Goal: Information Seeking & Learning: Learn about a topic

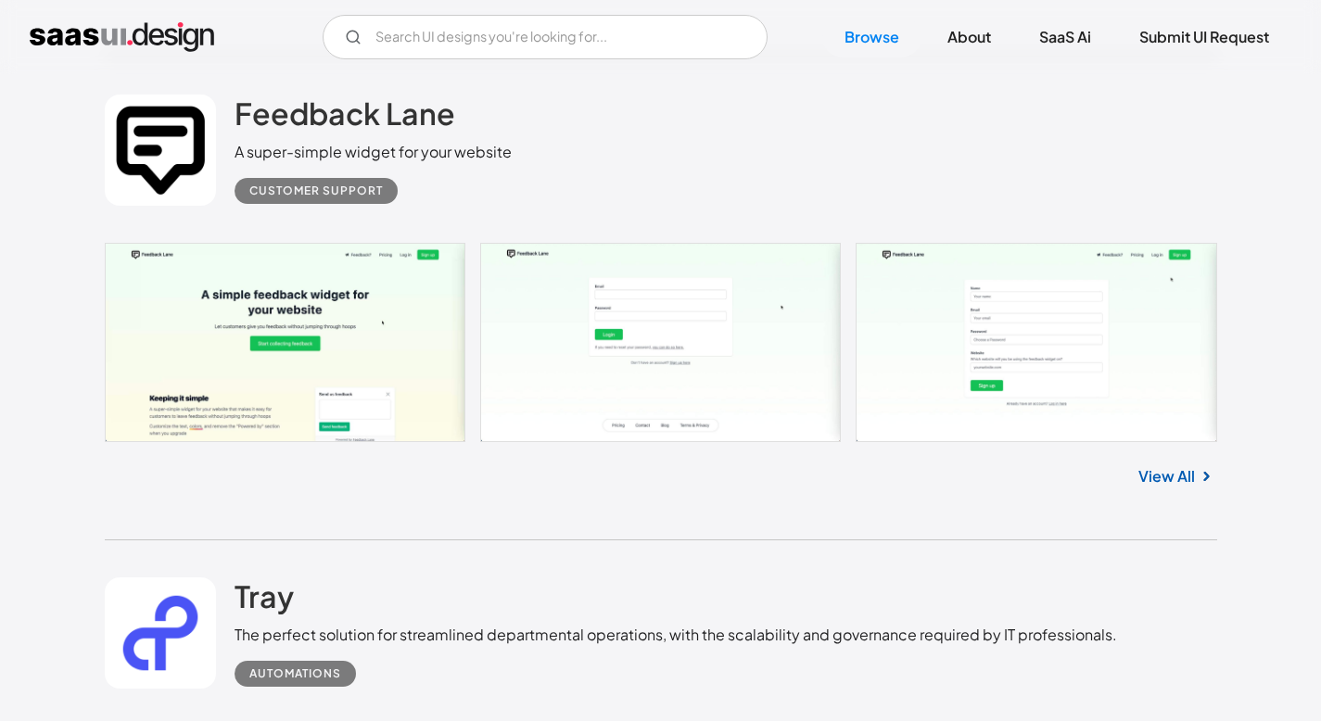
scroll to position [12575, 0]
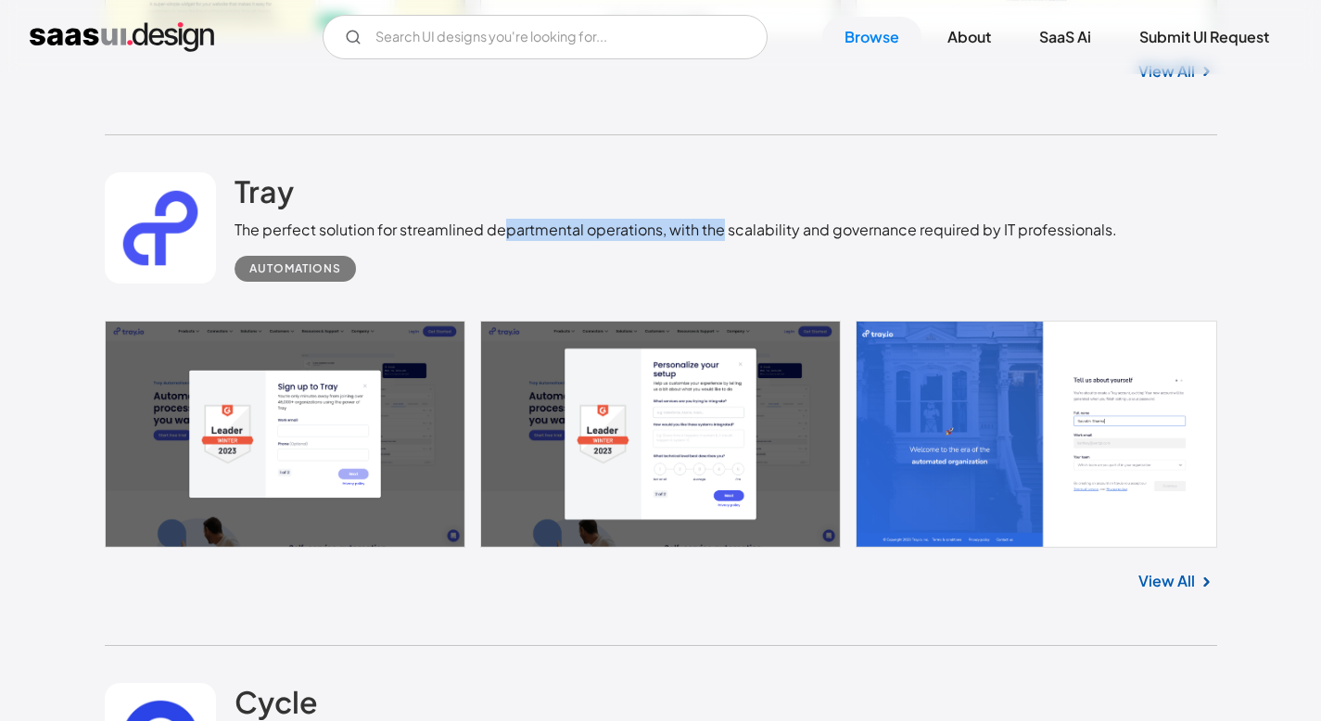
drag, startPoint x: 504, startPoint y: 241, endPoint x: 720, endPoint y: 248, distance: 216.1
click at [720, 241] on div "The perfect solution for streamlined departmental operations, with the scalabil…" at bounding box center [676, 230] width 882 height 22
click at [746, 241] on div "The perfect solution for streamlined departmental operations, with the scalabil…" at bounding box center [676, 230] width 882 height 22
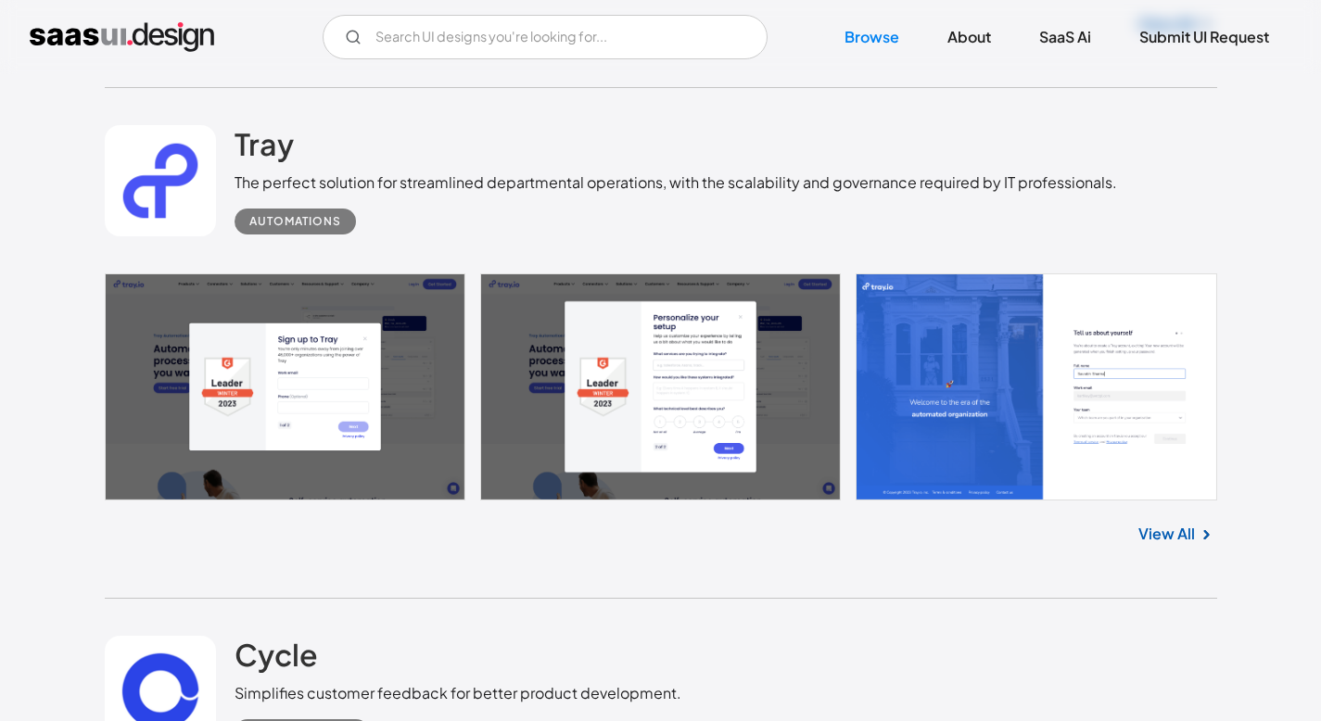
click at [1175, 540] on link "View All" at bounding box center [1166, 534] width 57 height 22
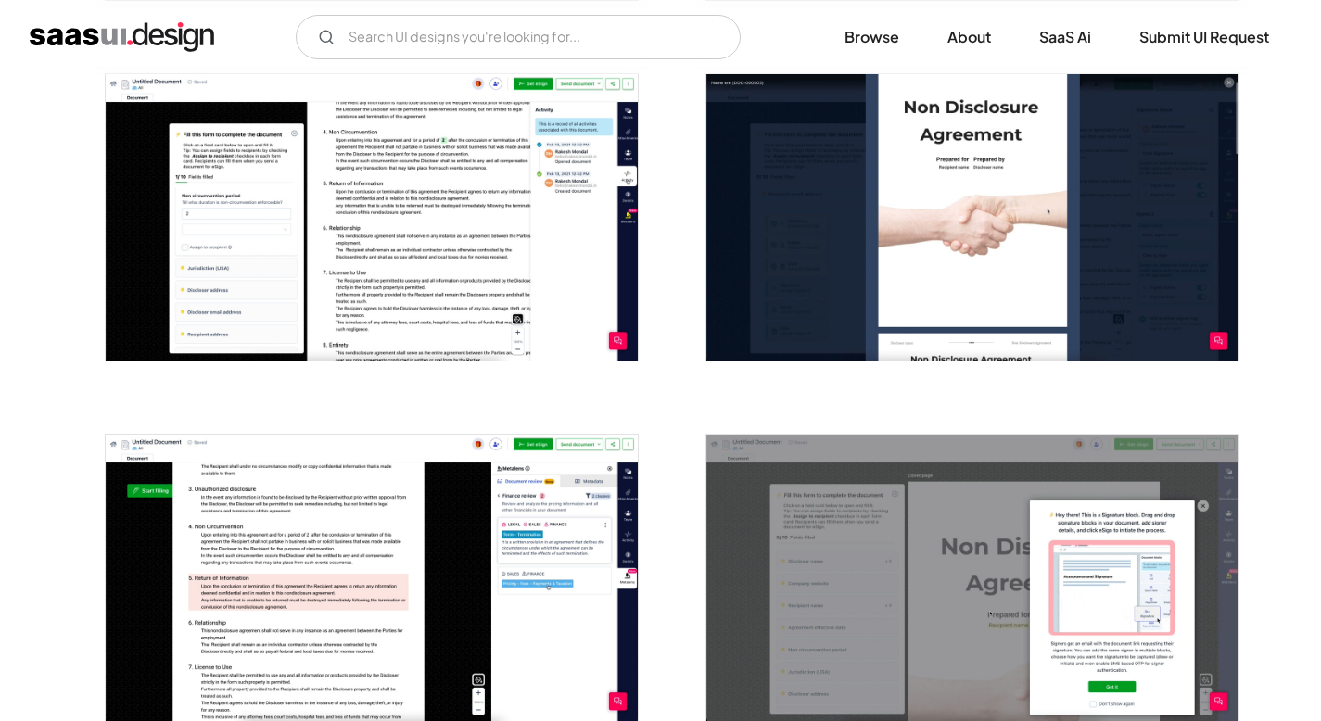
scroll to position [2117, 0]
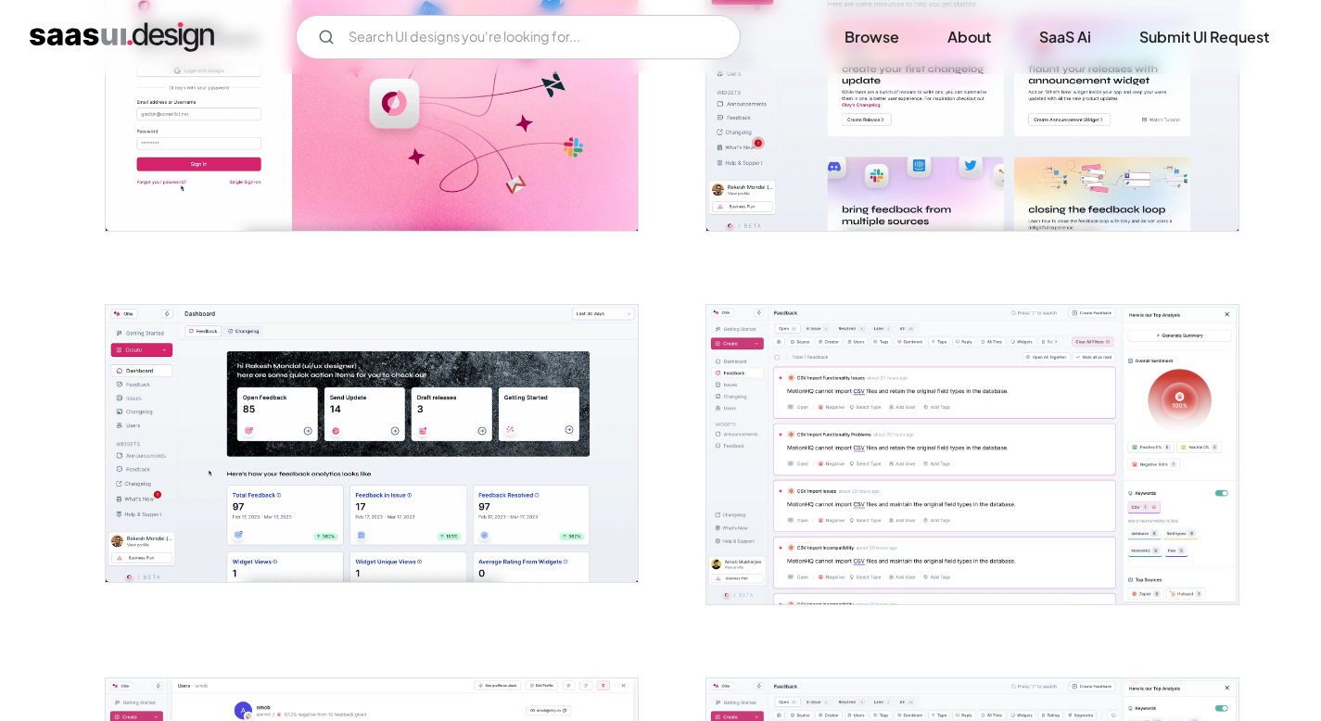
scroll to position [554, 0]
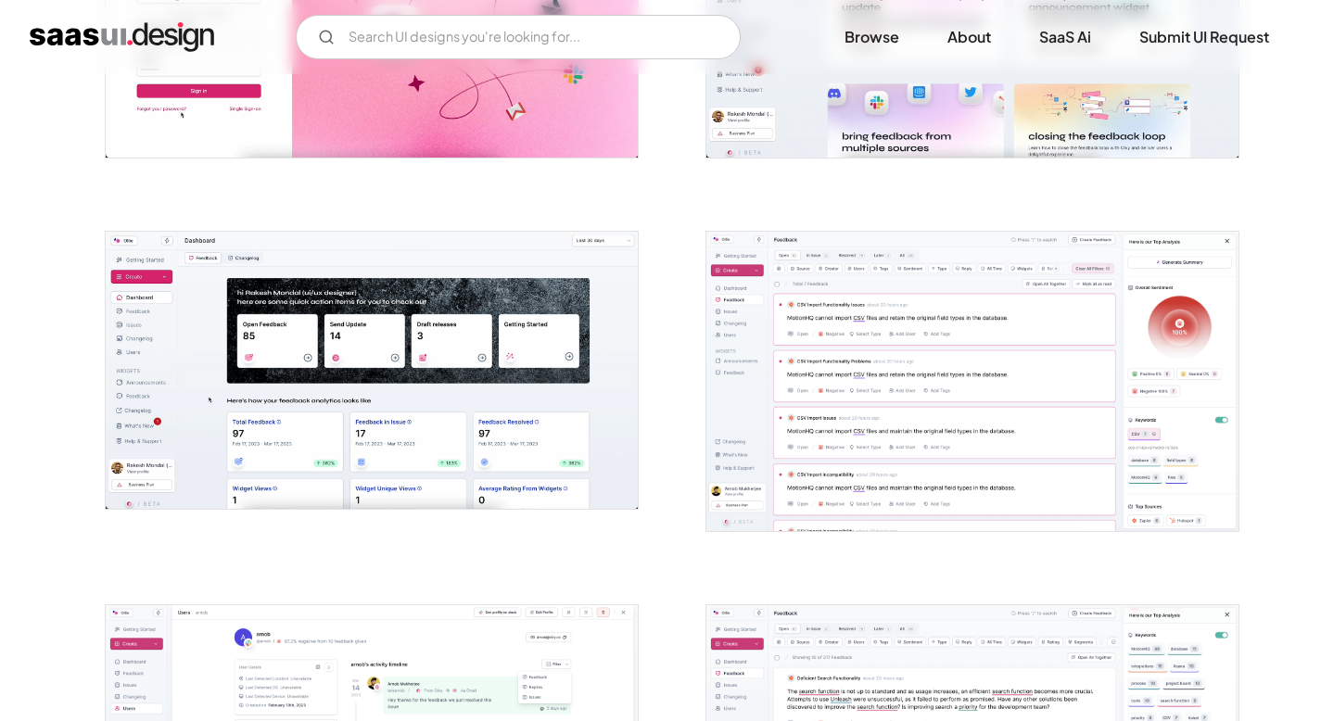
click at [812, 331] on img "open lightbox" at bounding box center [972, 381] width 532 height 299
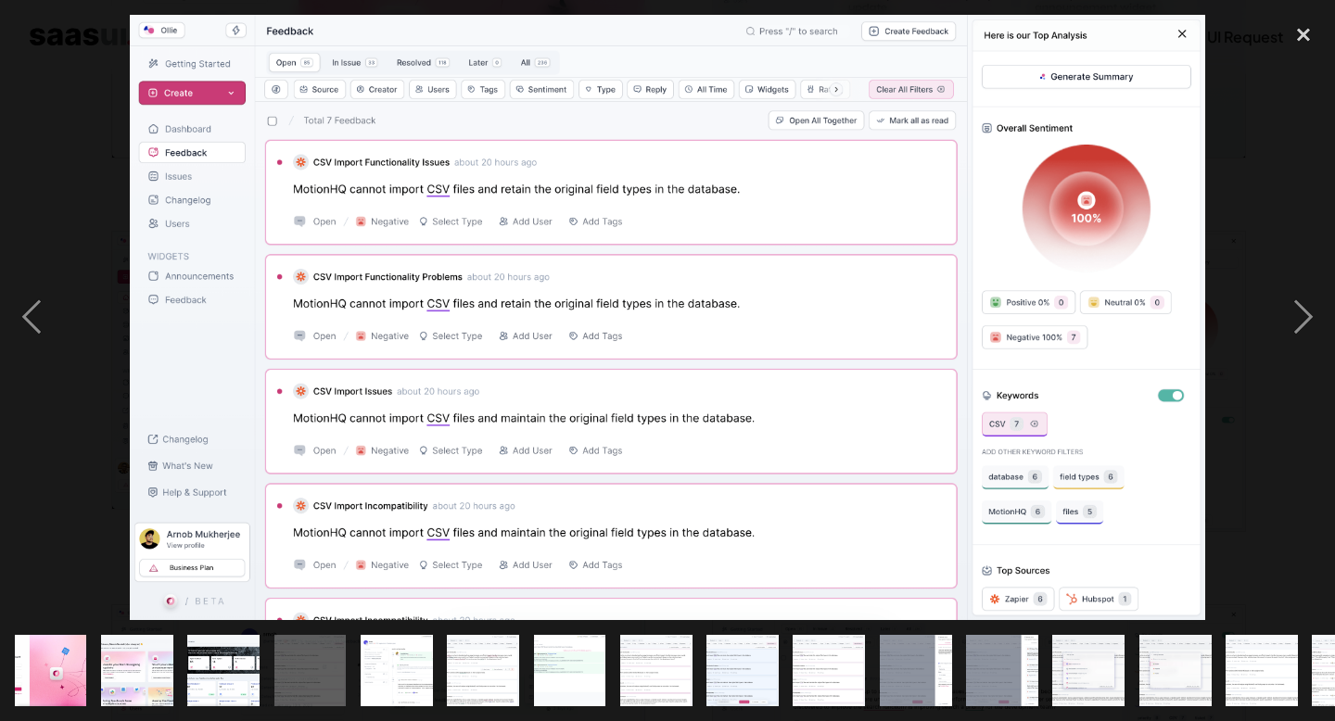
click at [1250, 175] on div at bounding box center [667, 318] width 1335 height 606
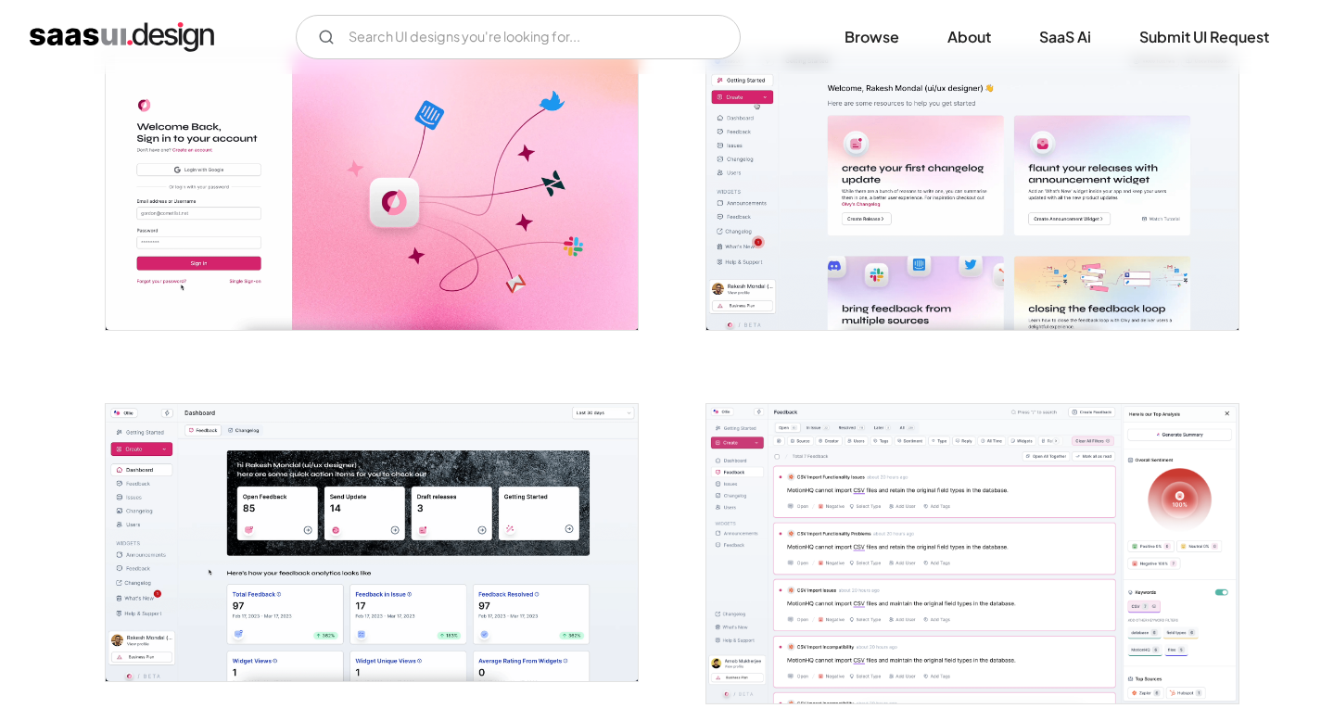
scroll to position [0, 0]
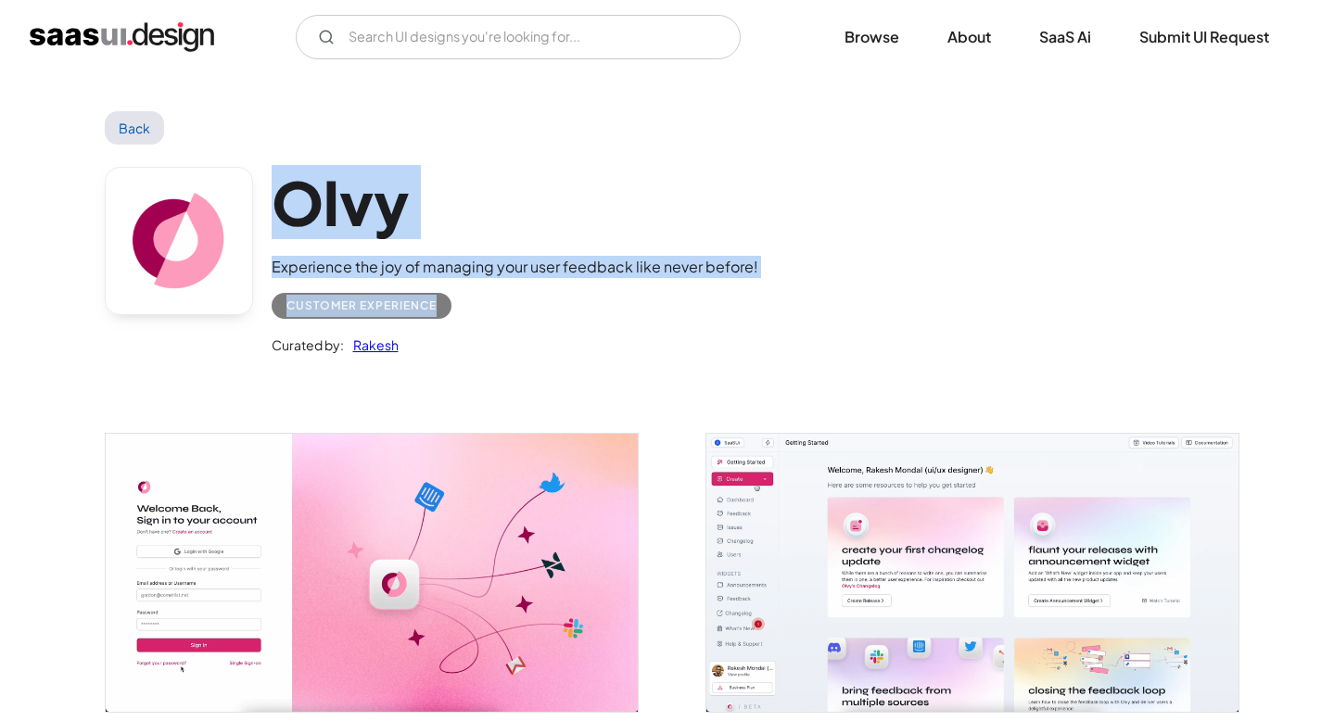
drag, startPoint x: 277, startPoint y: 201, endPoint x: 557, endPoint y: 310, distance: 300.2
click at [557, 310] on div "Olvy Experience the joy of managing your user feedback like never before! Custo…" at bounding box center [515, 262] width 487 height 190
copy div "Olvy Experience the joy of managing your user feedback like never before! Custo…"
click at [373, 198] on h1 "Olvy" at bounding box center [515, 202] width 487 height 71
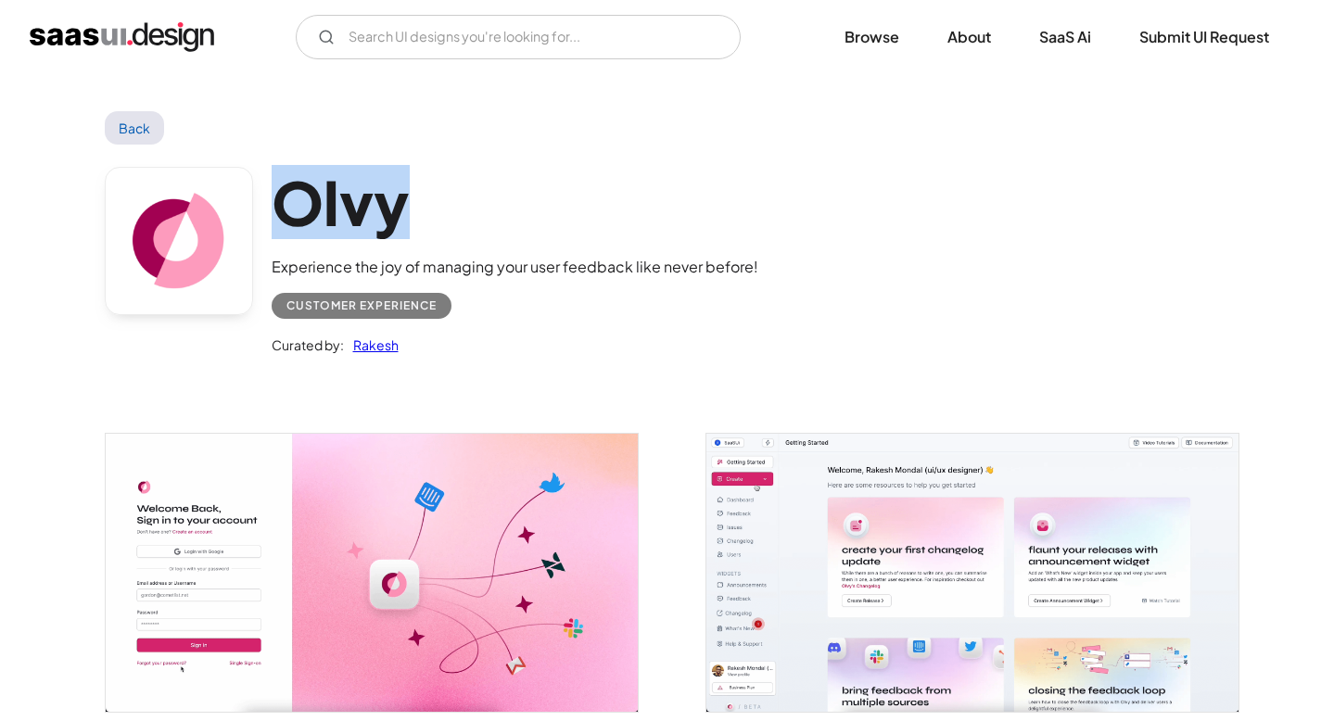
click at [373, 198] on h1 "Olvy" at bounding box center [515, 202] width 487 height 71
copy h1 "Olvy"
click at [422, 266] on div "Experience the joy of managing your user feedback like never before!" at bounding box center [515, 267] width 487 height 22
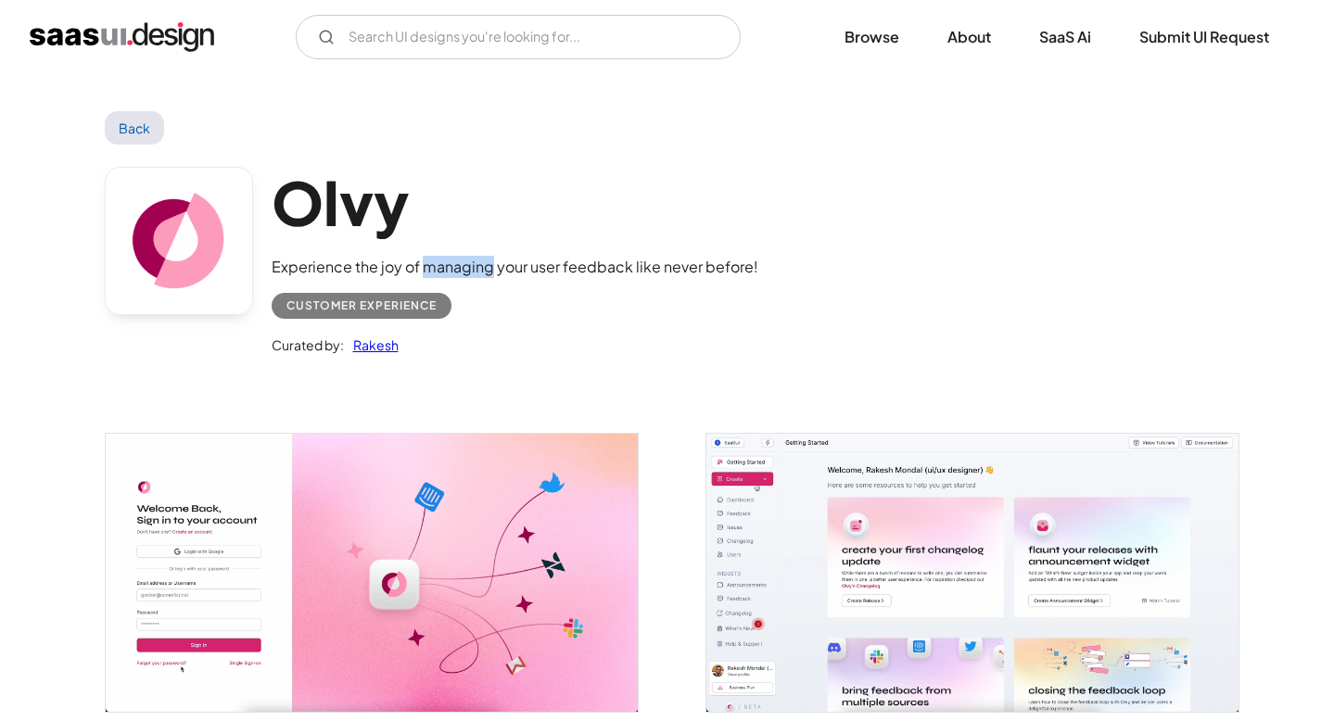
click at [422, 266] on div "Experience the joy of managing your user feedback like never before!" at bounding box center [515, 267] width 487 height 22
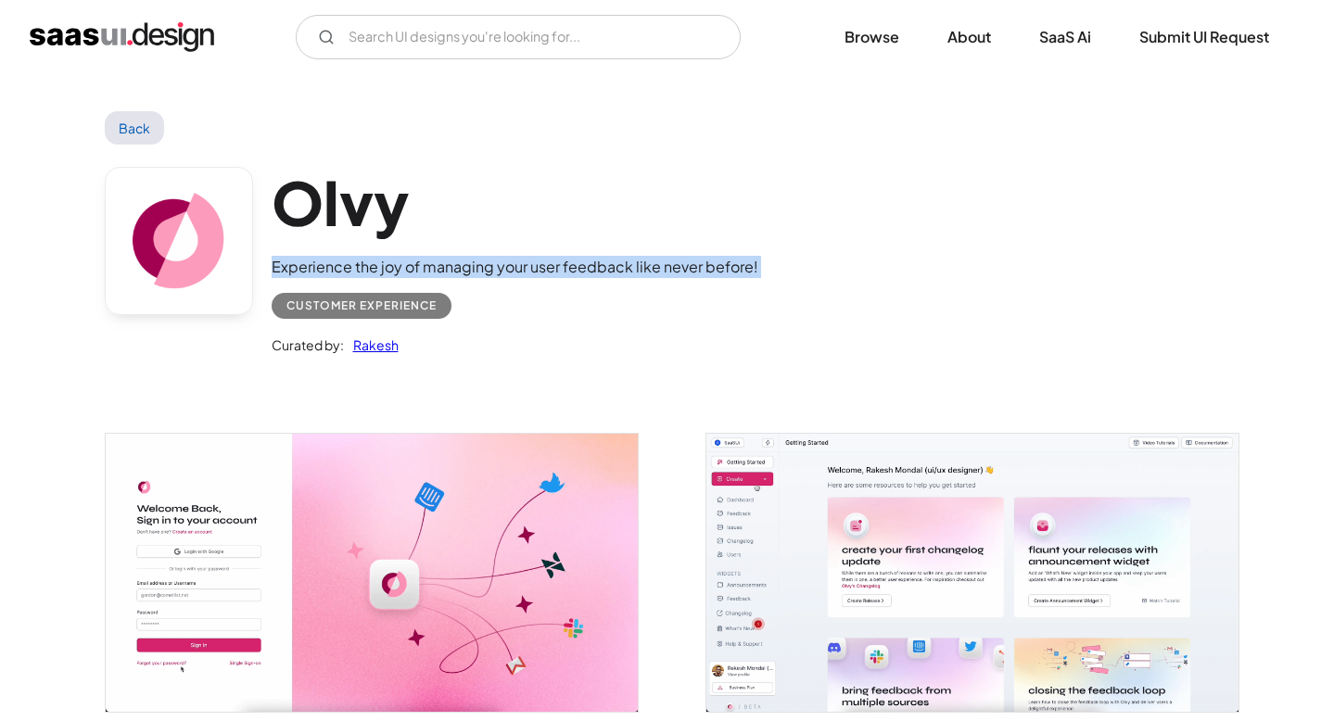
click at [422, 266] on div "Experience the joy of managing your user feedback like never before!" at bounding box center [515, 267] width 487 height 22
copy div "Experience the joy of managing your user feedback like never before!"
click at [367, 311] on div "Customer Experience" at bounding box center [361, 306] width 150 height 22
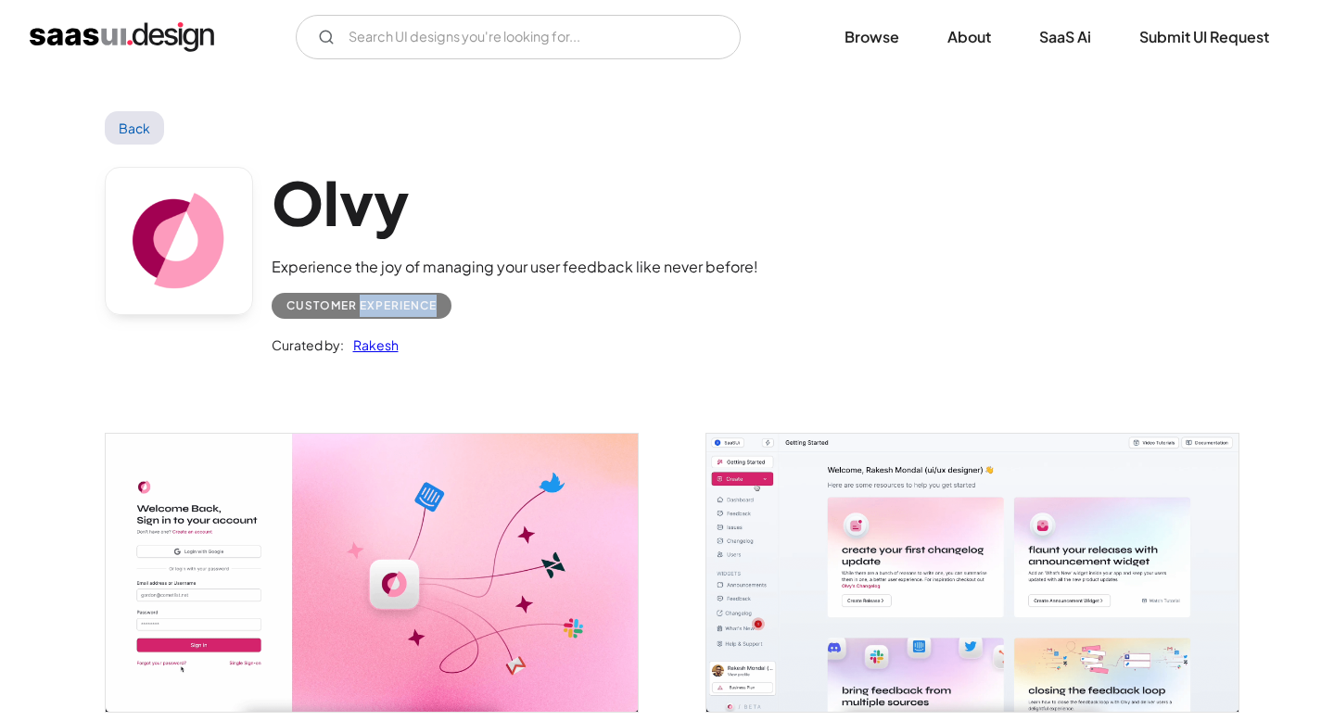
click at [367, 311] on div "Customer Experience" at bounding box center [361, 306] width 150 height 22
copy div "Customer Experience"
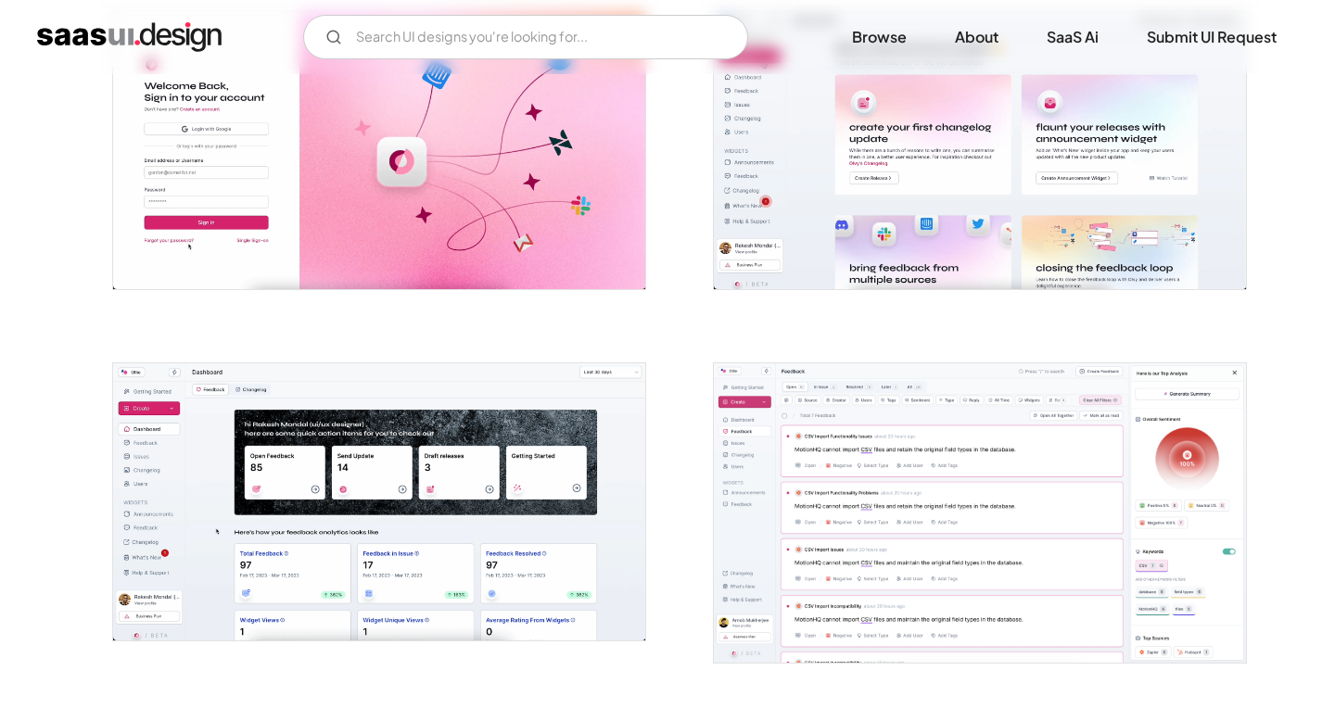
scroll to position [541, 0]
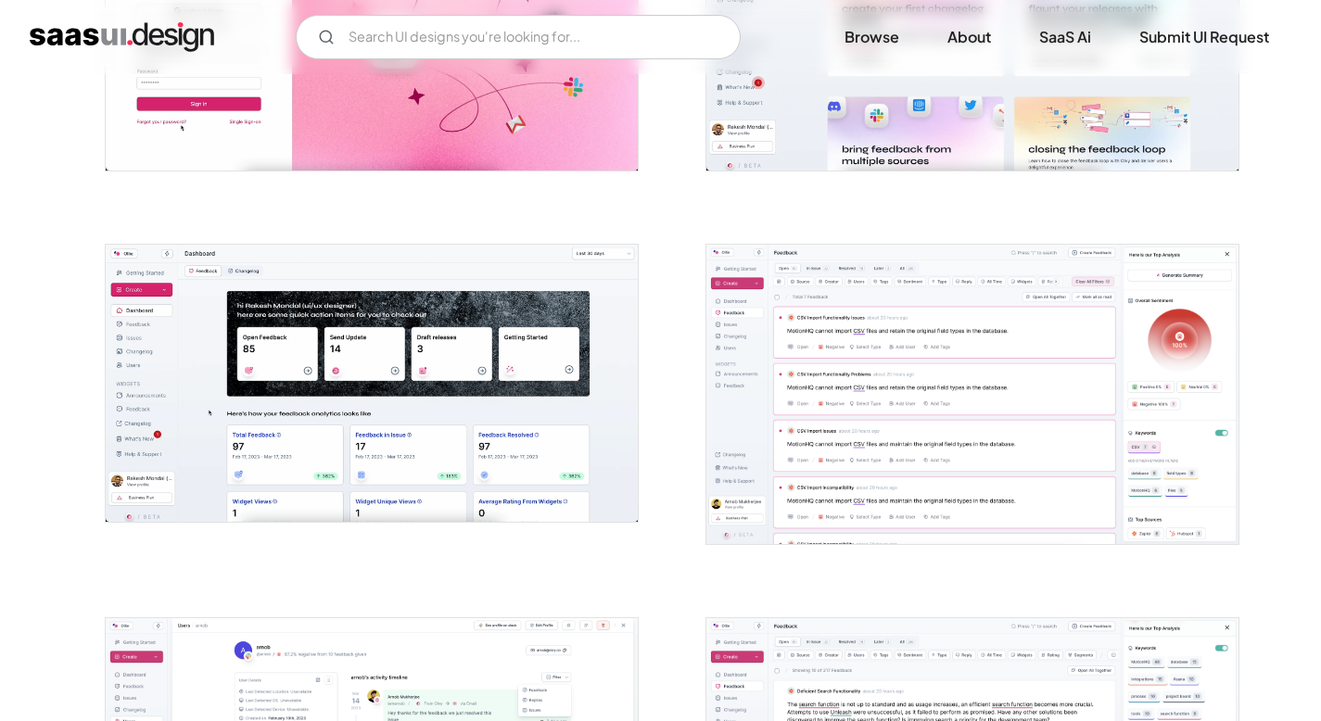
click at [498, 332] on img "open lightbox" at bounding box center [372, 383] width 532 height 277
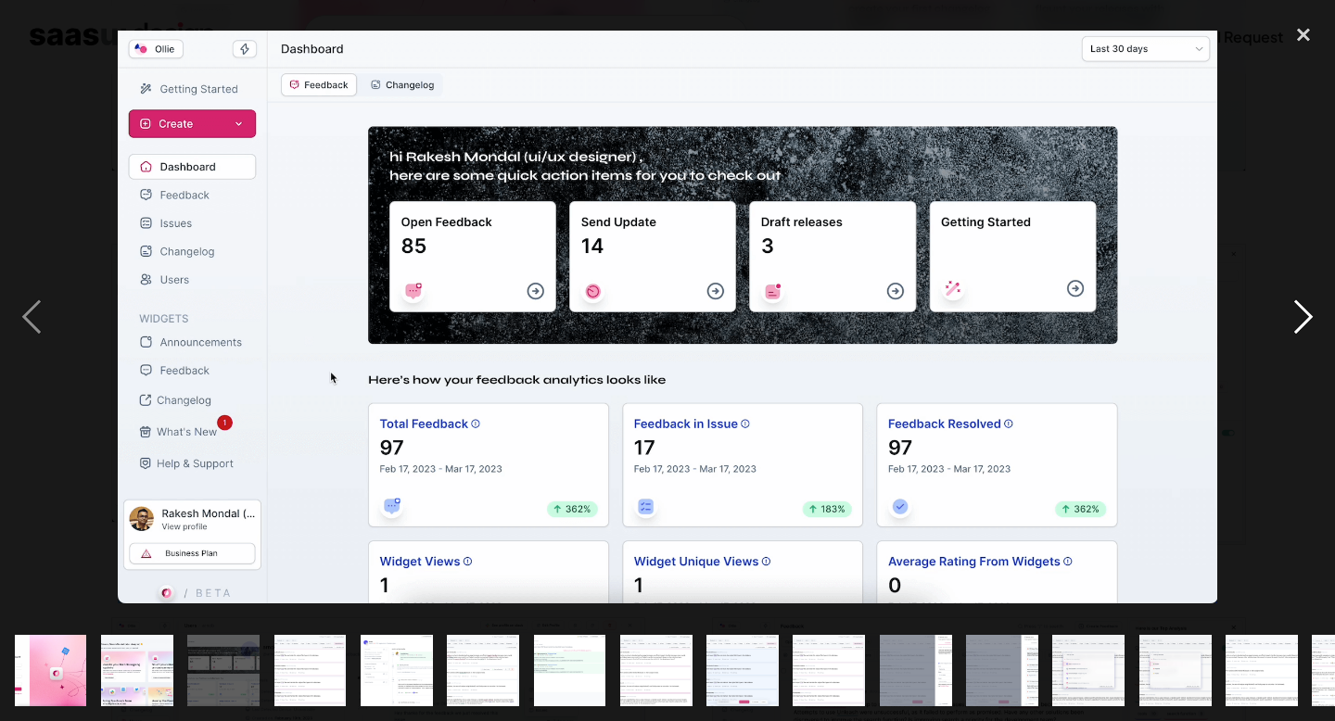
click at [1295, 311] on div "next image" at bounding box center [1303, 318] width 63 height 606
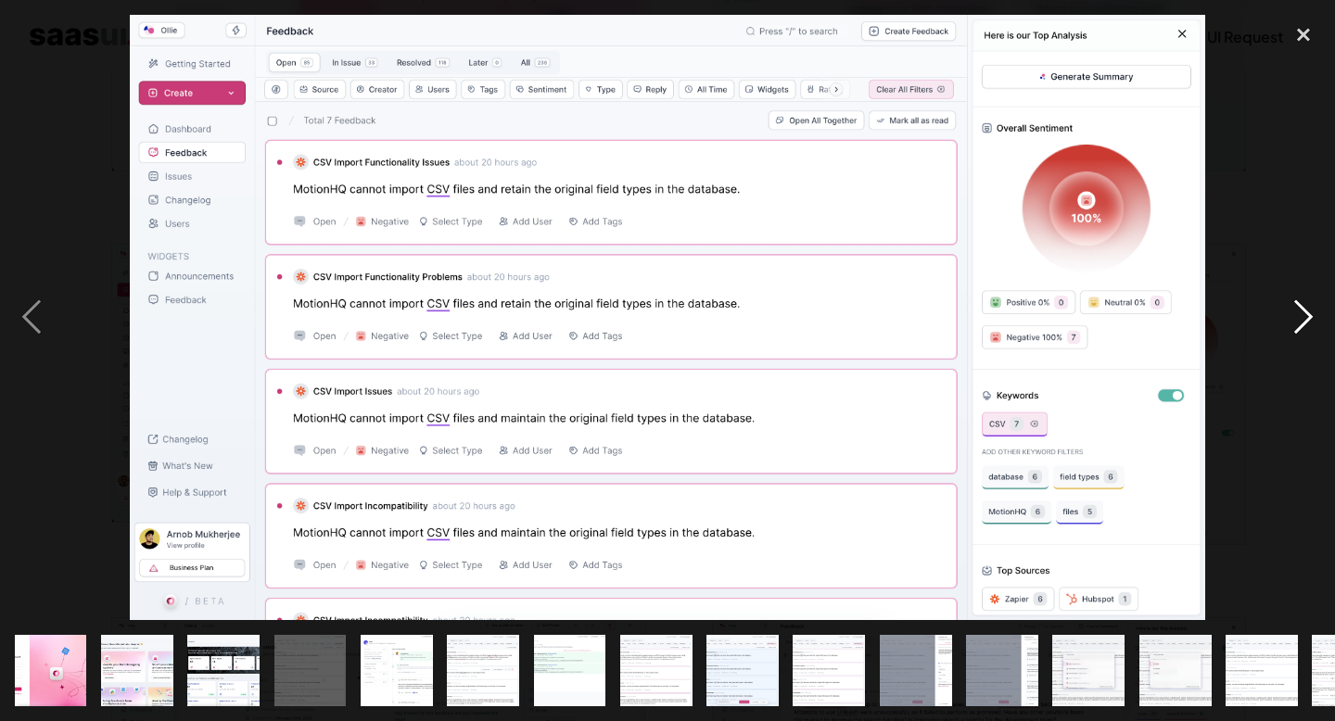
click at [1304, 325] on div "next image" at bounding box center [1303, 318] width 63 height 606
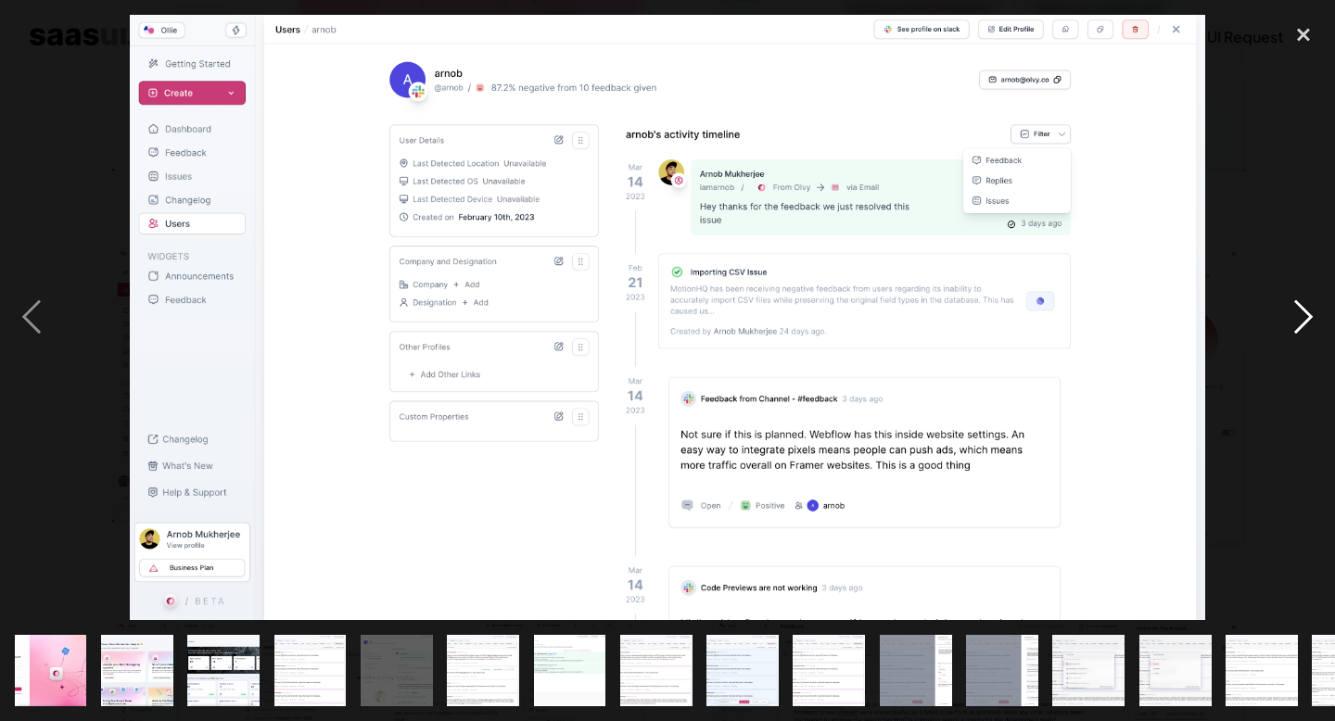
click at [1304, 324] on div "next image" at bounding box center [1303, 318] width 63 height 606
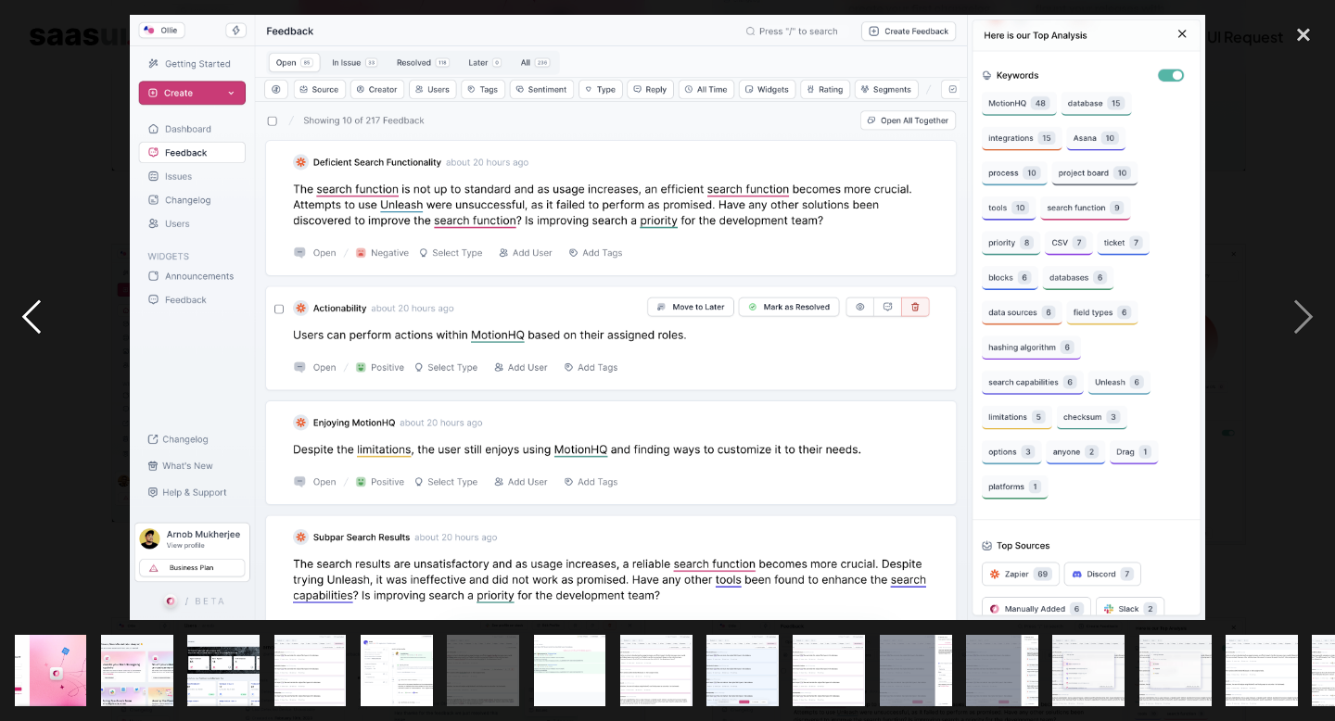
click at [32, 304] on div "previous image" at bounding box center [31, 318] width 63 height 606
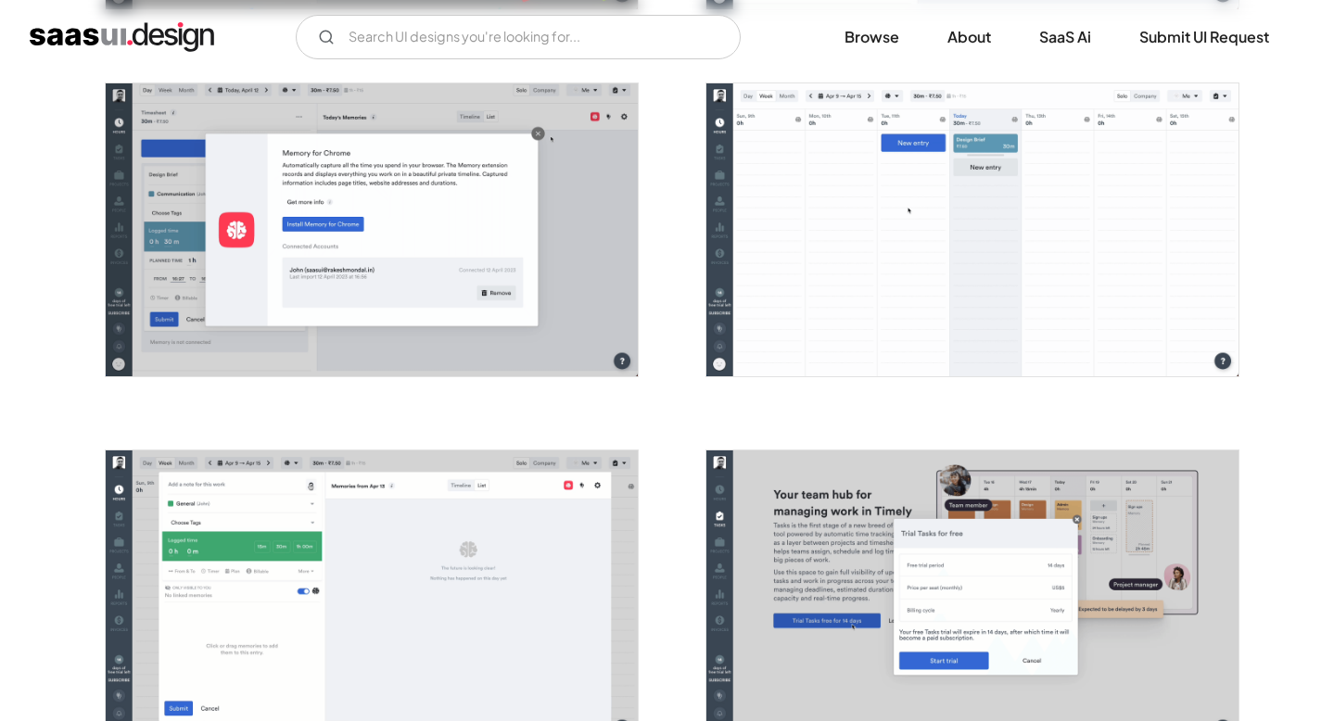
scroll to position [2093, 0]
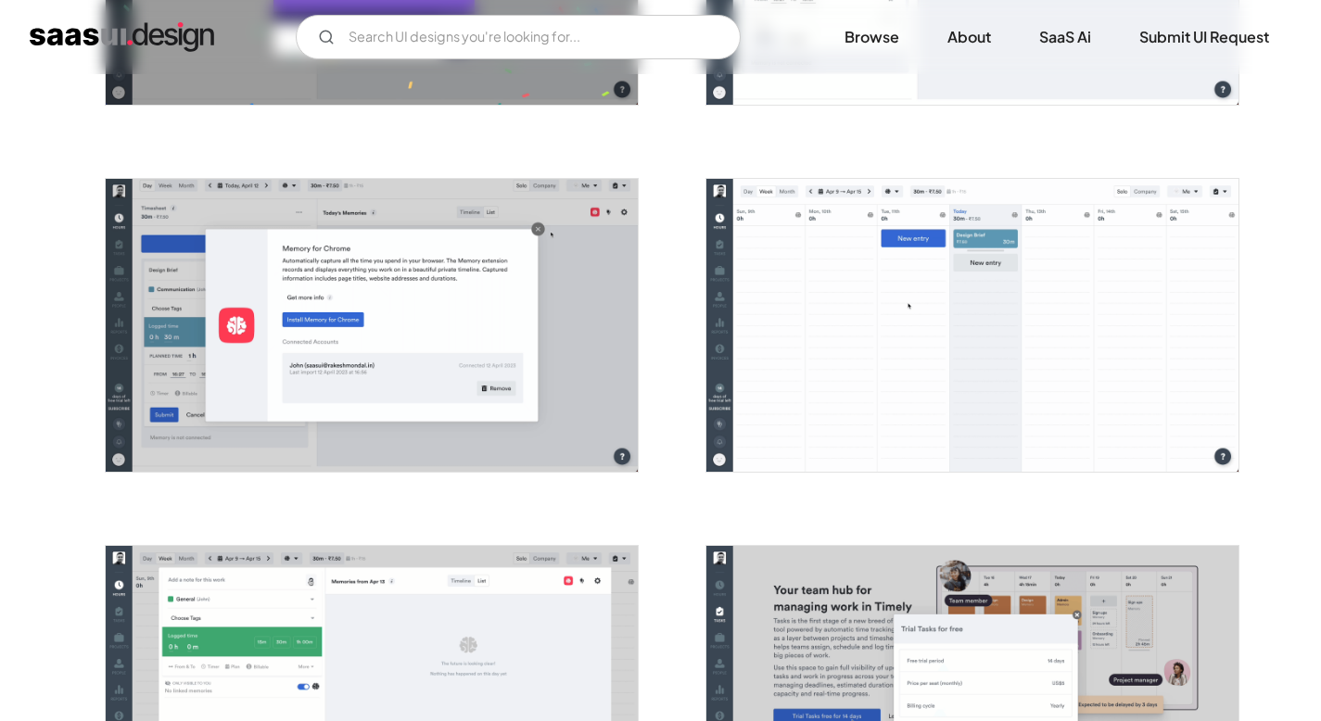
click at [881, 357] on img "open lightbox" at bounding box center [972, 325] width 532 height 293
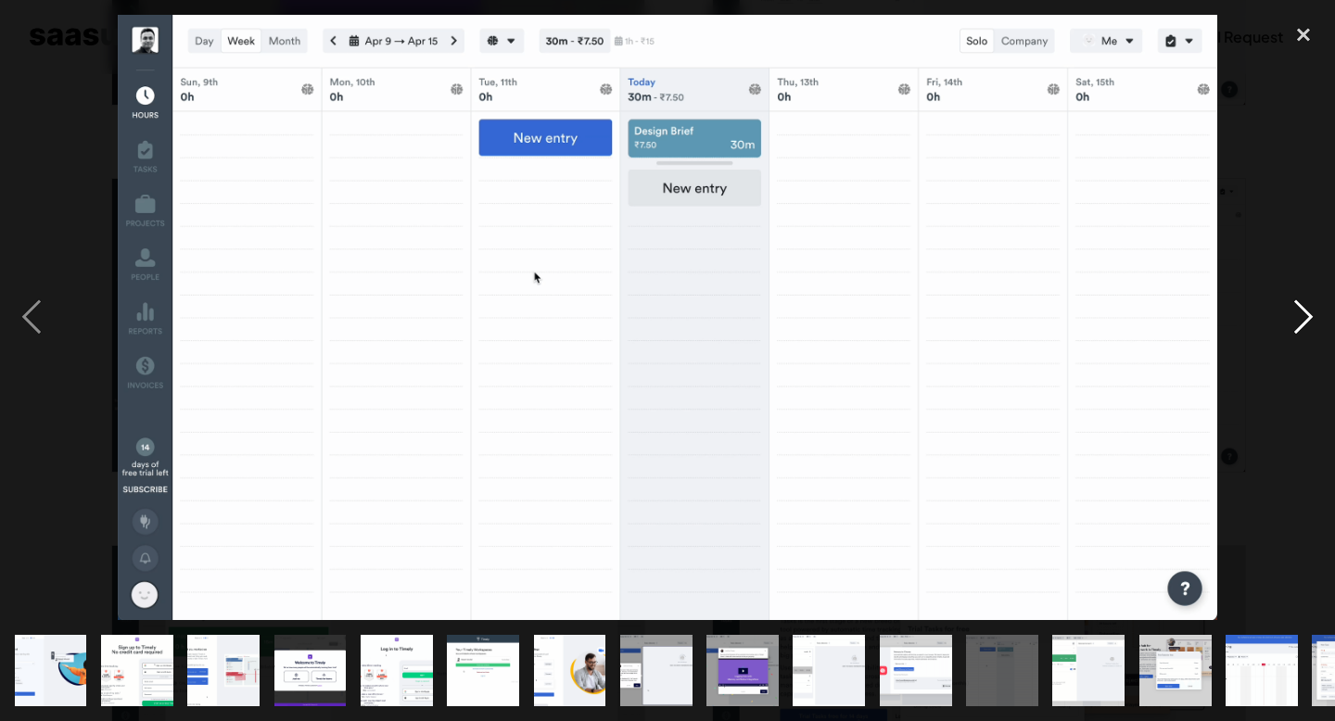
click at [1285, 175] on div "next image" at bounding box center [1303, 318] width 63 height 606
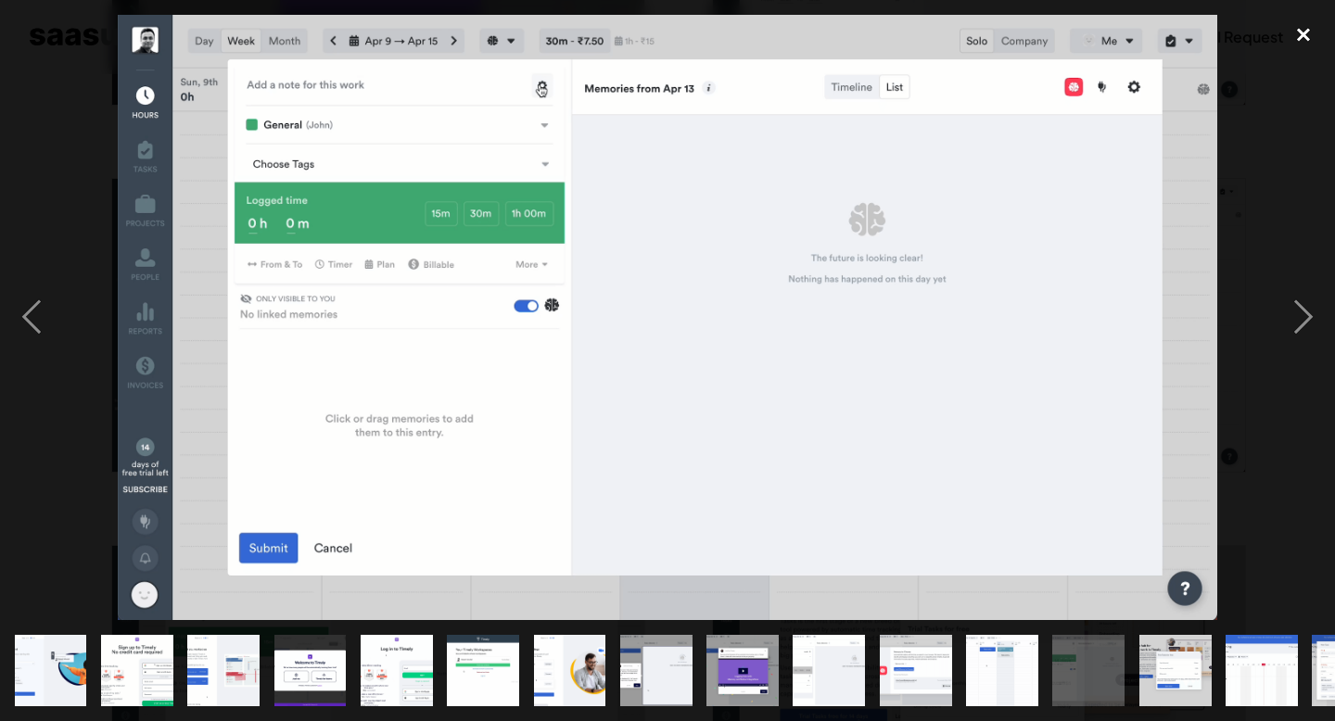
click at [1298, 35] on div "close lightbox" at bounding box center [1303, 35] width 63 height 41
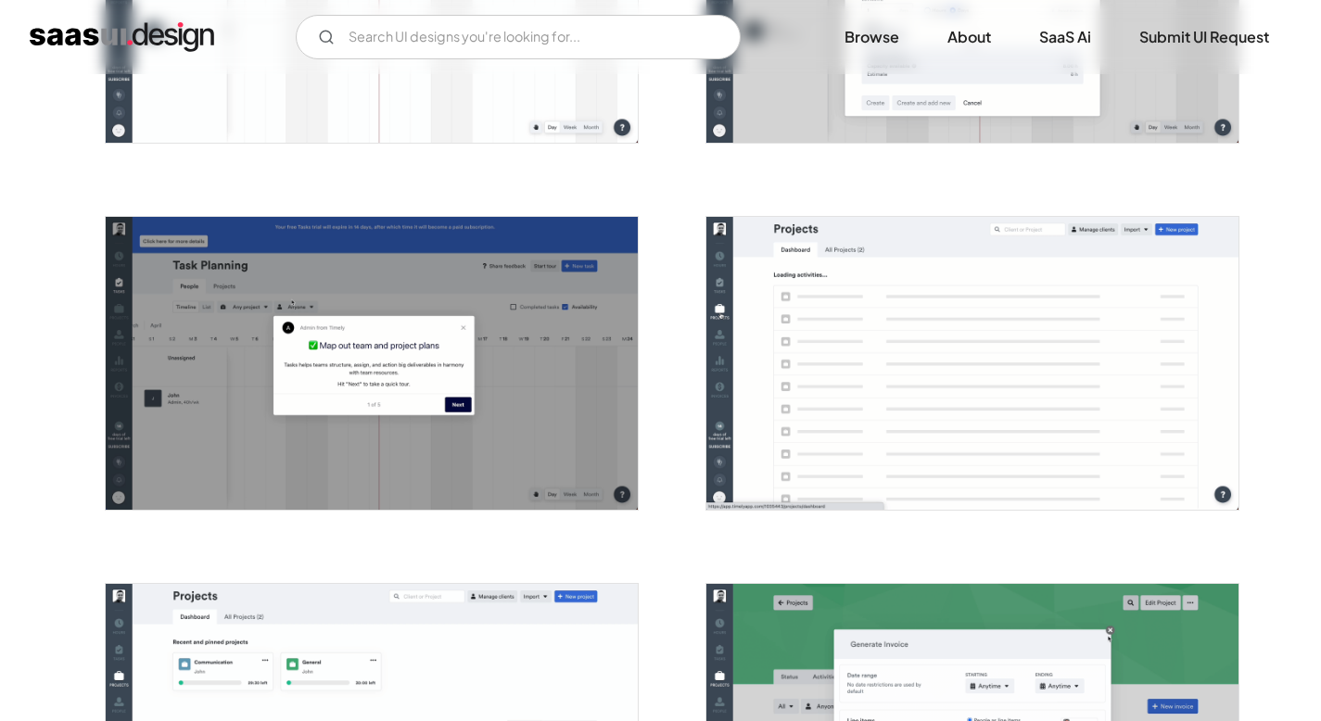
scroll to position [3646, 0]
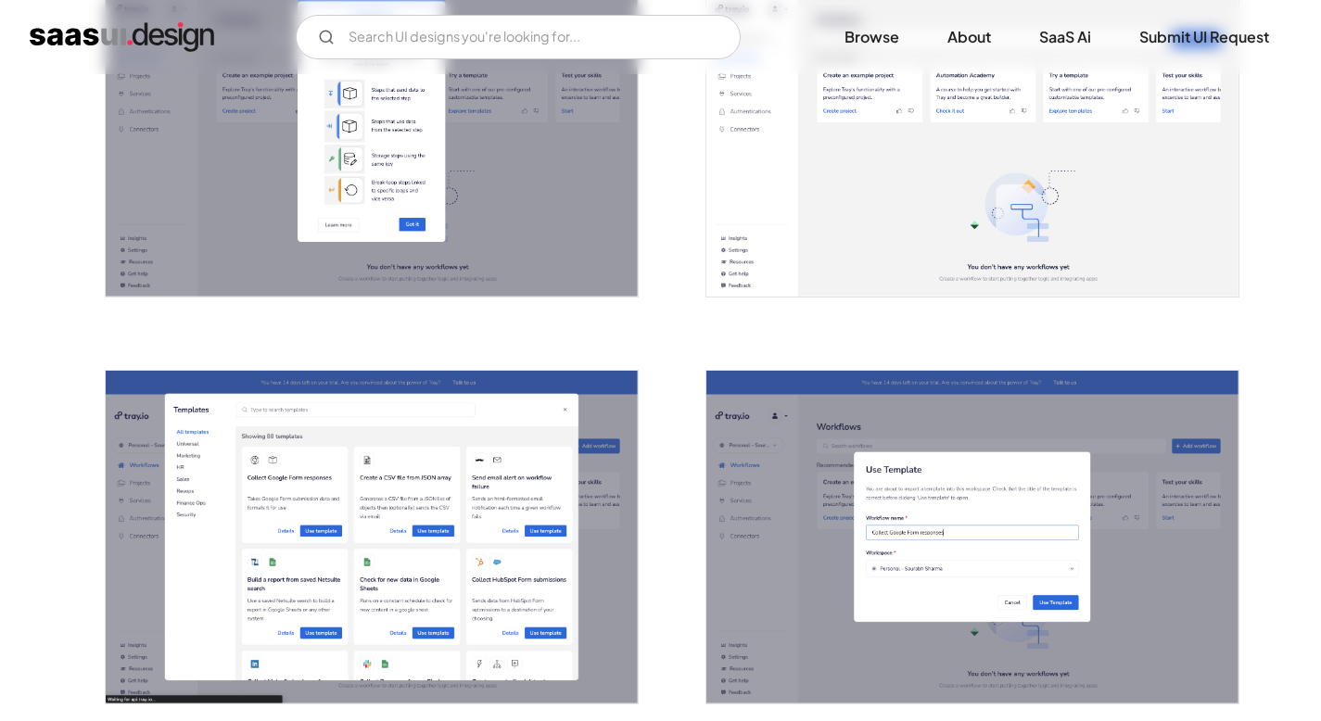
scroll to position [1085, 0]
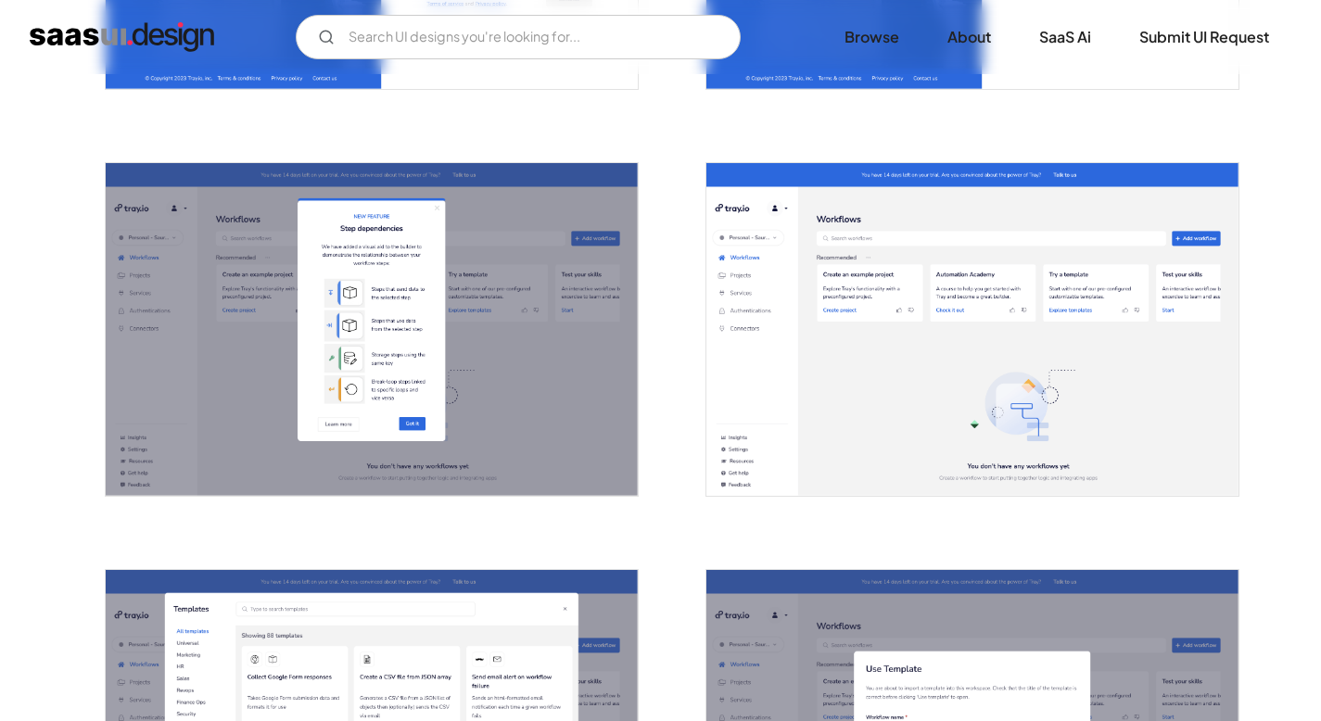
click at [867, 365] on img "open lightbox" at bounding box center [972, 329] width 532 height 333
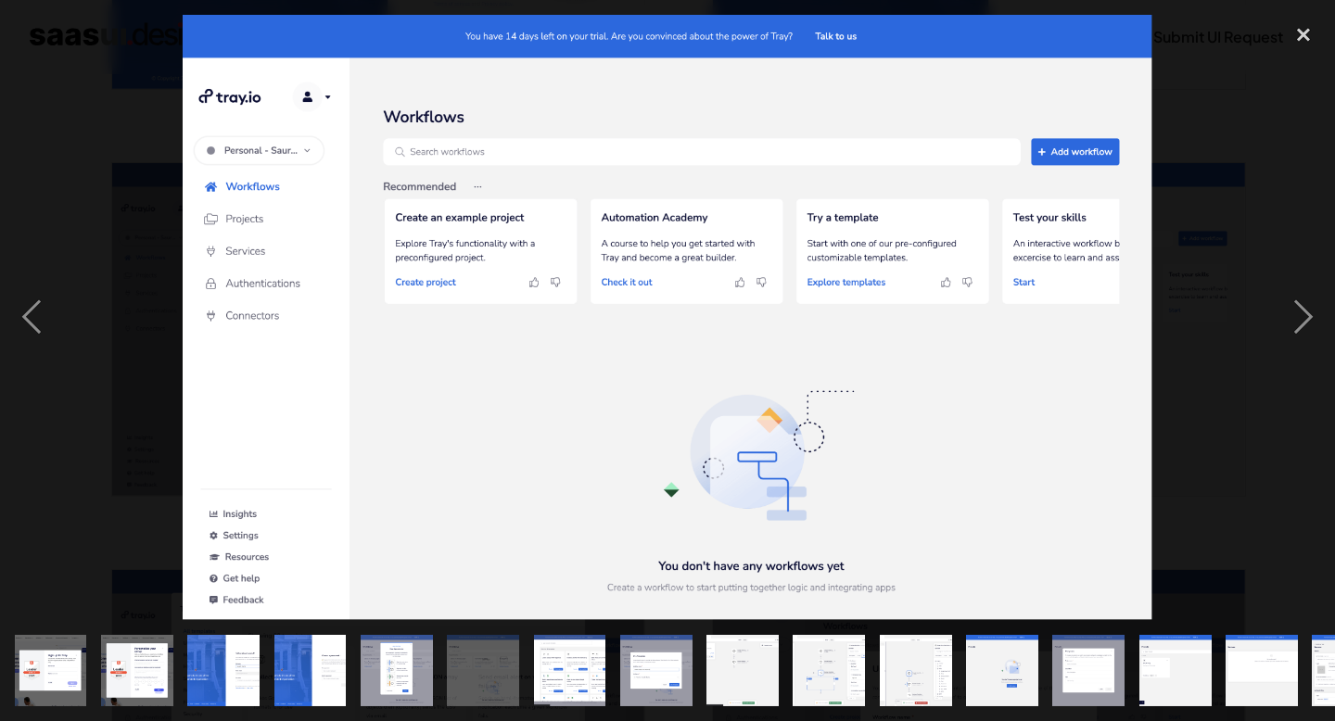
click at [1249, 174] on div at bounding box center [667, 318] width 1335 height 606
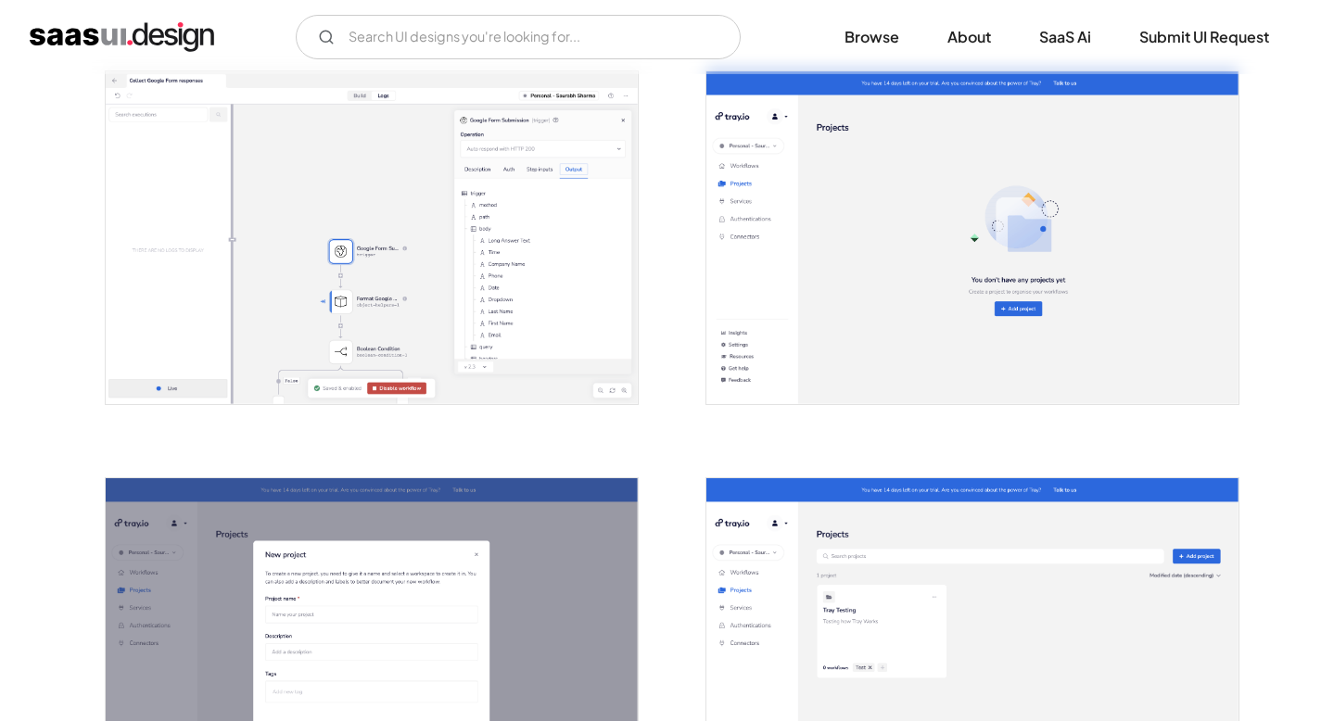
scroll to position [2714, 0]
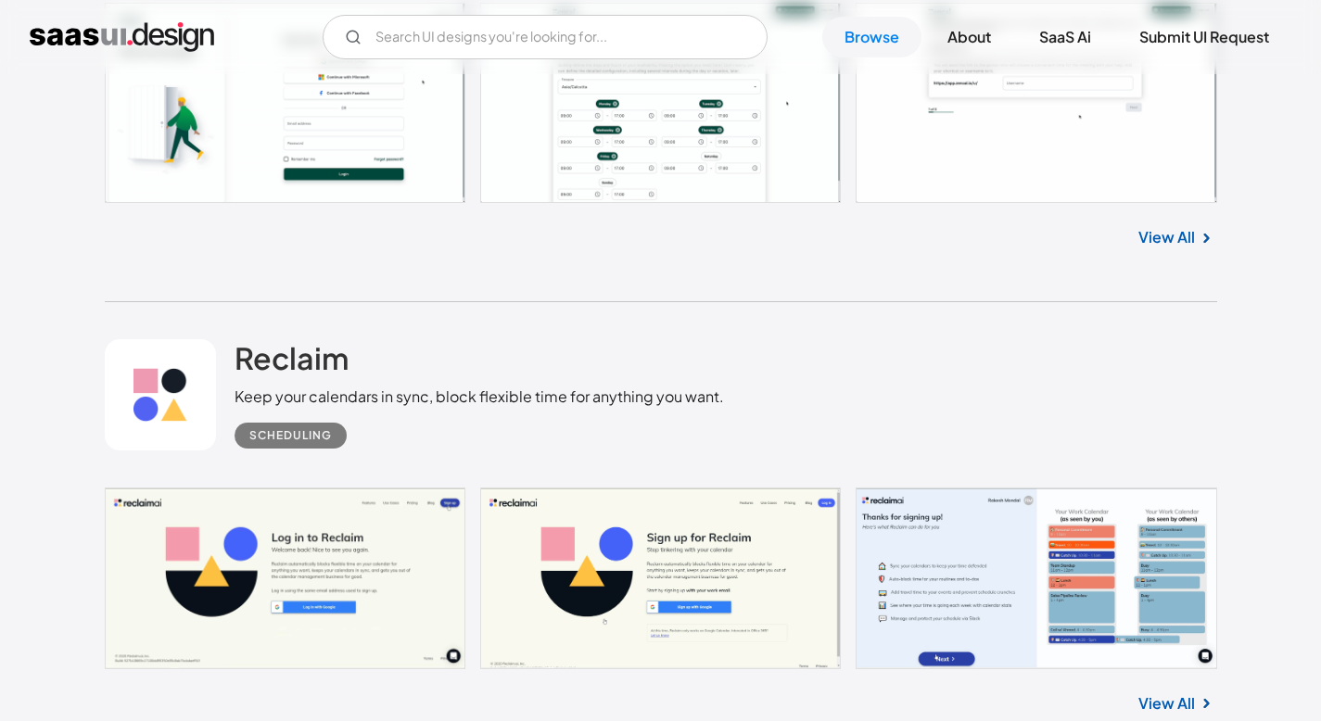
scroll to position [11044, 0]
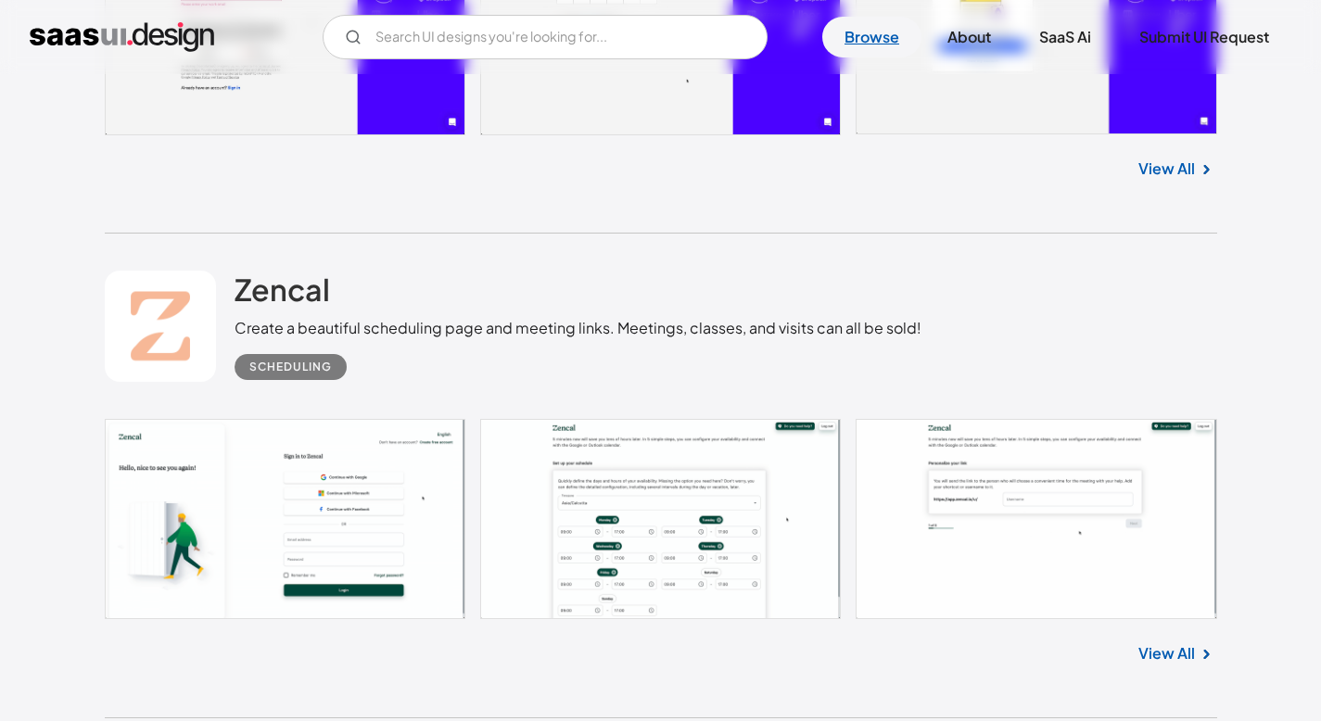
click at [853, 44] on link "Browse" at bounding box center [871, 37] width 99 height 41
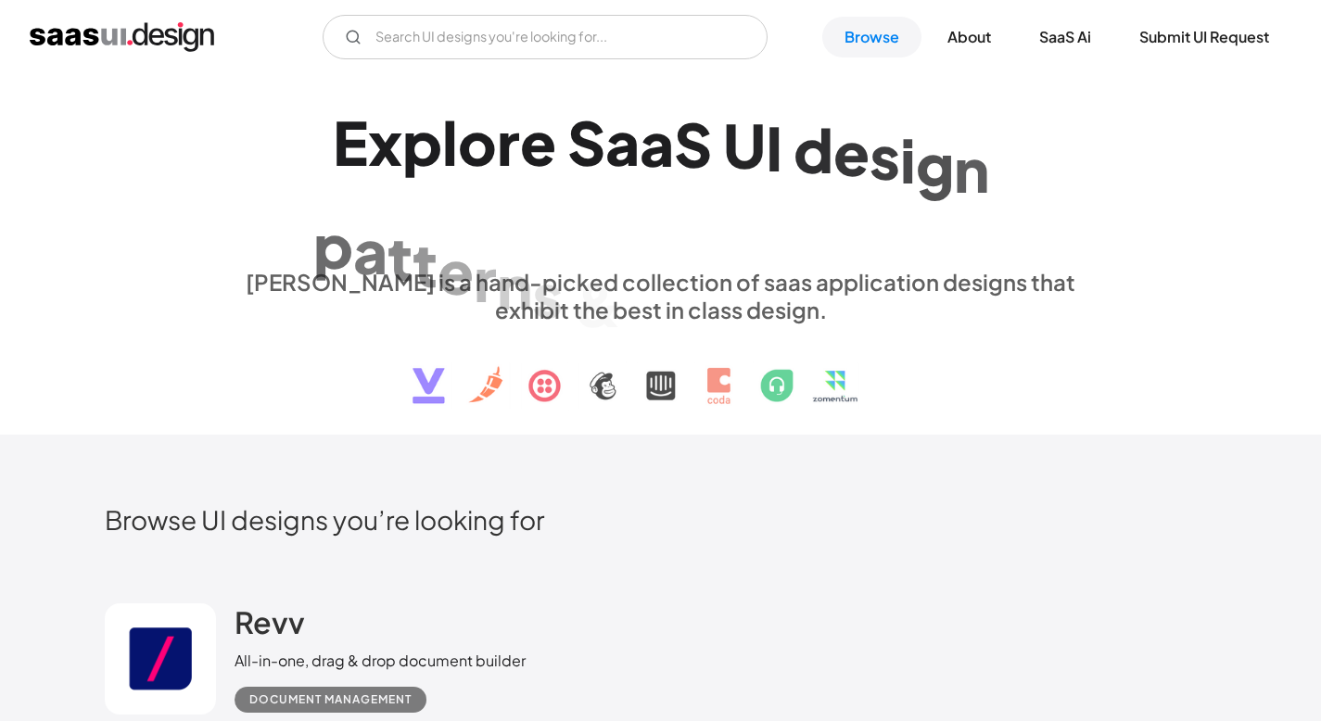
scroll to position [303, 0]
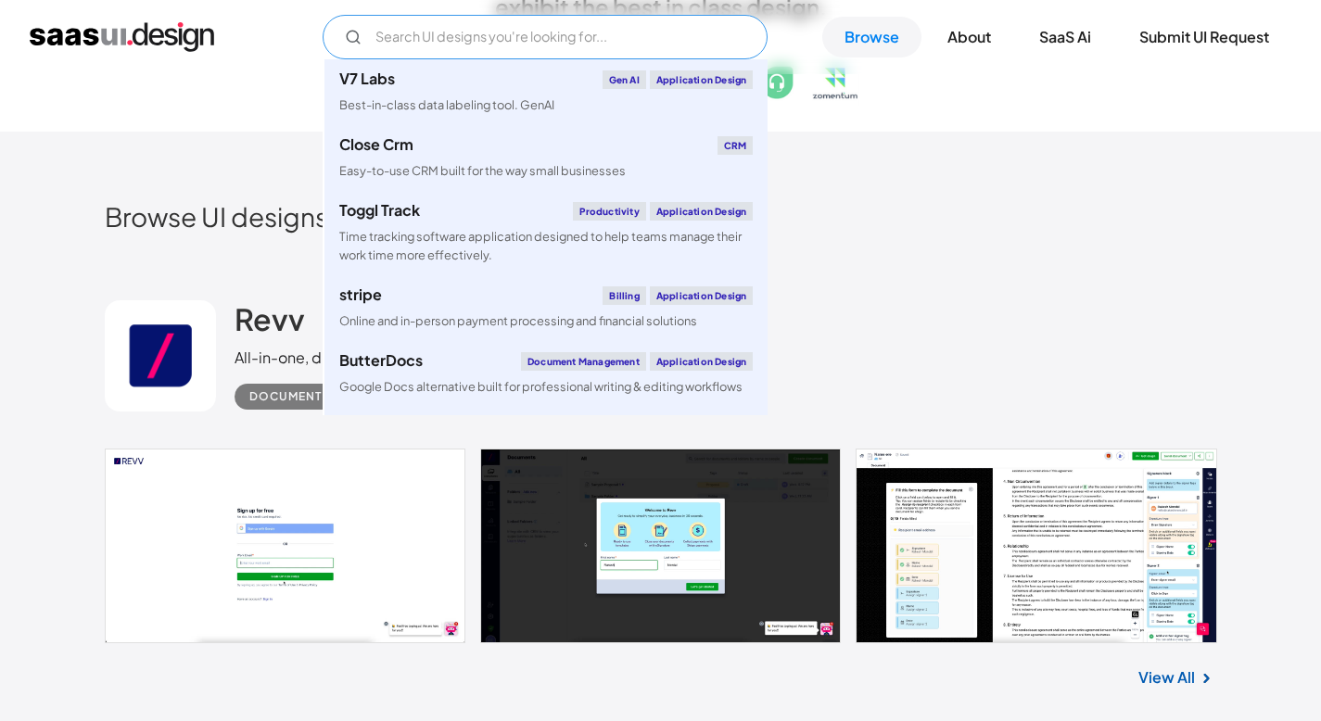
click at [536, 51] on input "Email Form" at bounding box center [545, 37] width 445 height 44
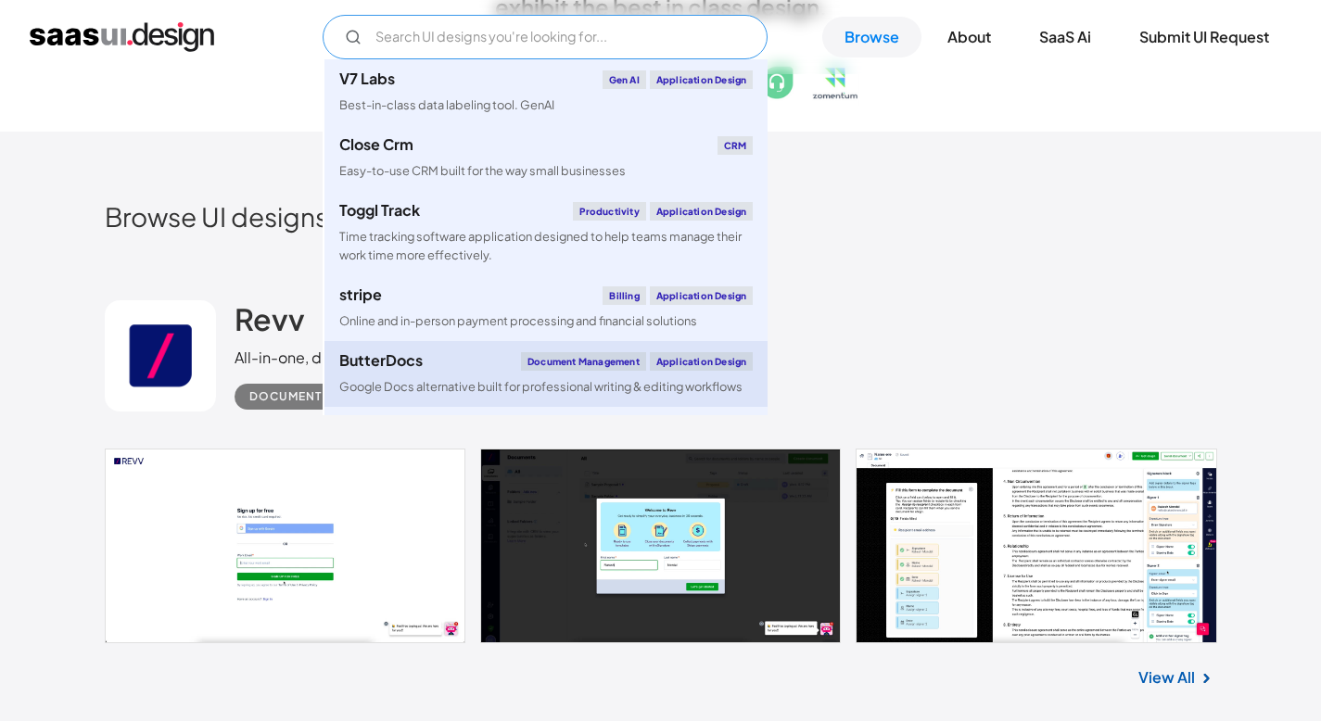
click at [438, 383] on div "Google Docs alternative built for professional writing & editing workflows" at bounding box center [540, 387] width 403 height 18
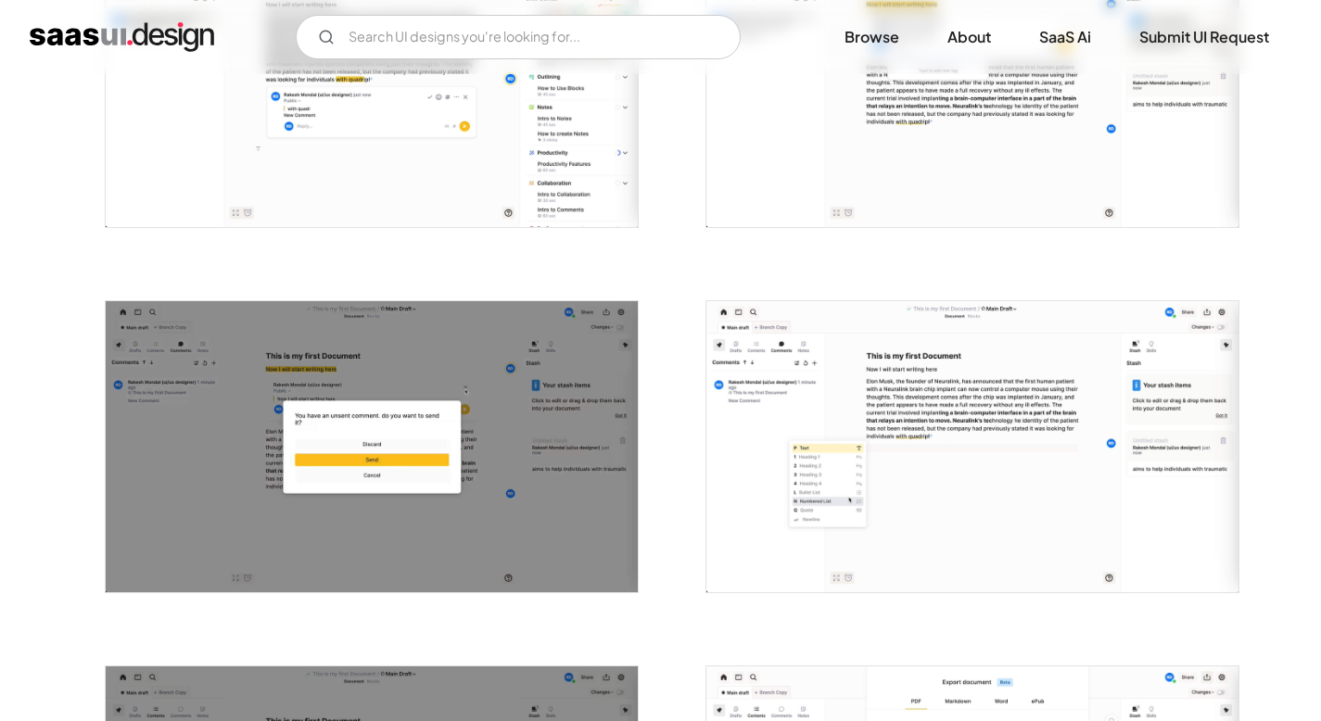
scroll to position [2003, 0]
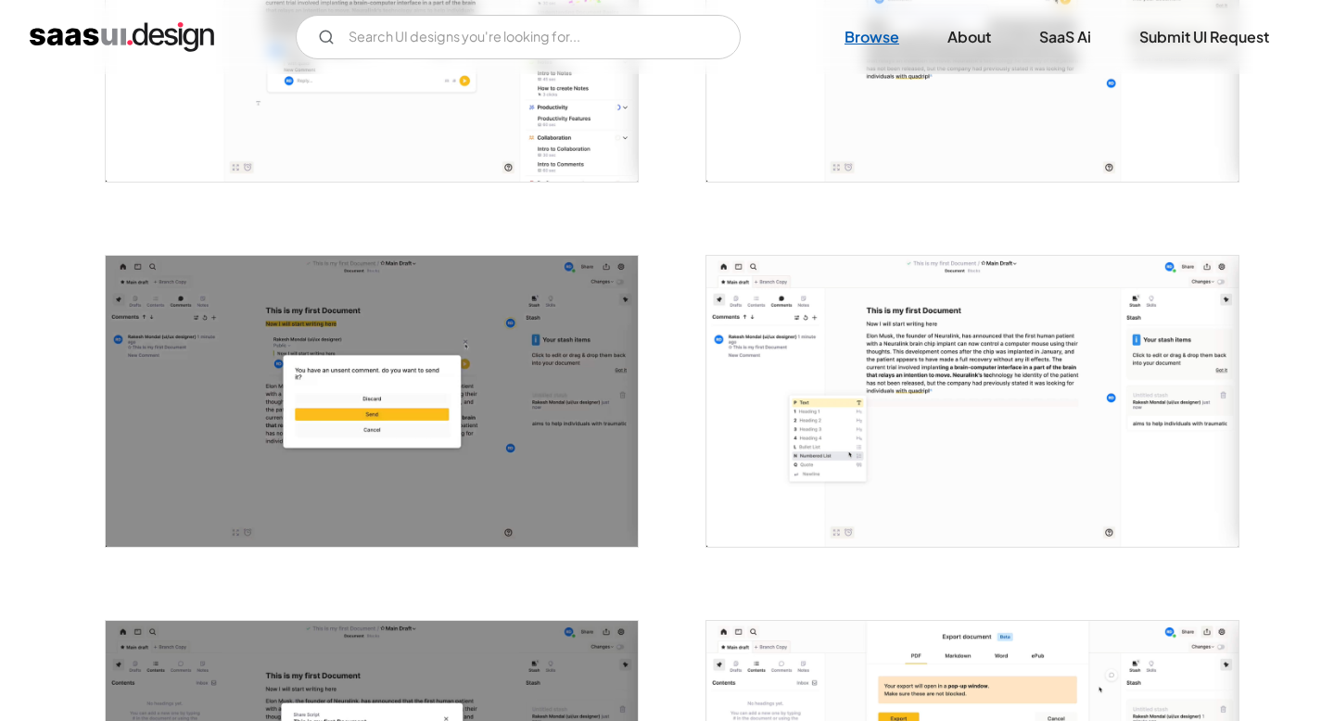
click at [881, 37] on link "Browse" at bounding box center [871, 37] width 99 height 41
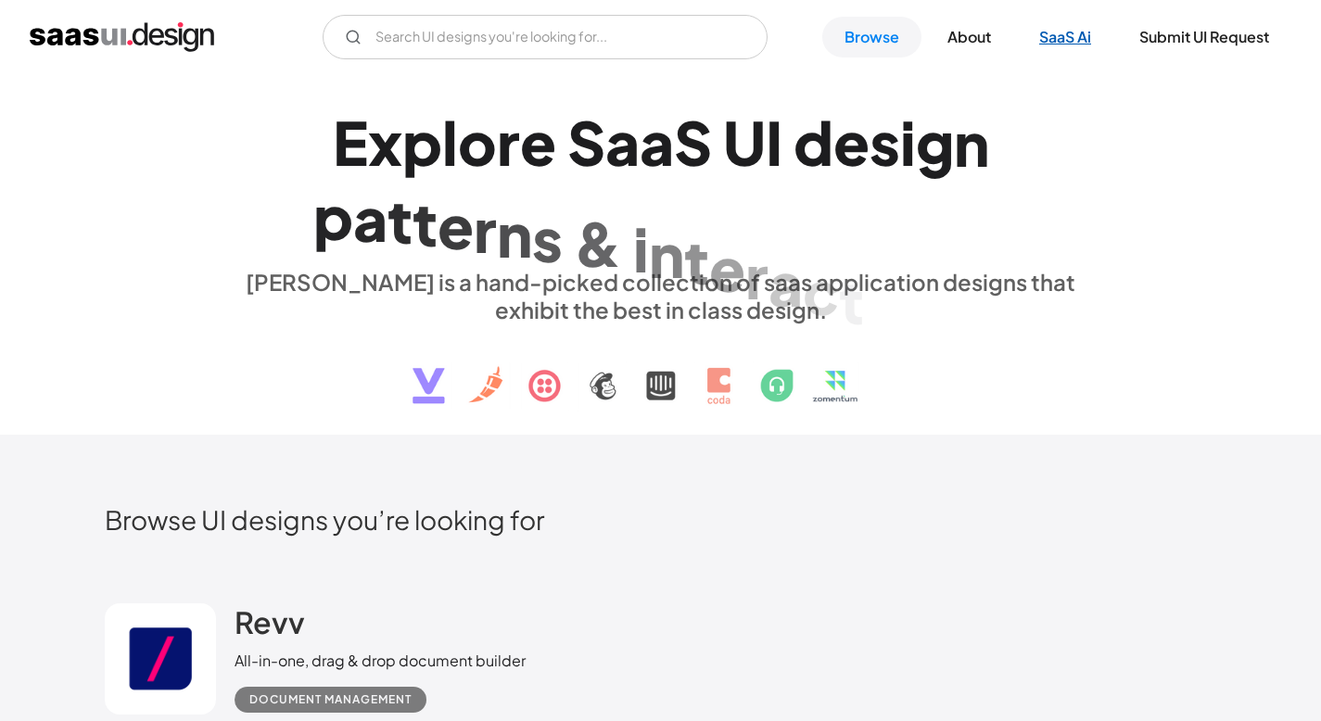
click at [1071, 37] on link "SaaS Ai" at bounding box center [1065, 37] width 96 height 41
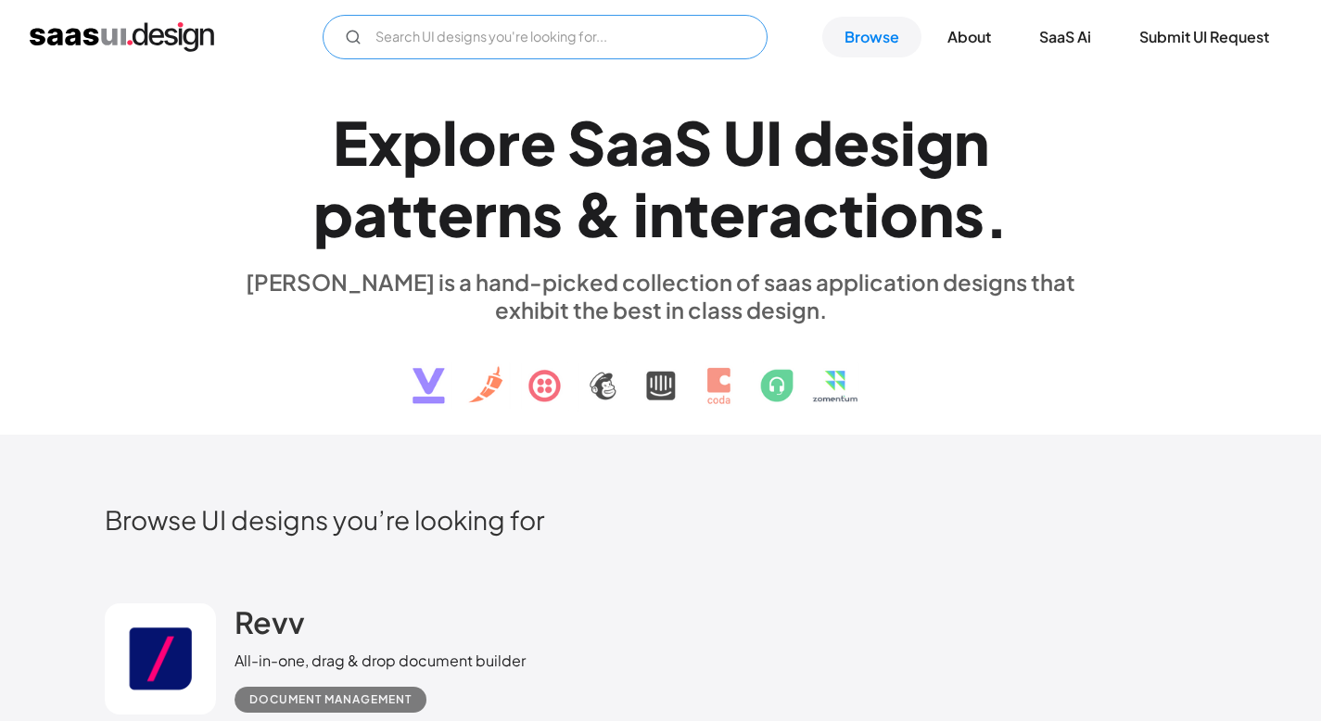
click at [705, 35] on input "Email Form" at bounding box center [545, 37] width 445 height 44
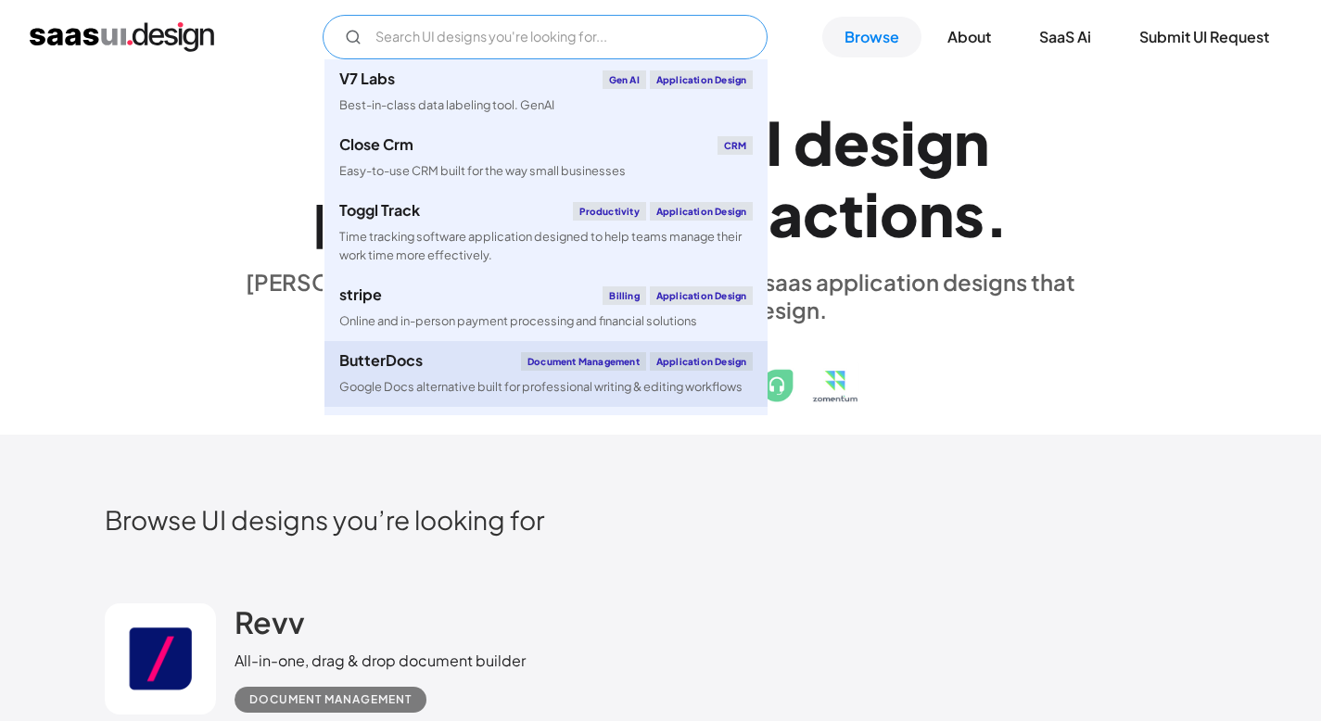
click at [536, 366] on div "Document Management" at bounding box center [583, 361] width 125 height 19
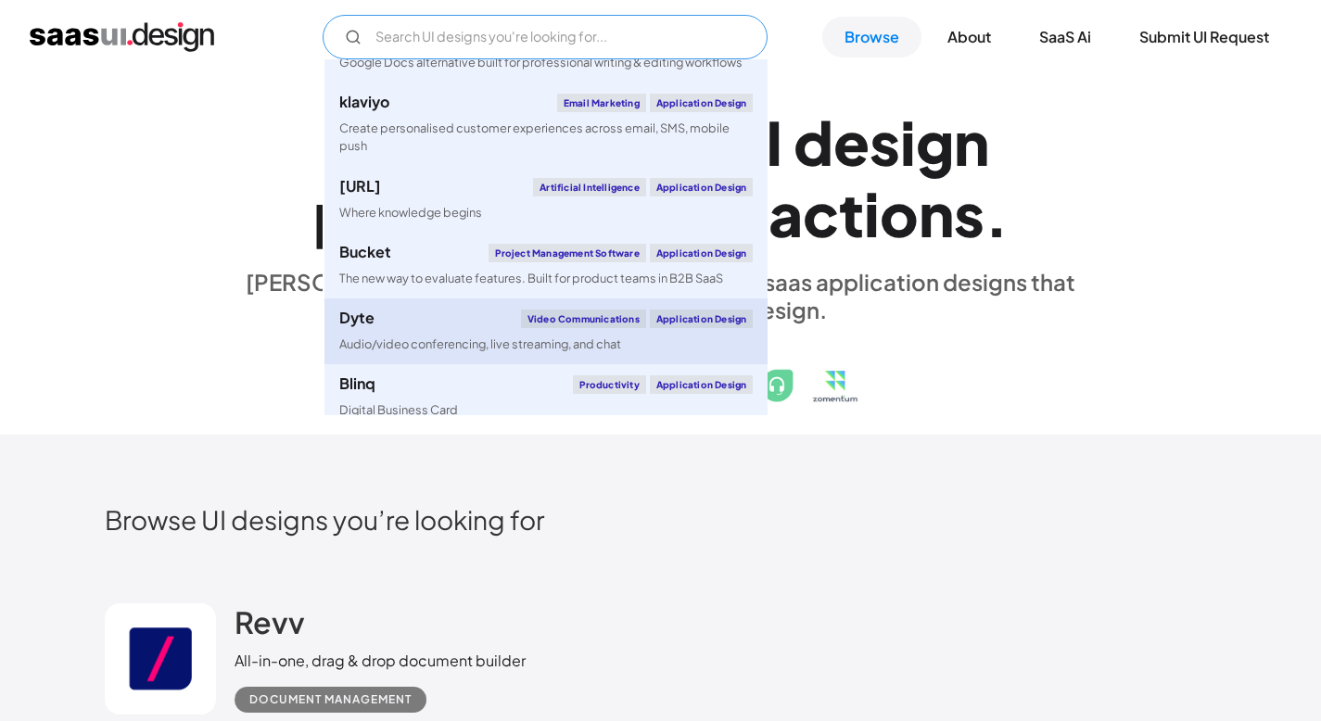
scroll to position [420, 0]
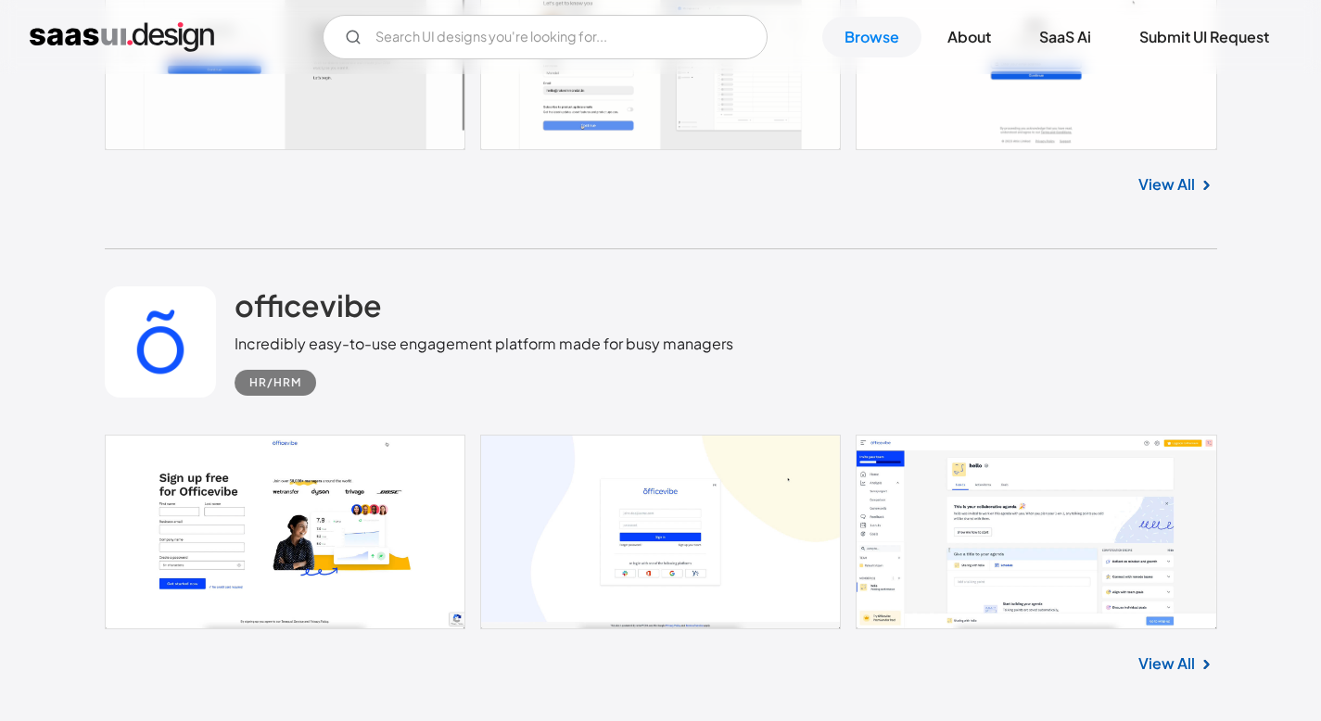
scroll to position [29512, 0]
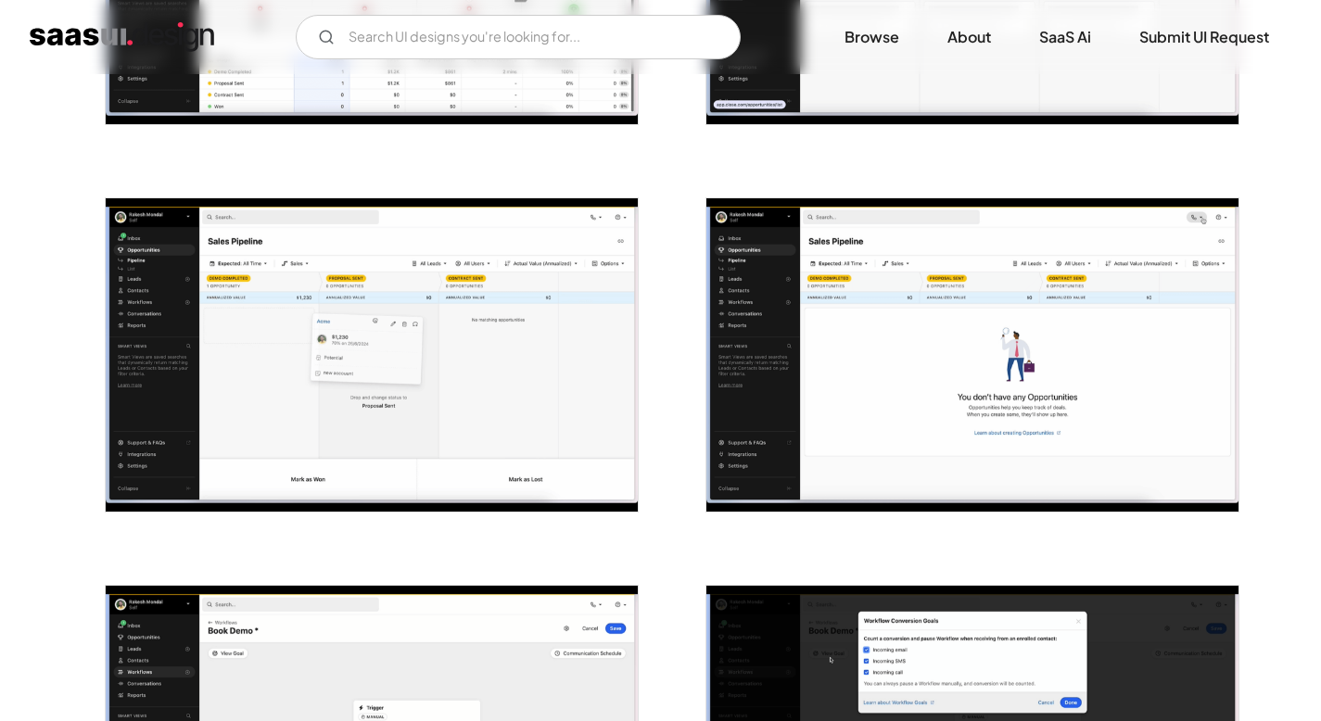
scroll to position [4132, 0]
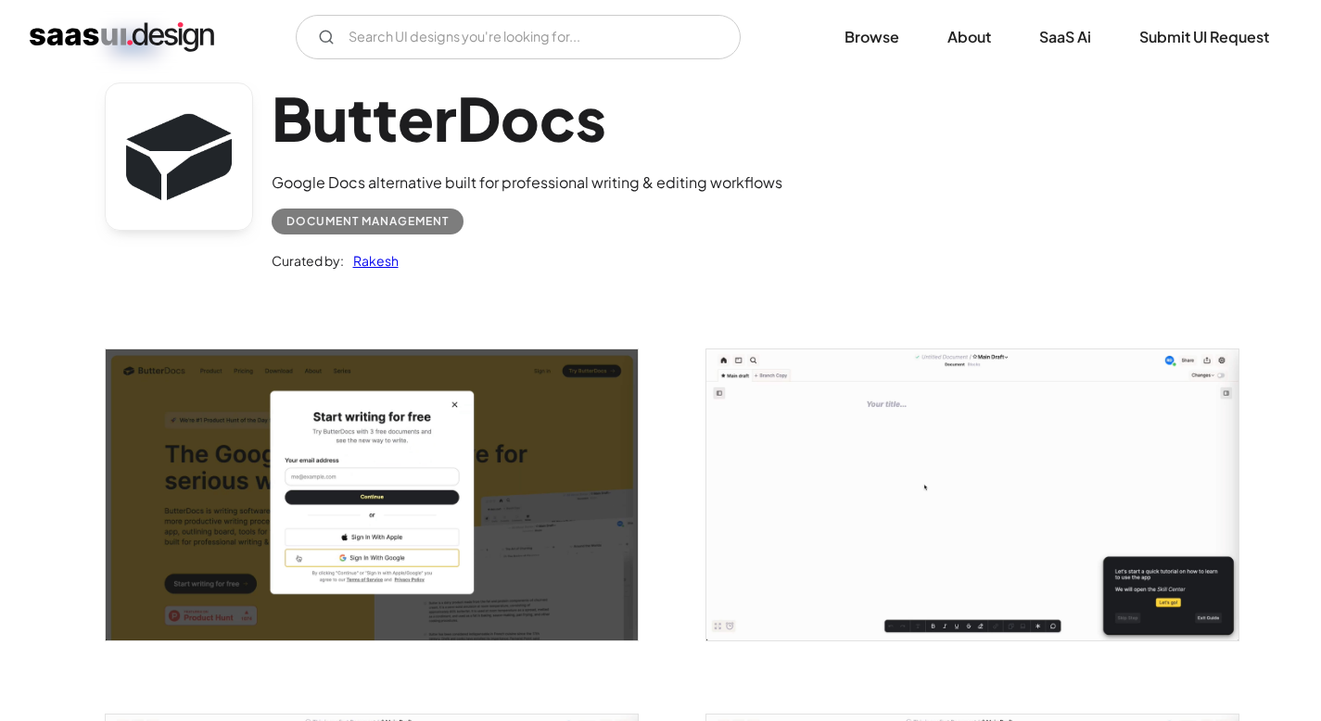
scroll to position [173, 0]
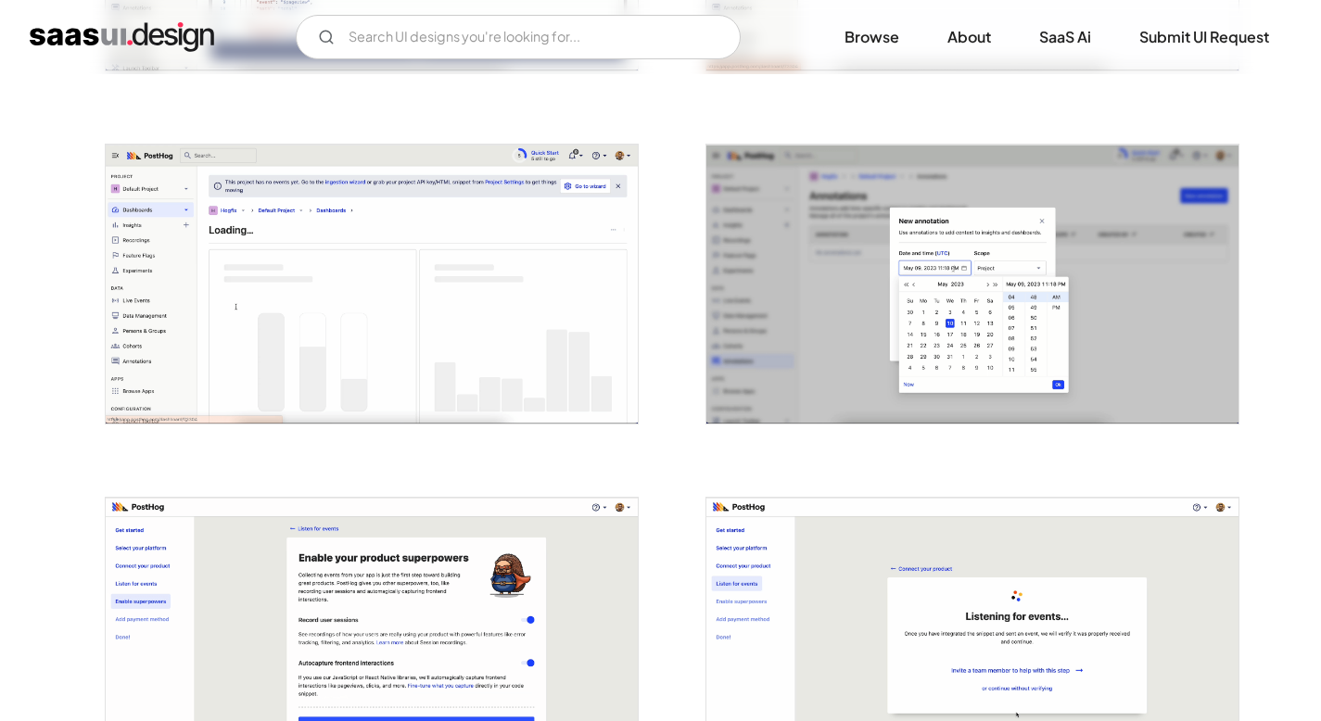
scroll to position [1255, 0]
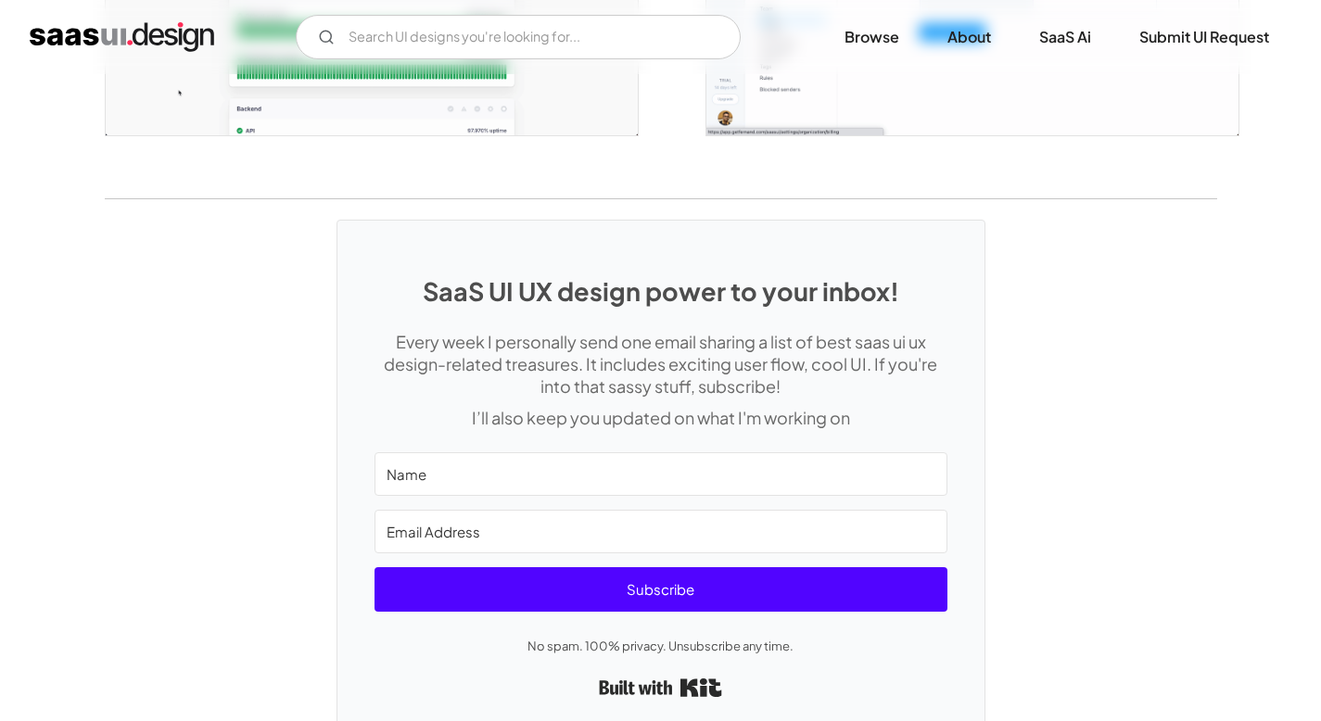
scroll to position [3993, 0]
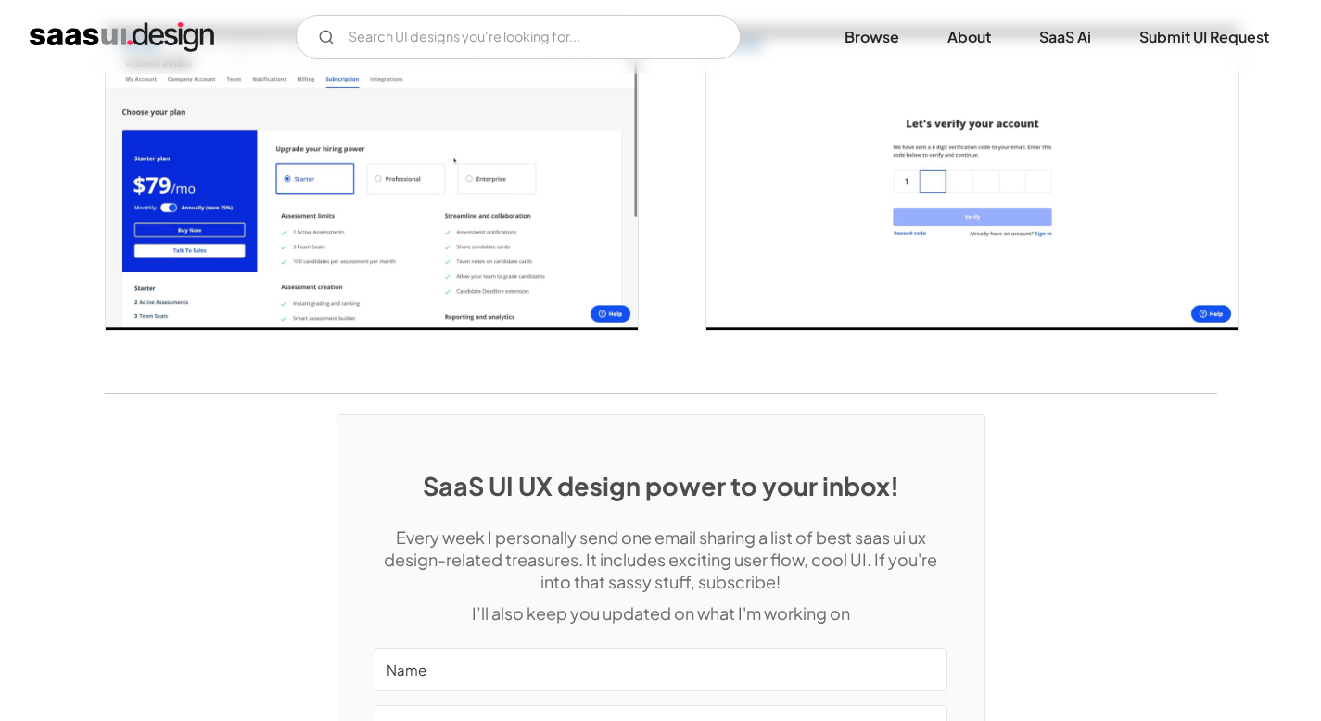
scroll to position [3860, 0]
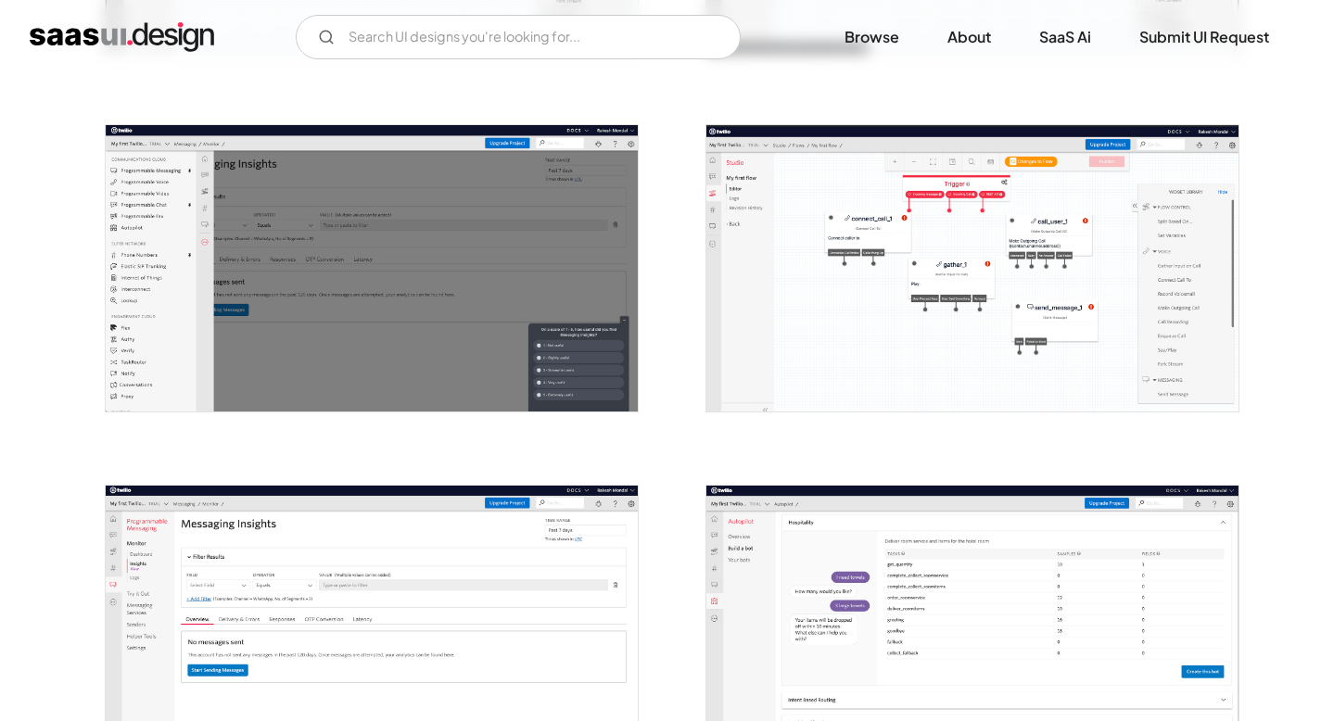
scroll to position [1464, 0]
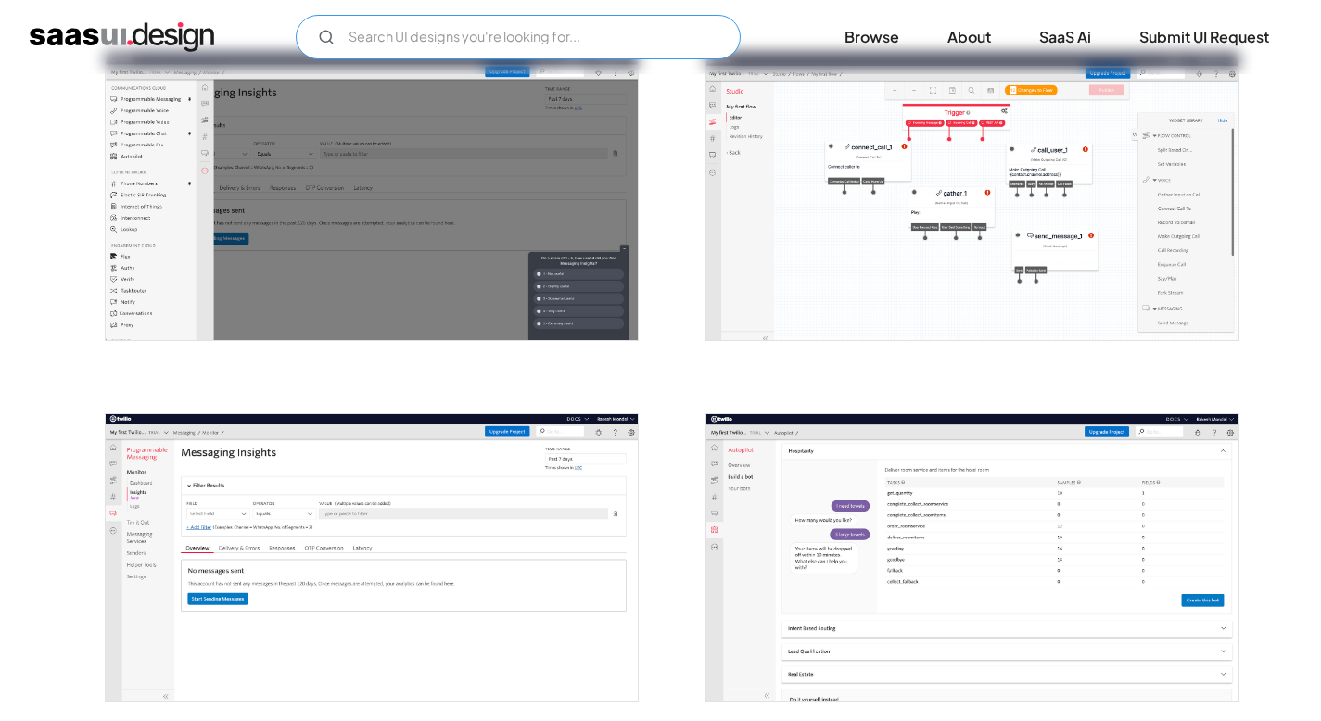
click at [687, 32] on input "Email Form" at bounding box center [518, 37] width 445 height 44
click at [658, 21] on input "users" at bounding box center [518, 37] width 445 height 44
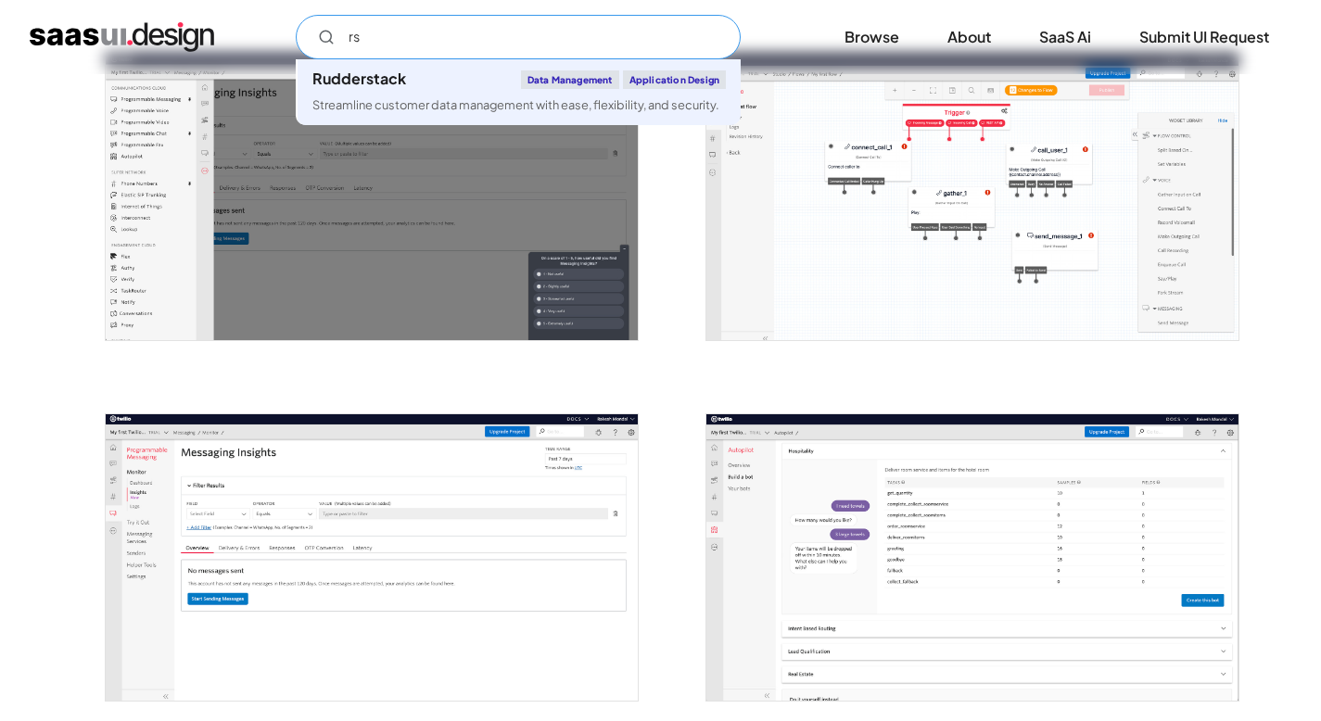
type input "s"
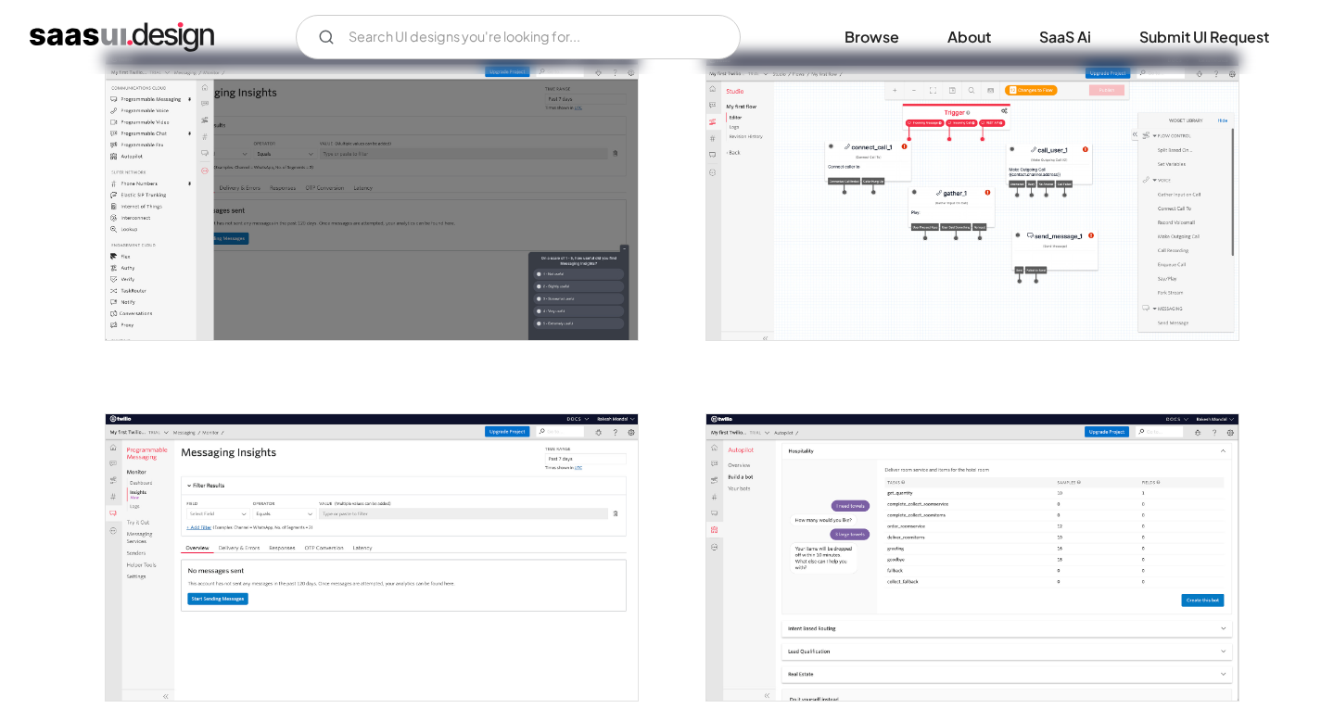
click at [139, 34] on img "home" at bounding box center [122, 37] width 184 height 30
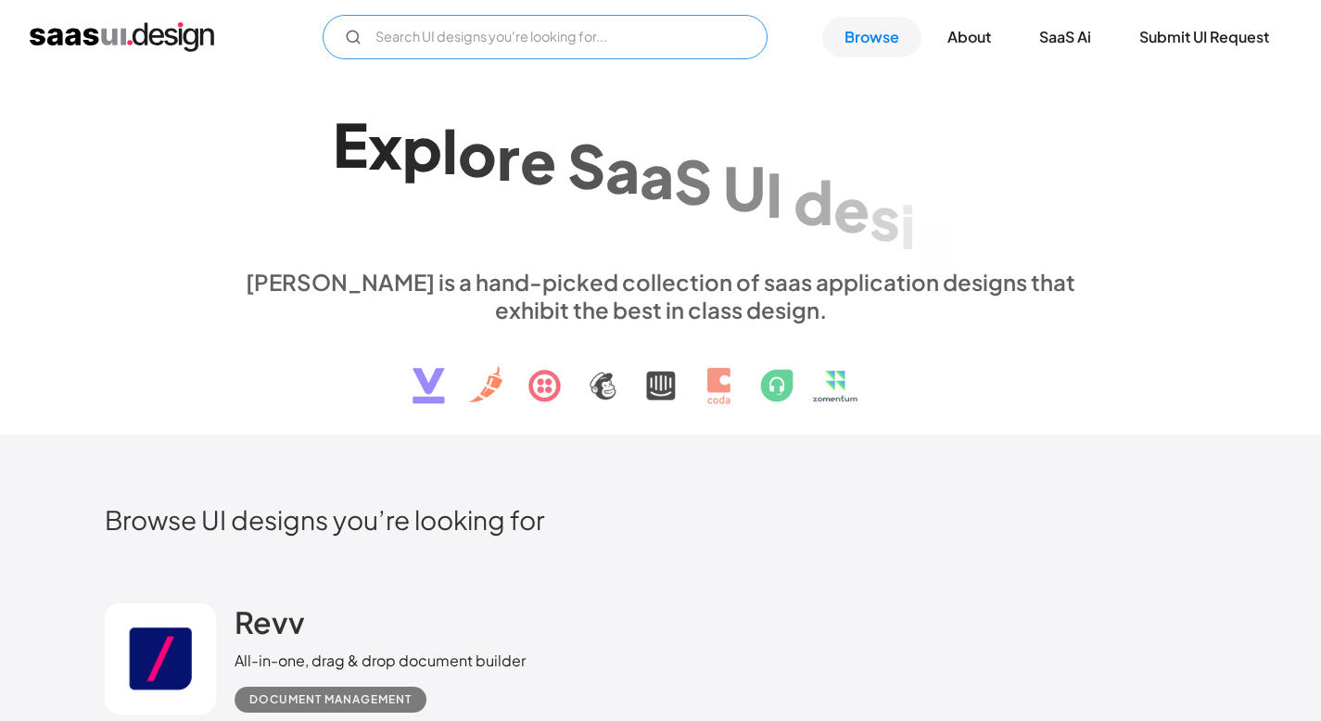
click at [542, 52] on input "Email Form" at bounding box center [545, 37] width 445 height 44
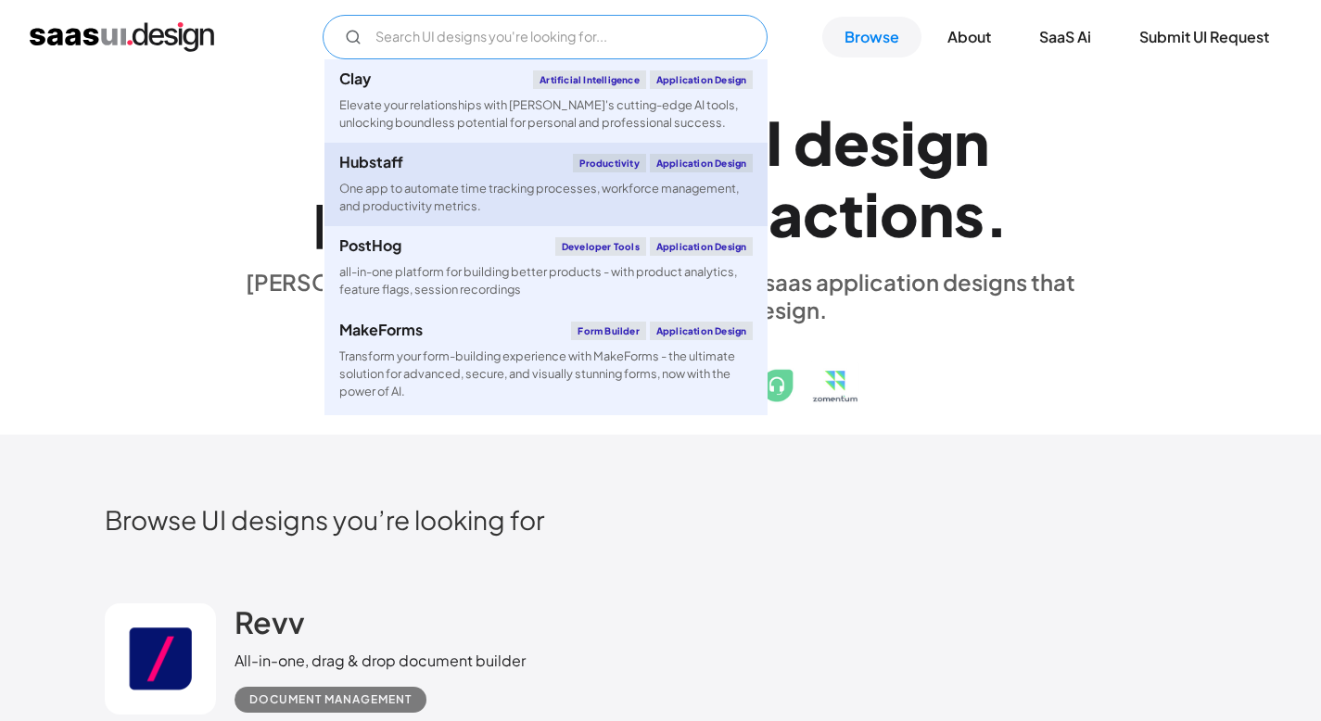
scroll to position [1346, 0]
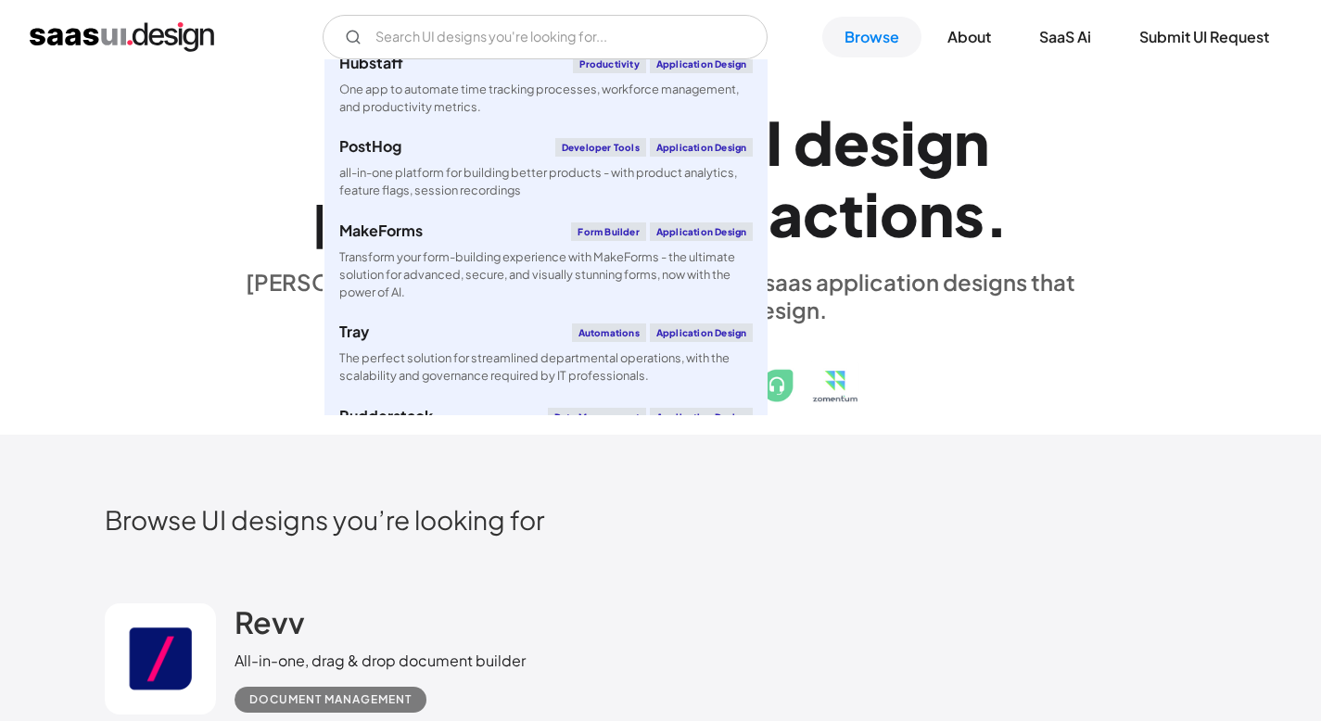
click at [1011, 312] on div "[PERSON_NAME] is a hand-picked collection of saas application designs that exhi…" at bounding box center [661, 296] width 853 height 56
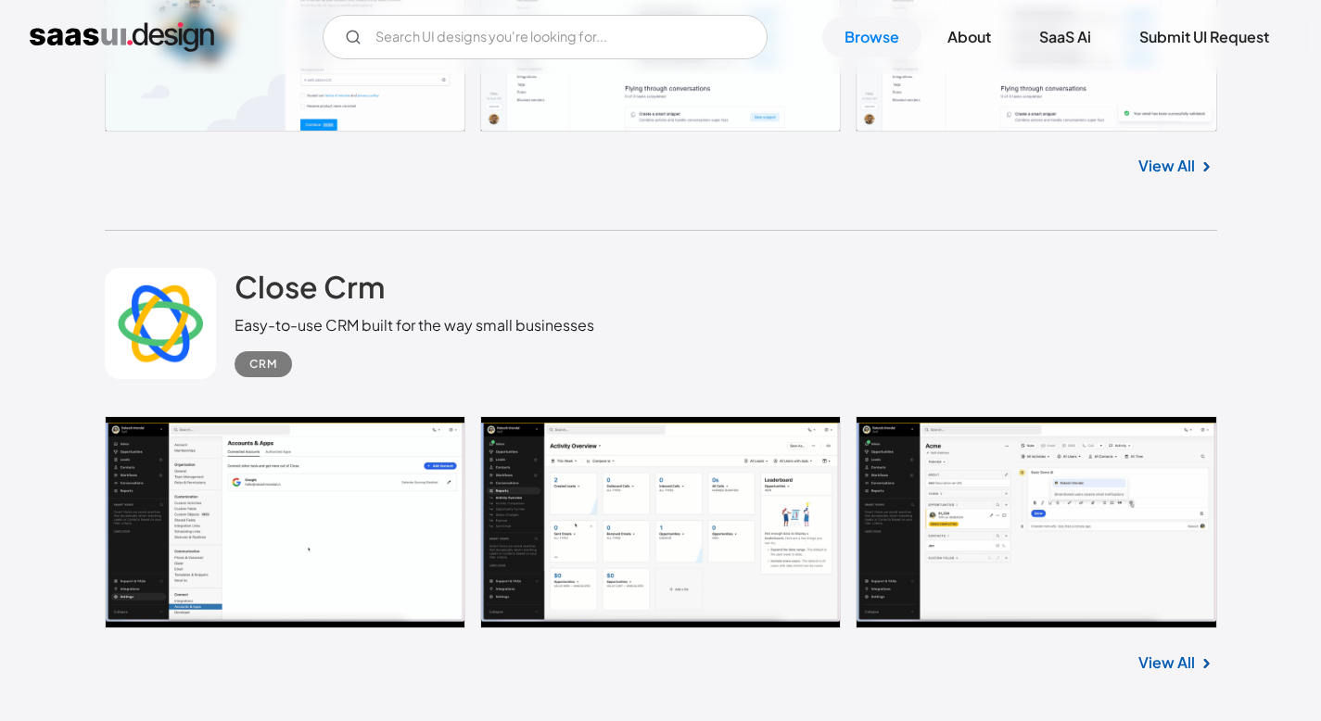
scroll to position [3675, 0]
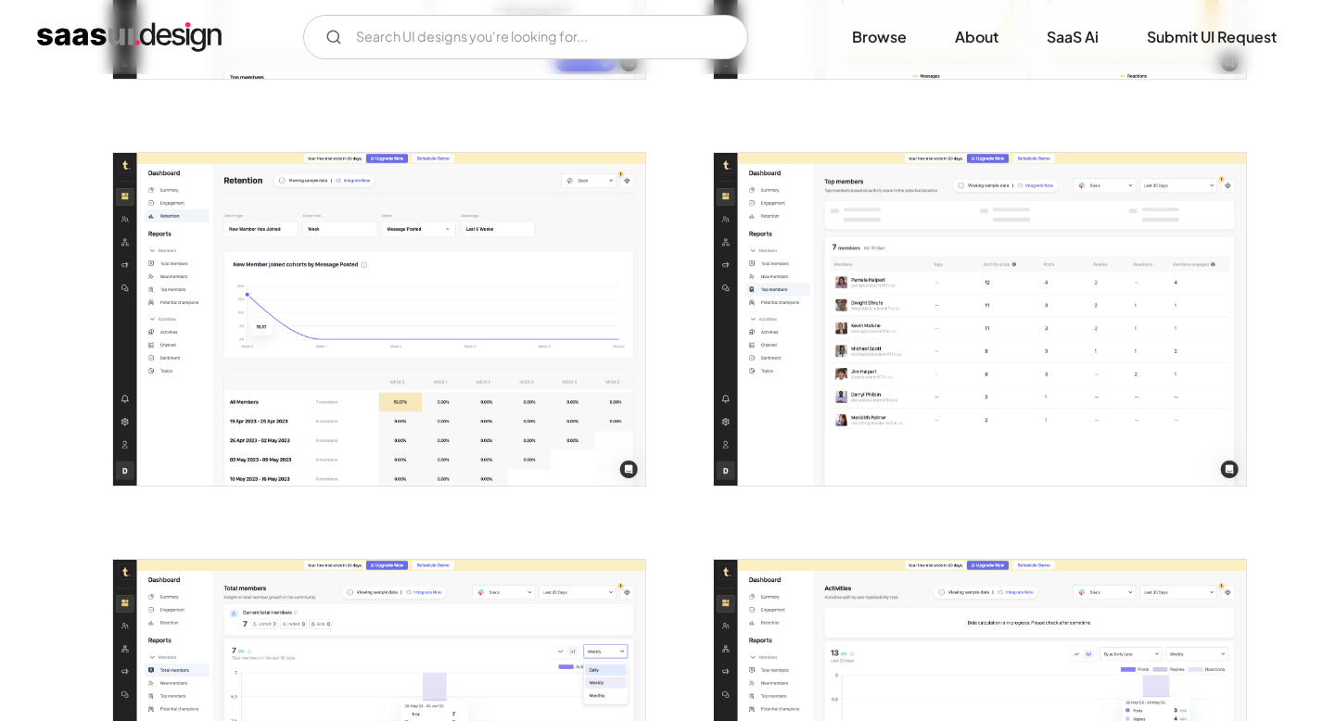
scroll to position [1994, 0]
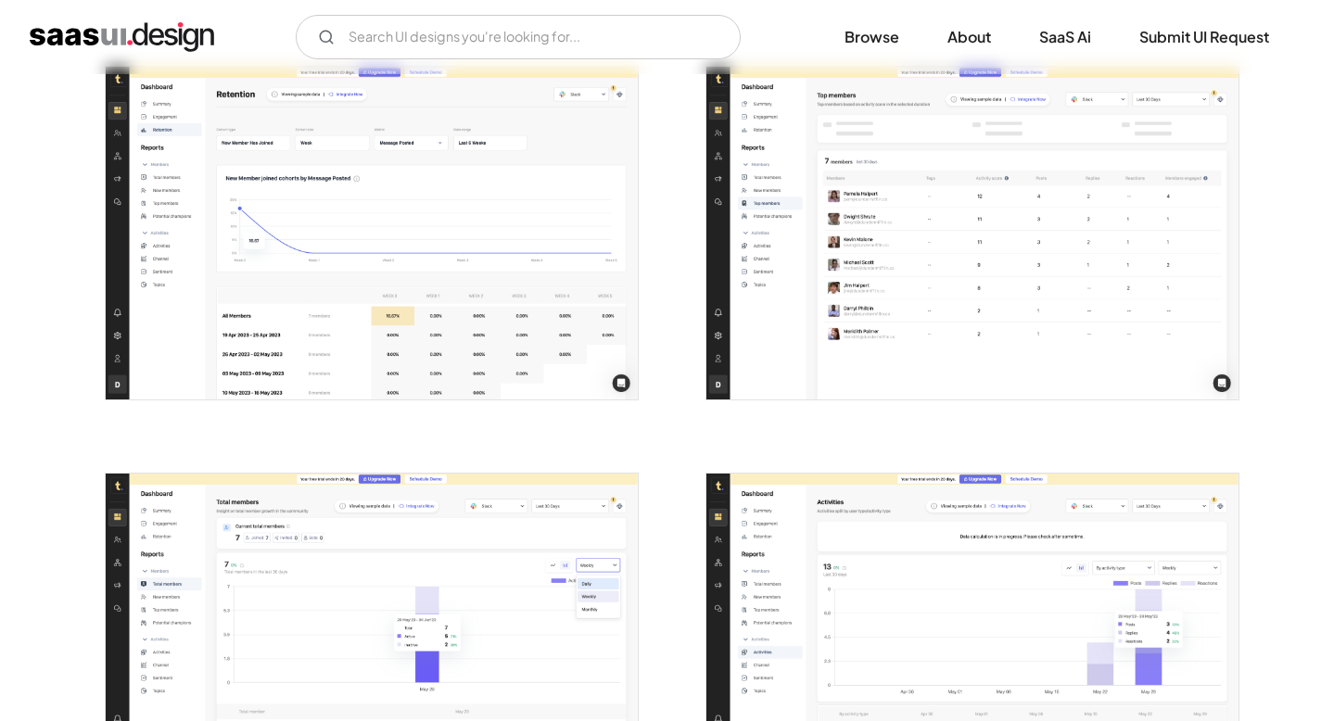
click at [908, 318] on img "open lightbox" at bounding box center [972, 233] width 532 height 333
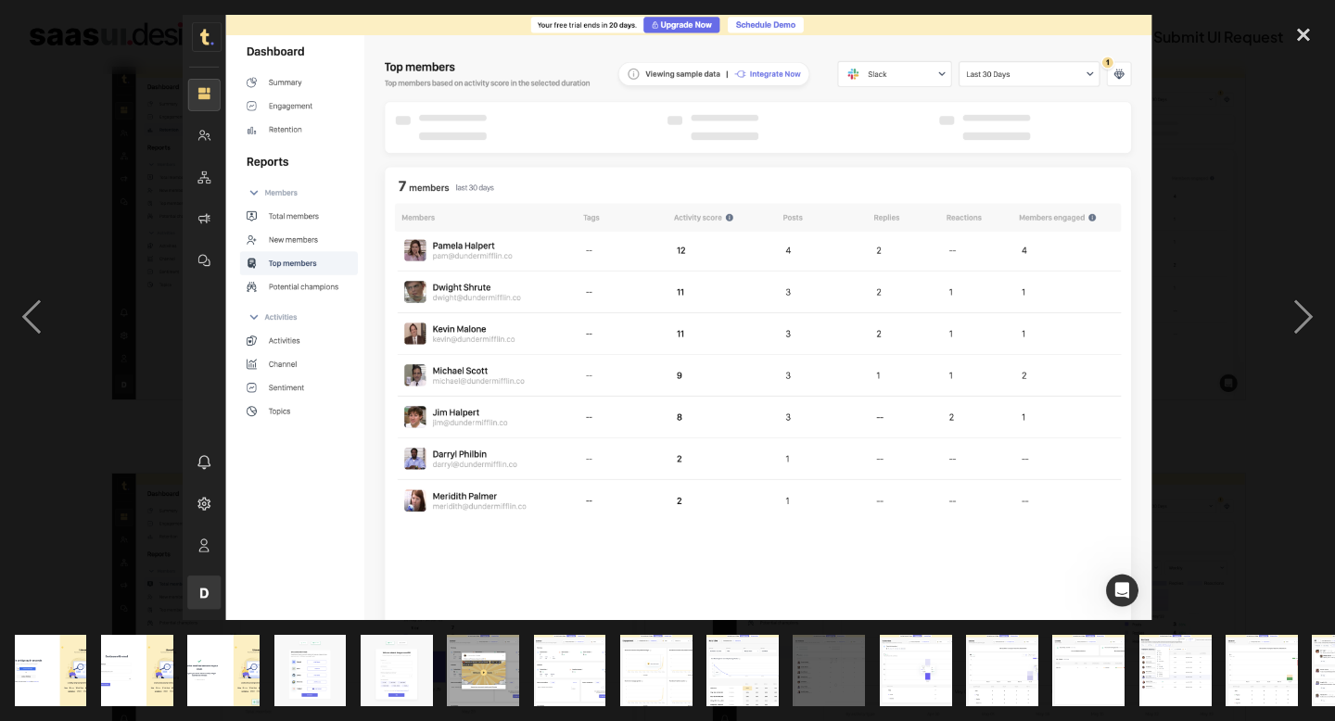
click at [1181, 188] on div at bounding box center [667, 318] width 1335 height 606
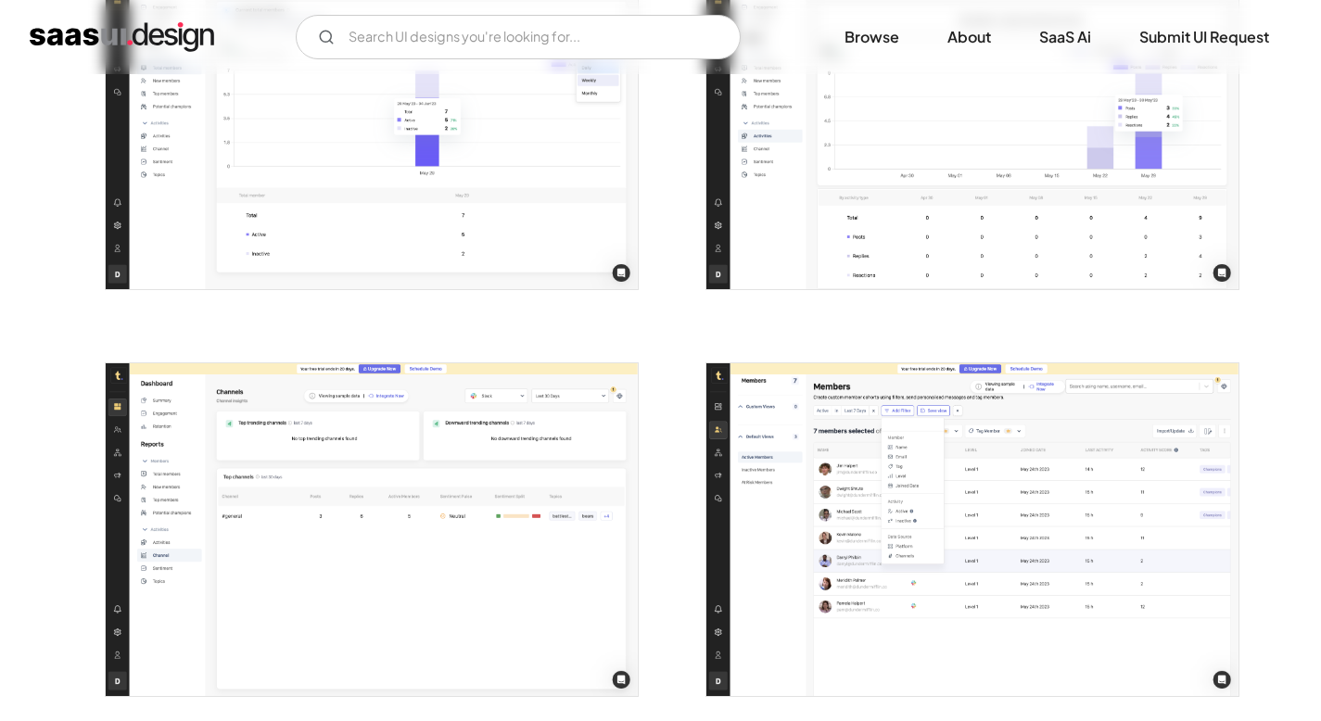
scroll to position [2606, 0]
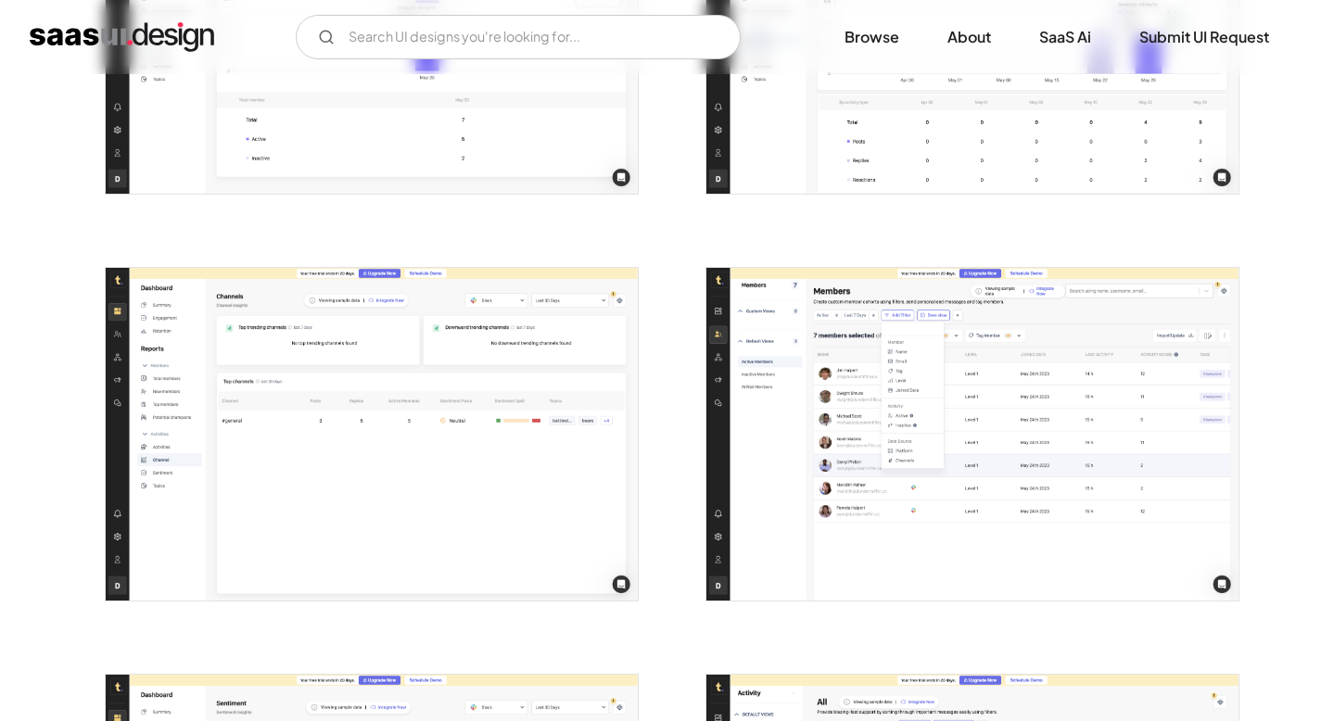
click at [1102, 486] on img "open lightbox" at bounding box center [972, 434] width 532 height 333
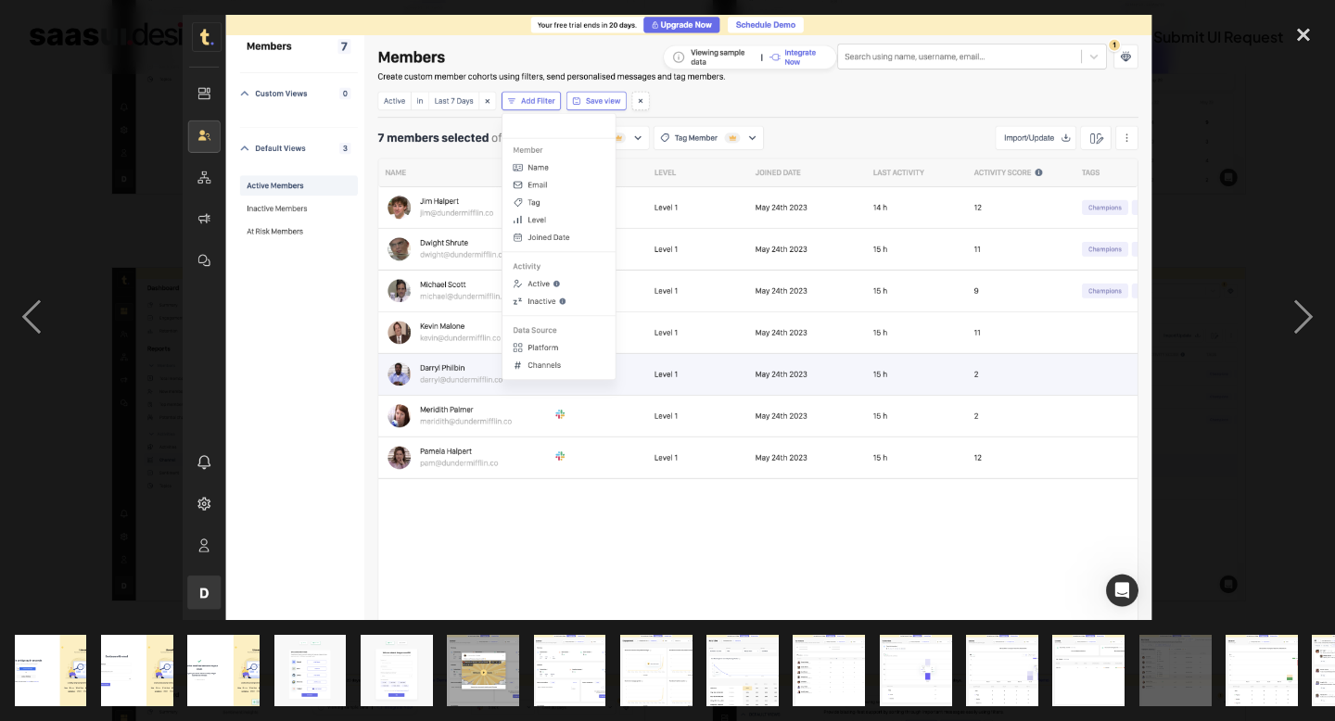
click at [1203, 159] on div at bounding box center [667, 318] width 1335 height 606
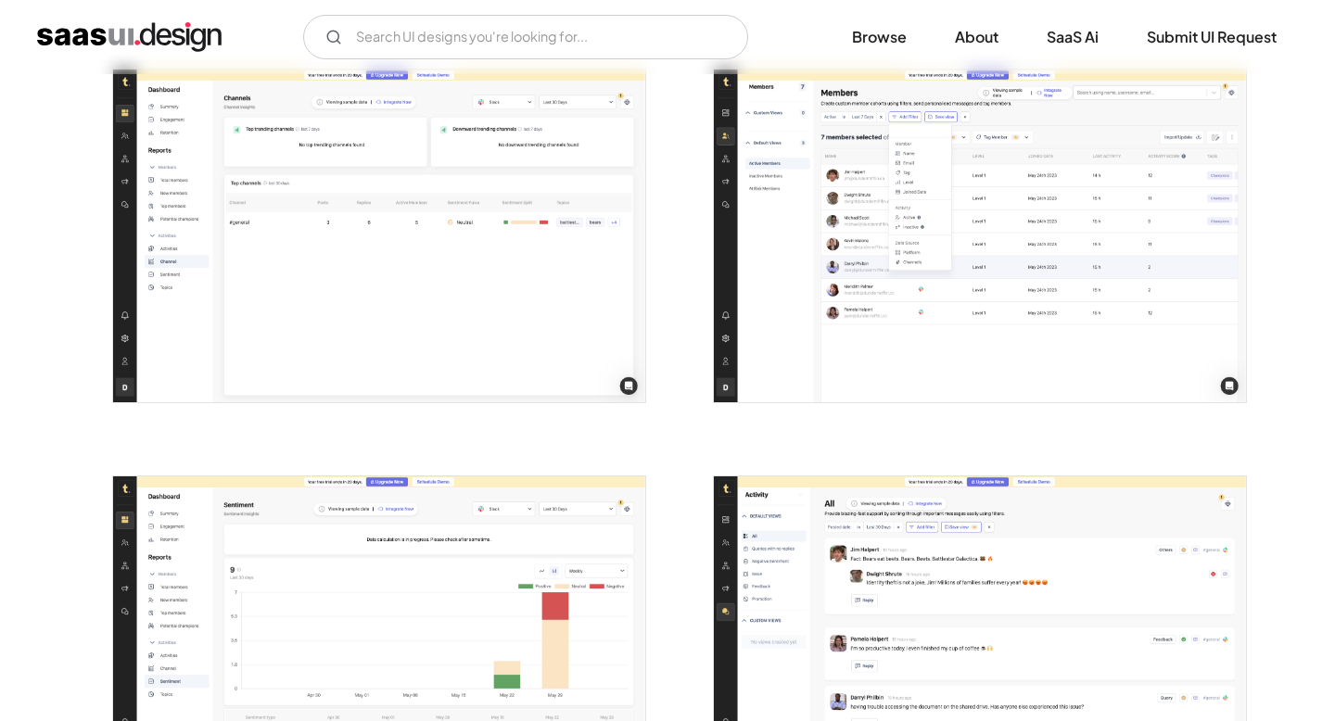
scroll to position [3004, 0]
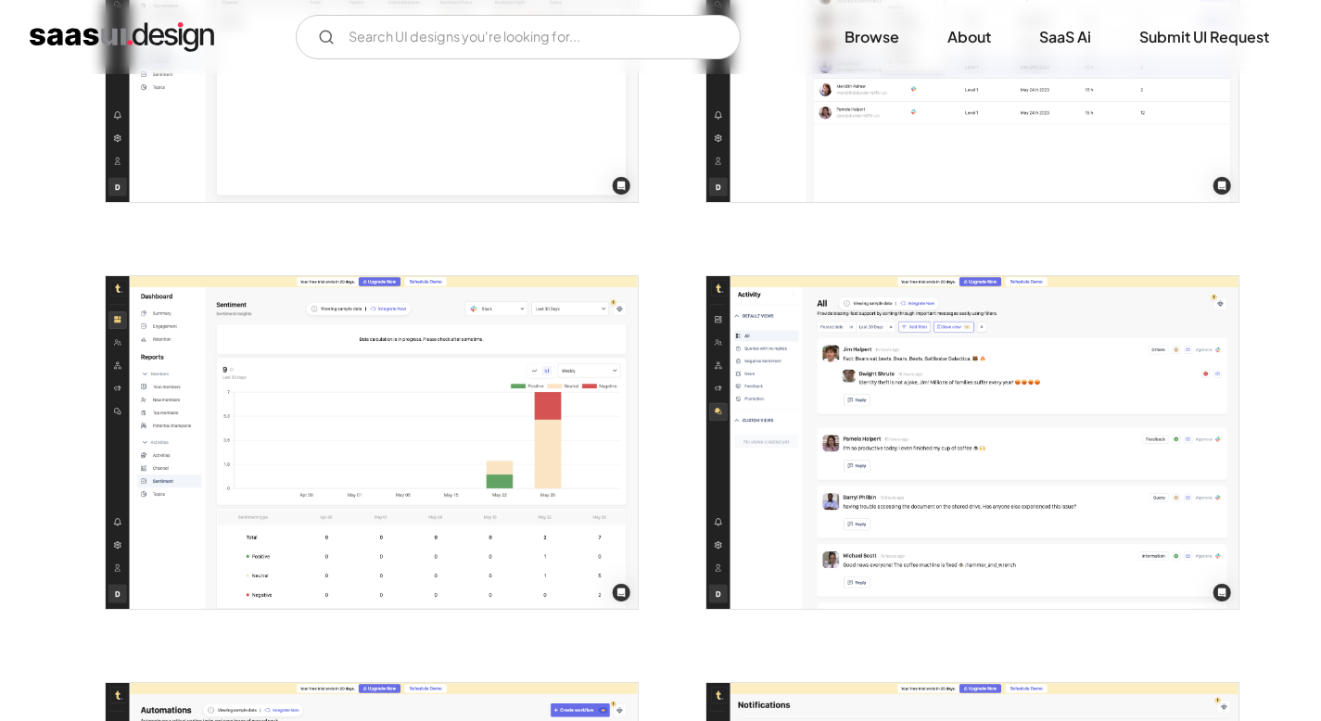
click at [1037, 165] on img "open lightbox" at bounding box center [972, 35] width 532 height 333
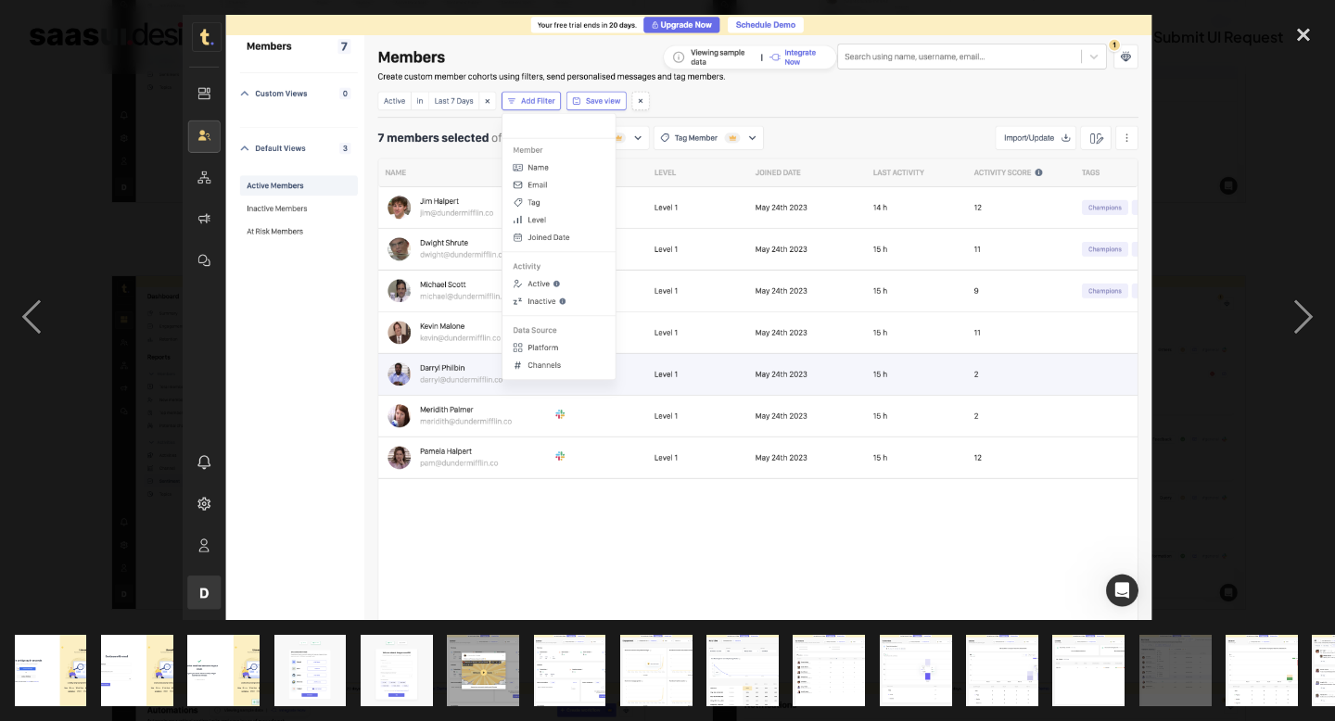
click at [1230, 193] on div at bounding box center [667, 318] width 1335 height 606
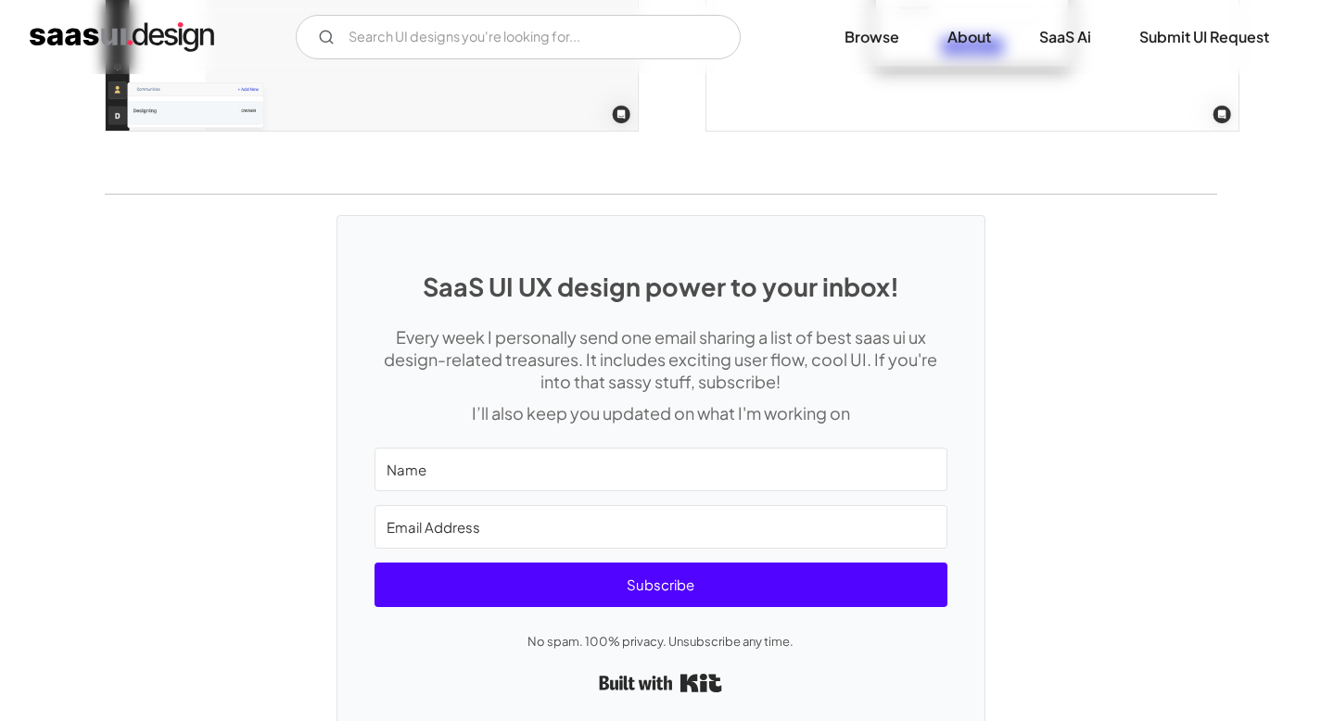
scroll to position [5186, 0]
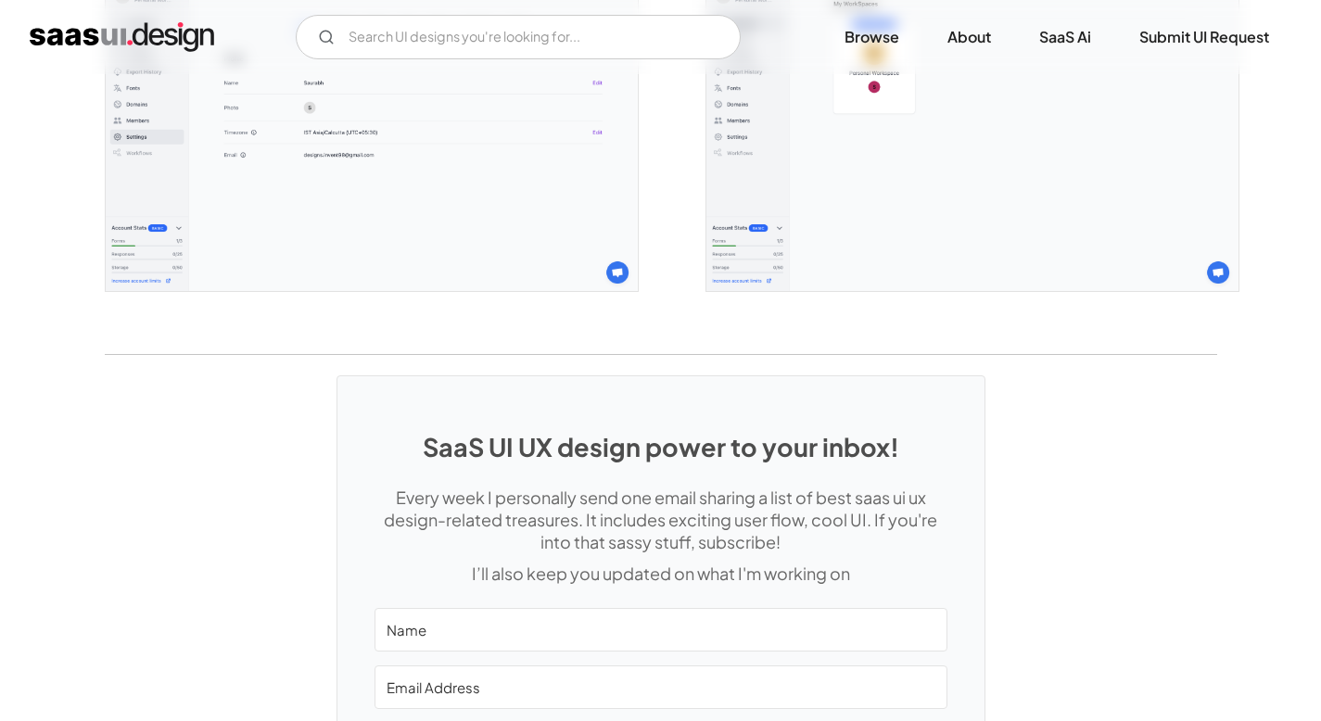
scroll to position [5046, 0]
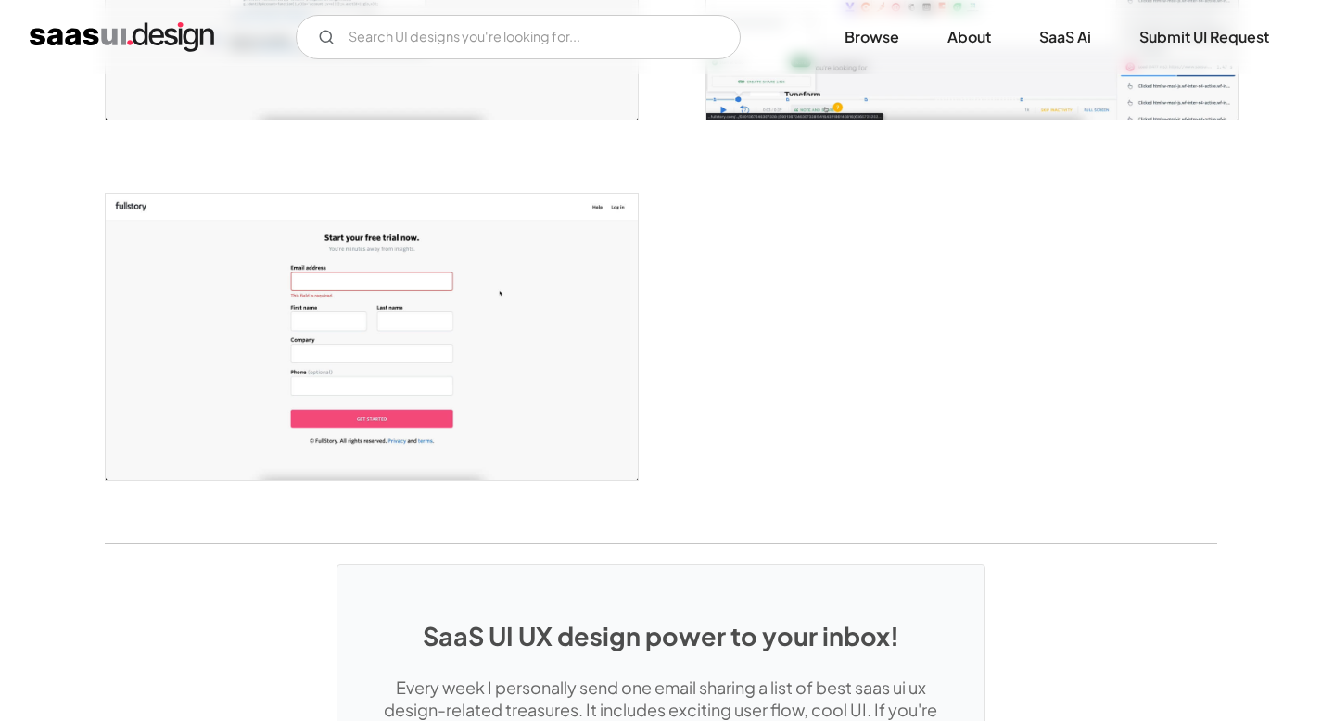
scroll to position [3859, 0]
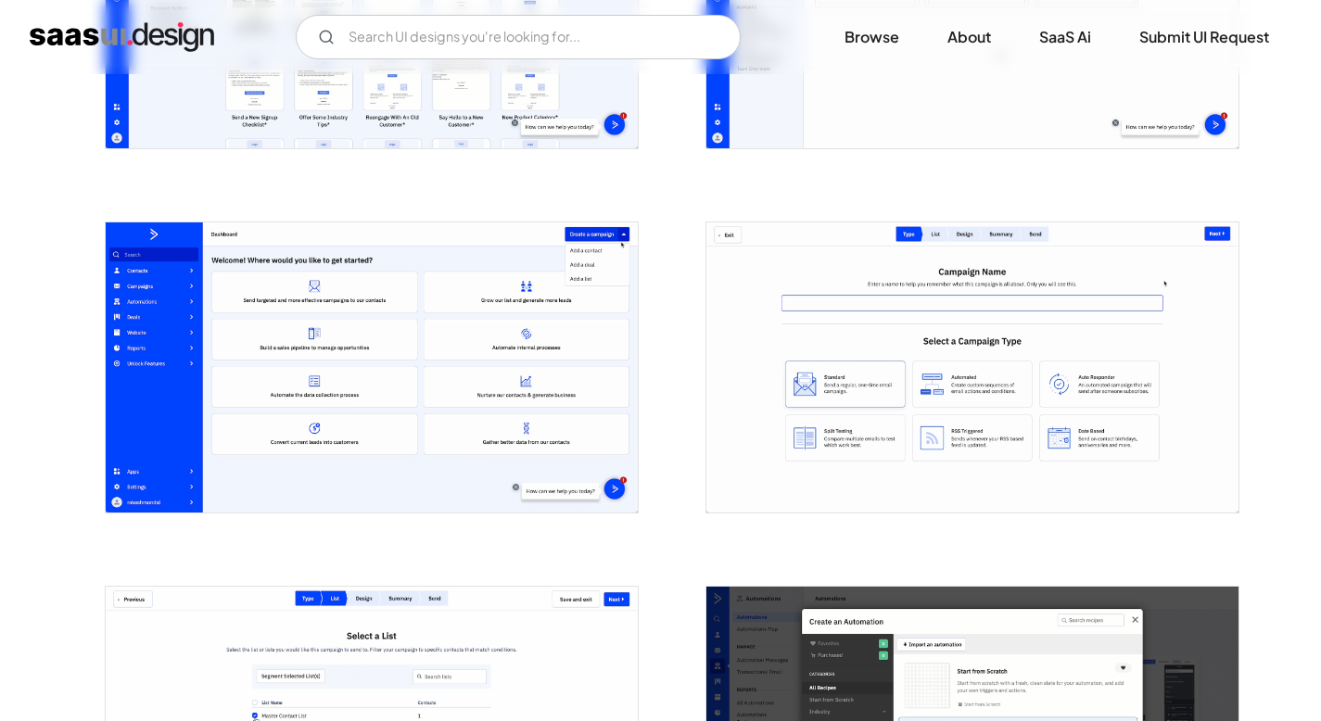
scroll to position [2912, 0]
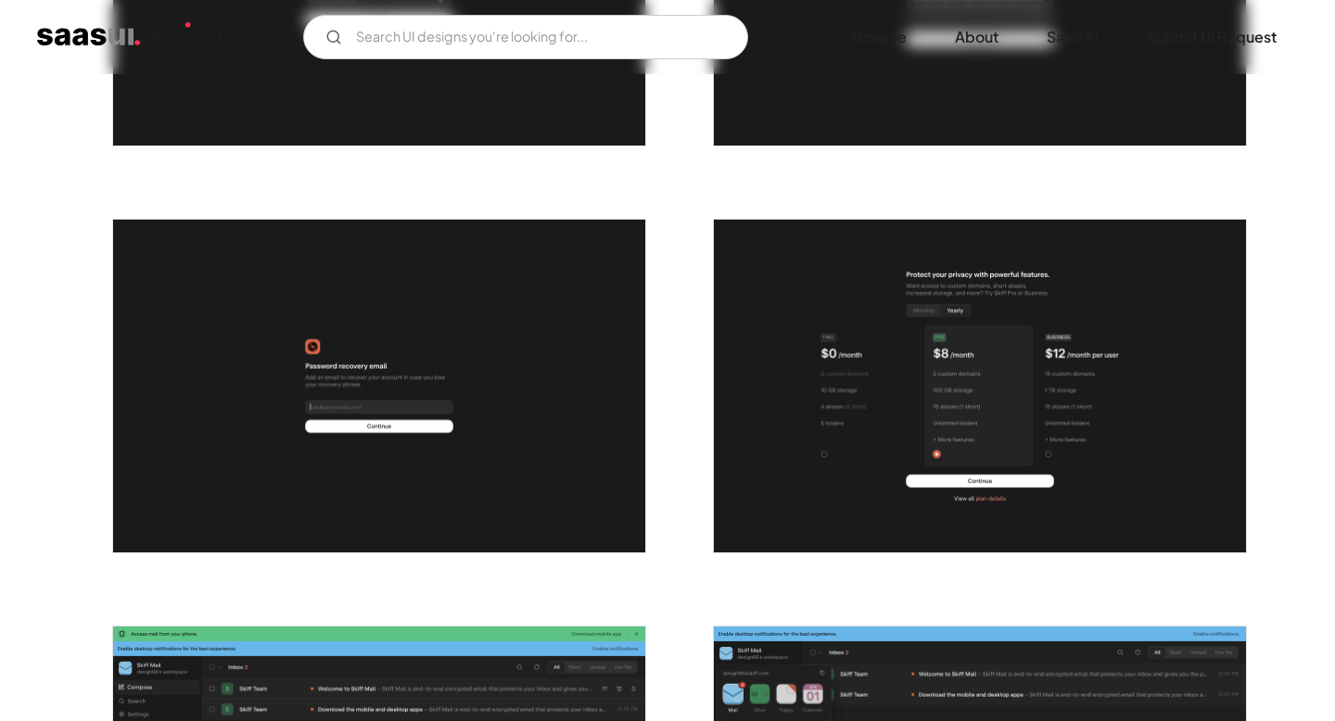
scroll to position [1516, 0]
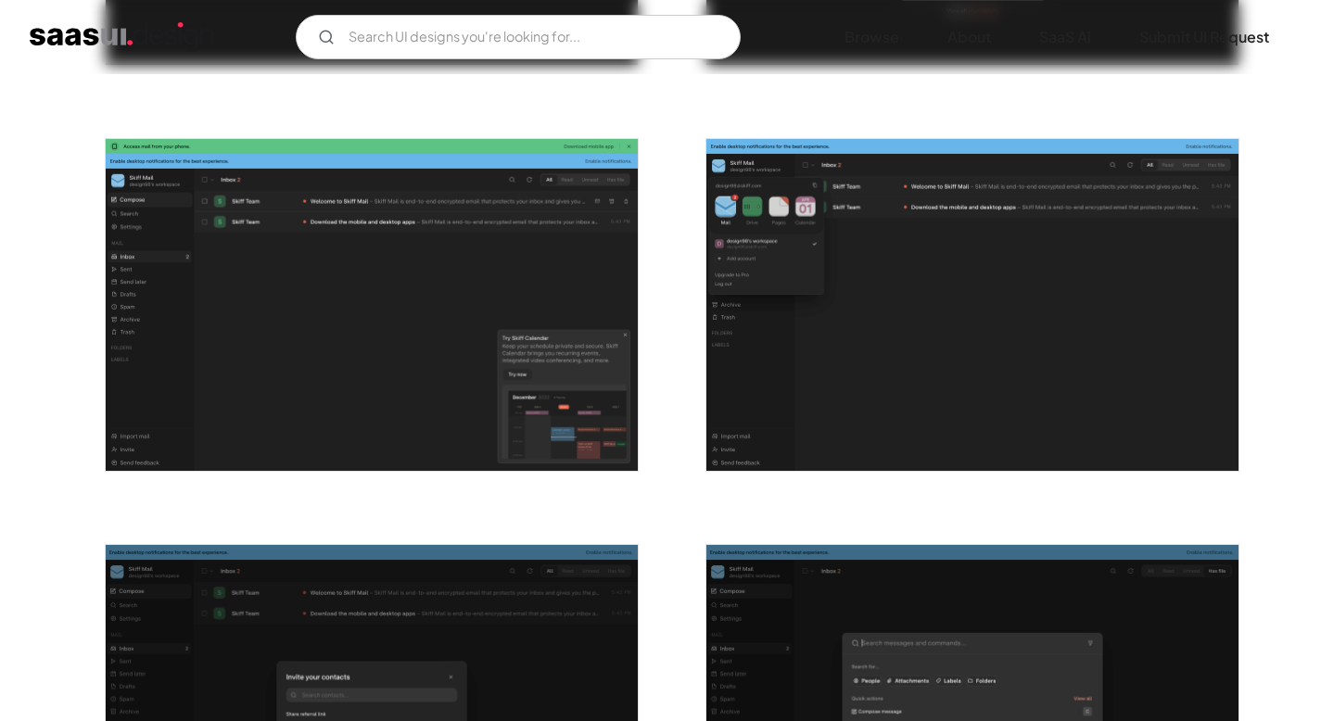
click at [434, 281] on img "open lightbox" at bounding box center [372, 305] width 532 height 333
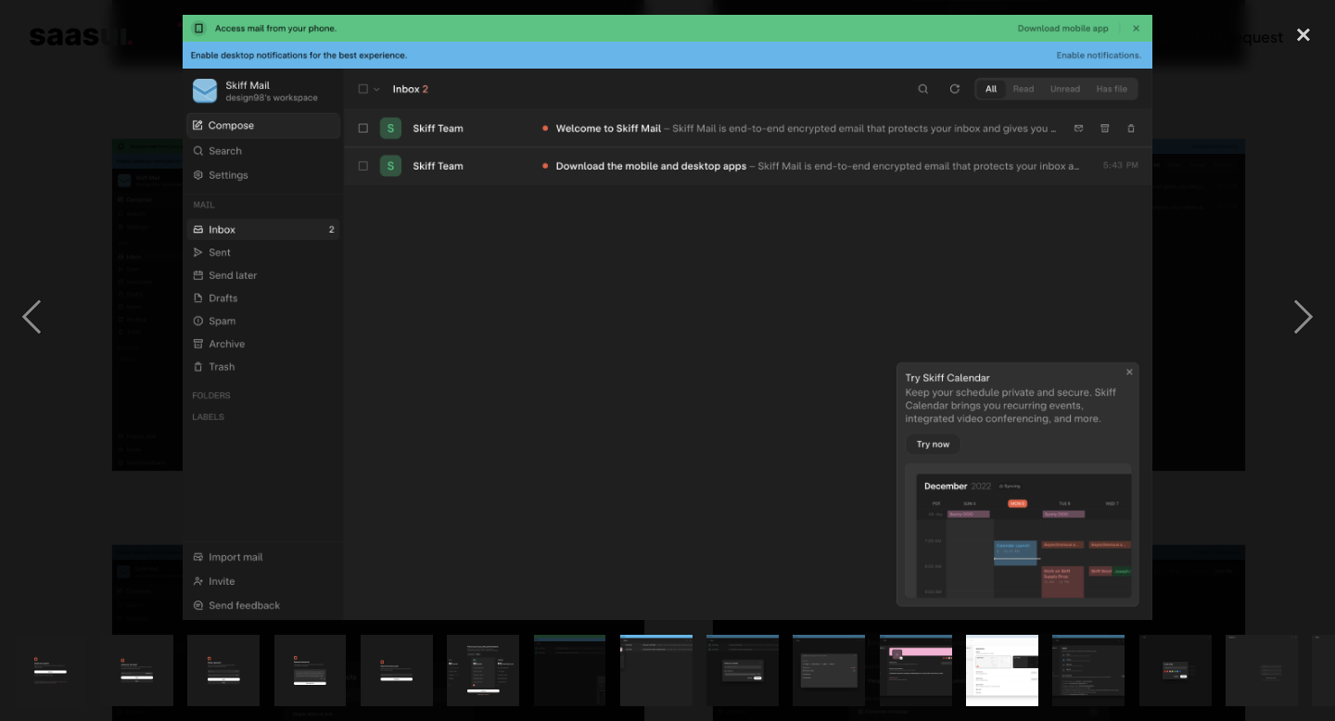
click at [1252, 138] on div at bounding box center [667, 318] width 1335 height 606
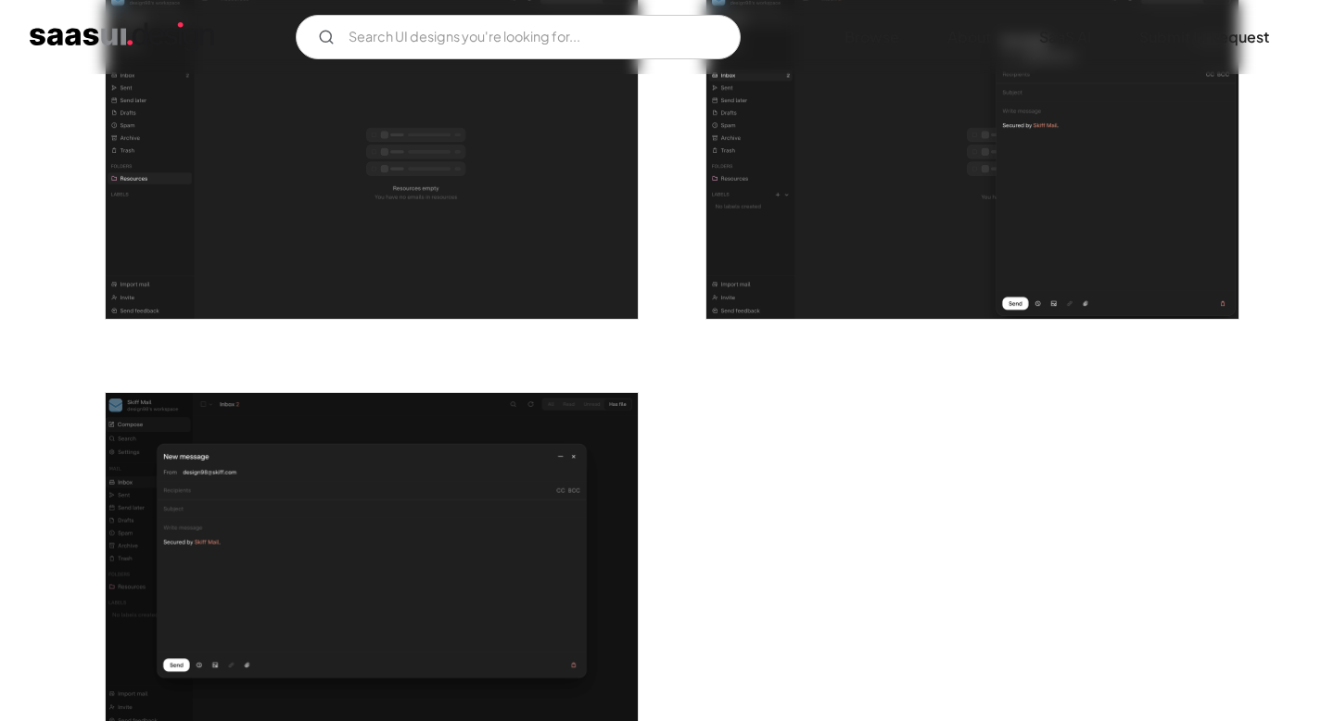
scroll to position [3319, 0]
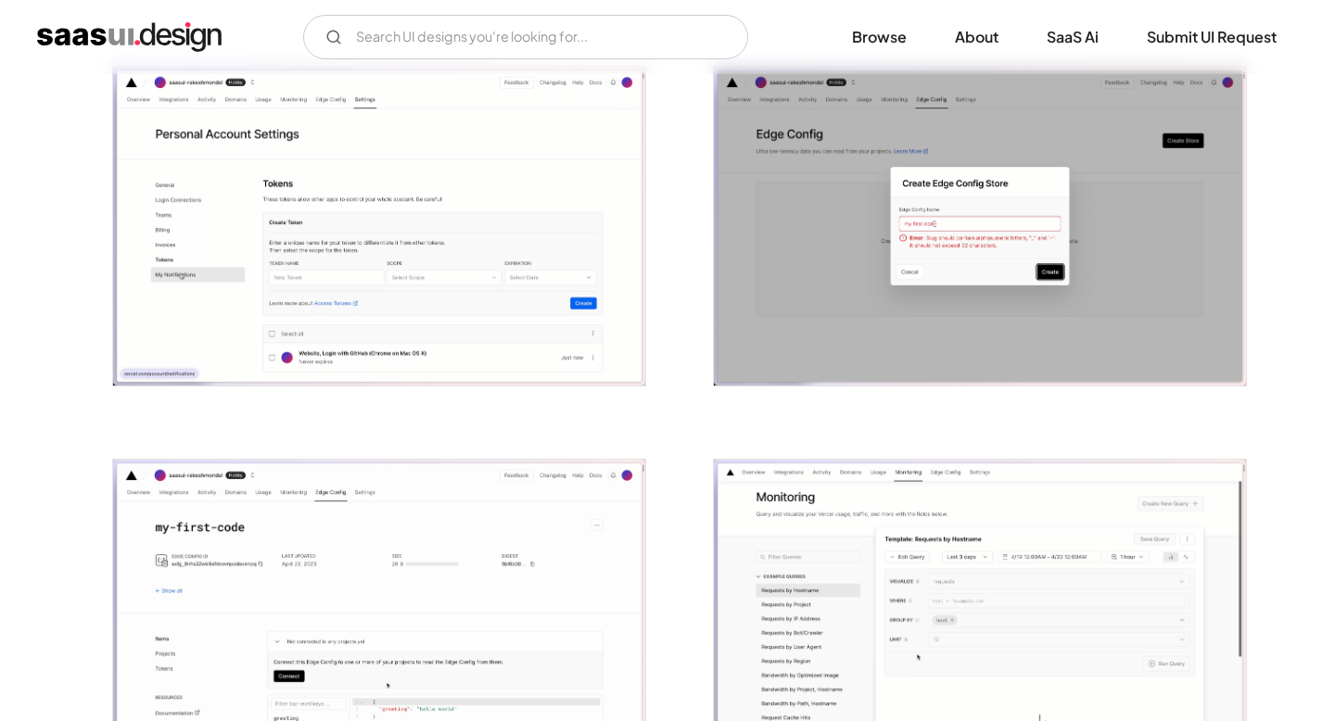
scroll to position [3020, 0]
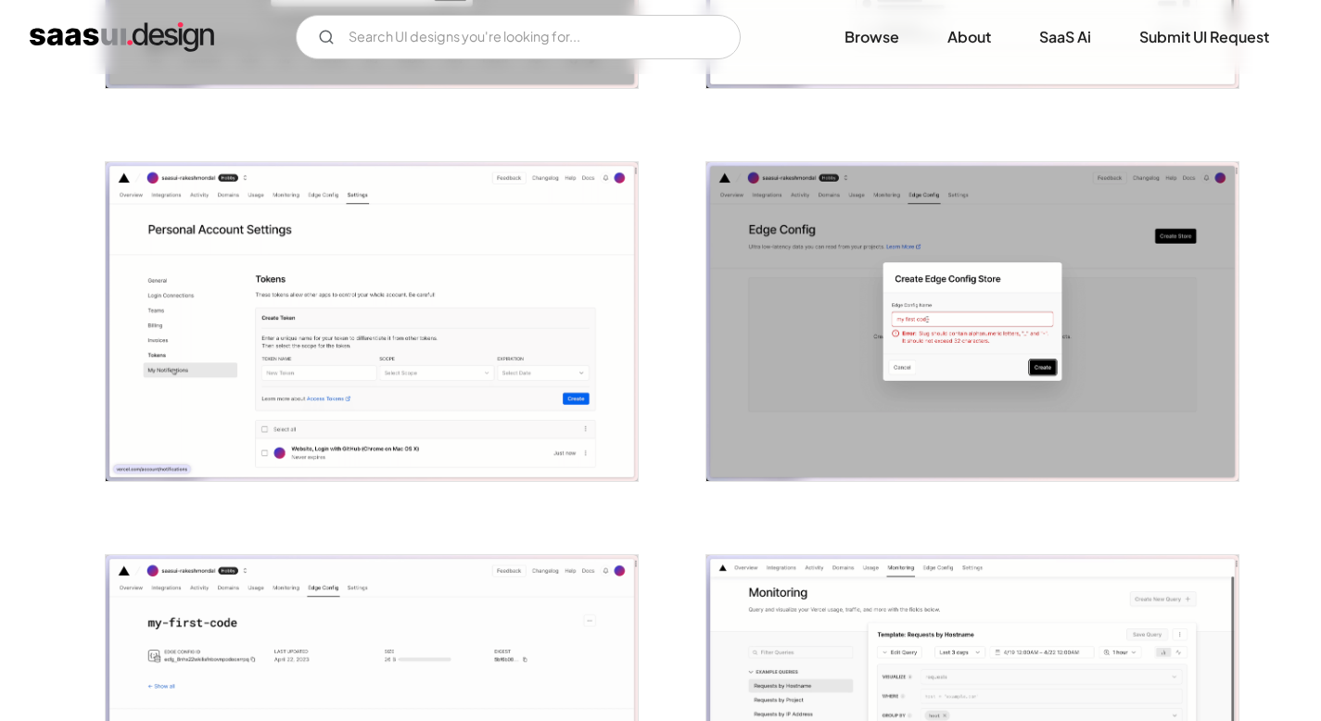
click at [490, 312] on img "open lightbox" at bounding box center [372, 321] width 532 height 319
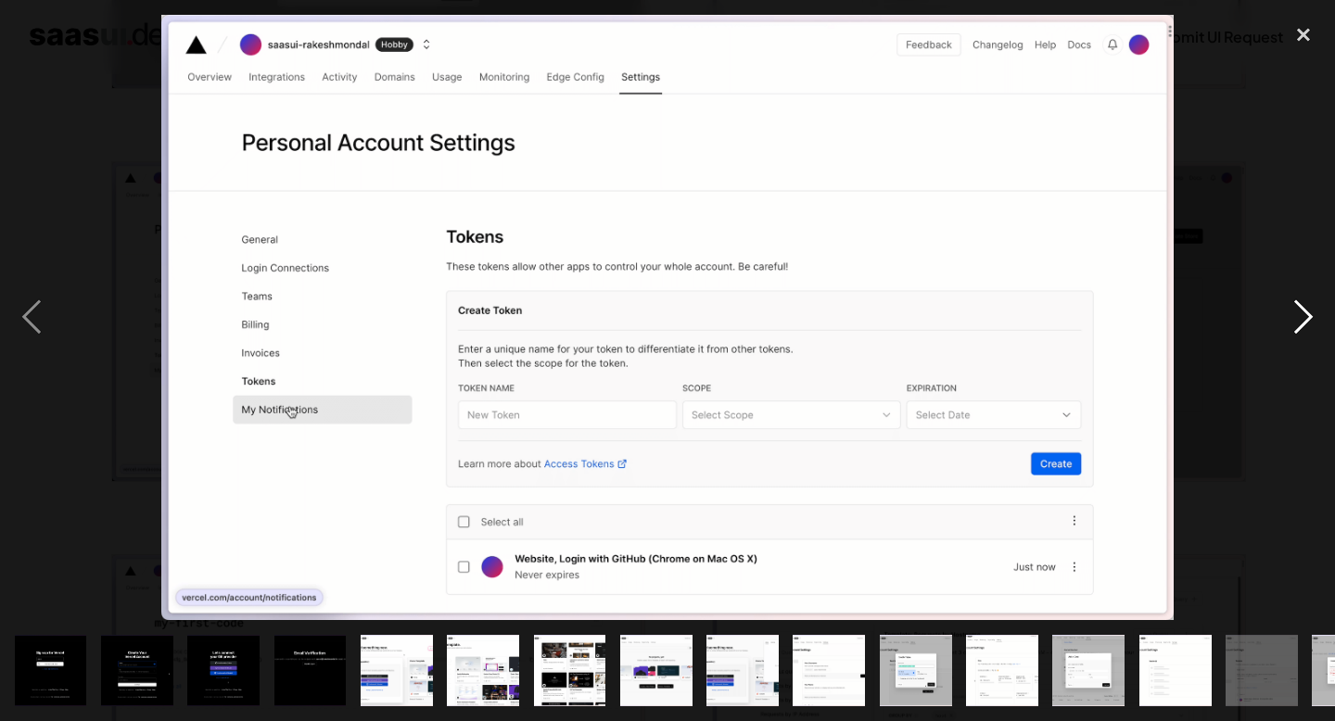
click at [1280, 162] on div "next image" at bounding box center [1303, 318] width 63 height 606
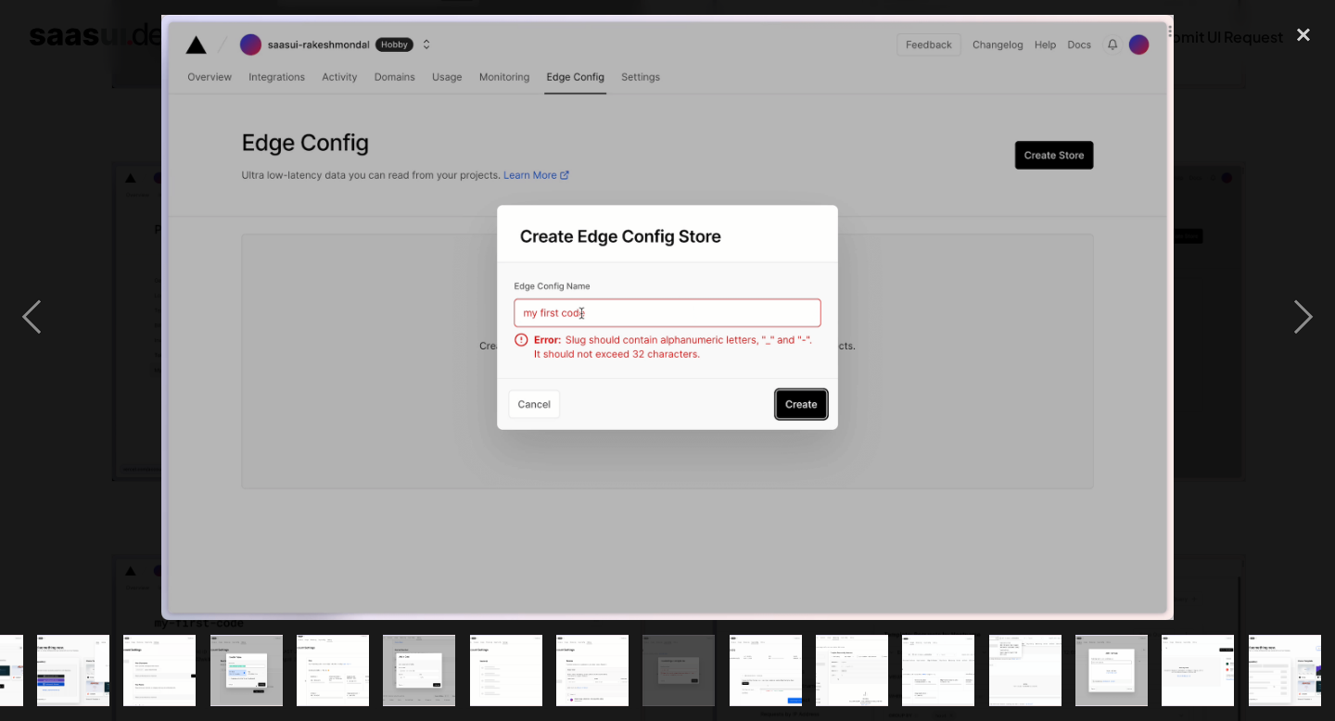
scroll to position [0, 669]
click at [1303, 44] on div "close lightbox" at bounding box center [1303, 35] width 63 height 41
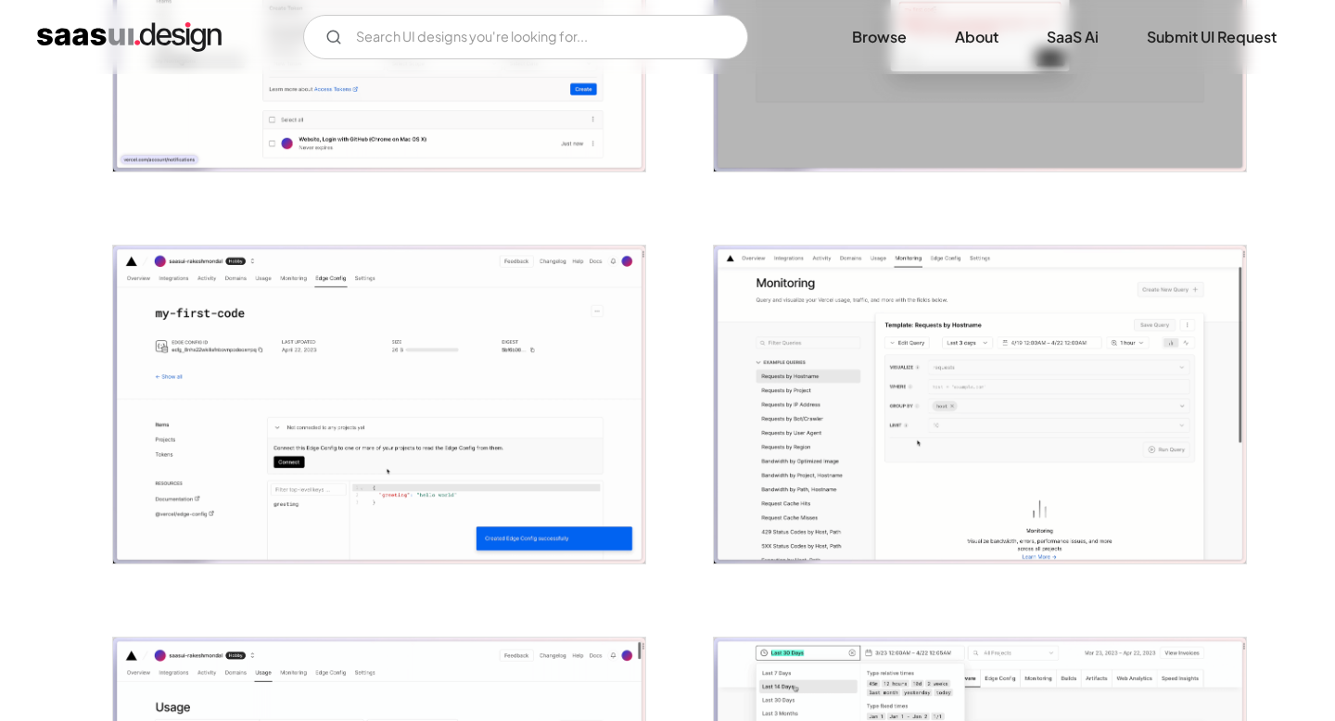
scroll to position [3425, 0]
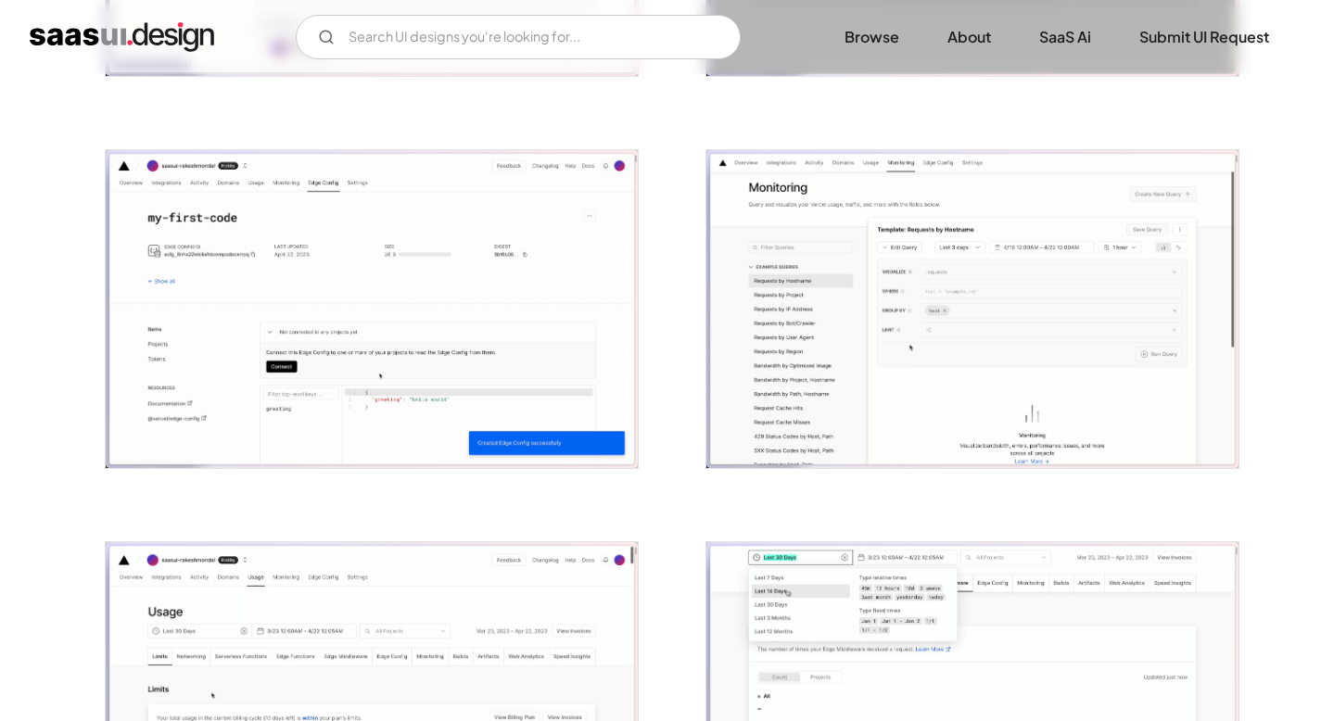
click at [1098, 372] on img "open lightbox" at bounding box center [972, 309] width 532 height 319
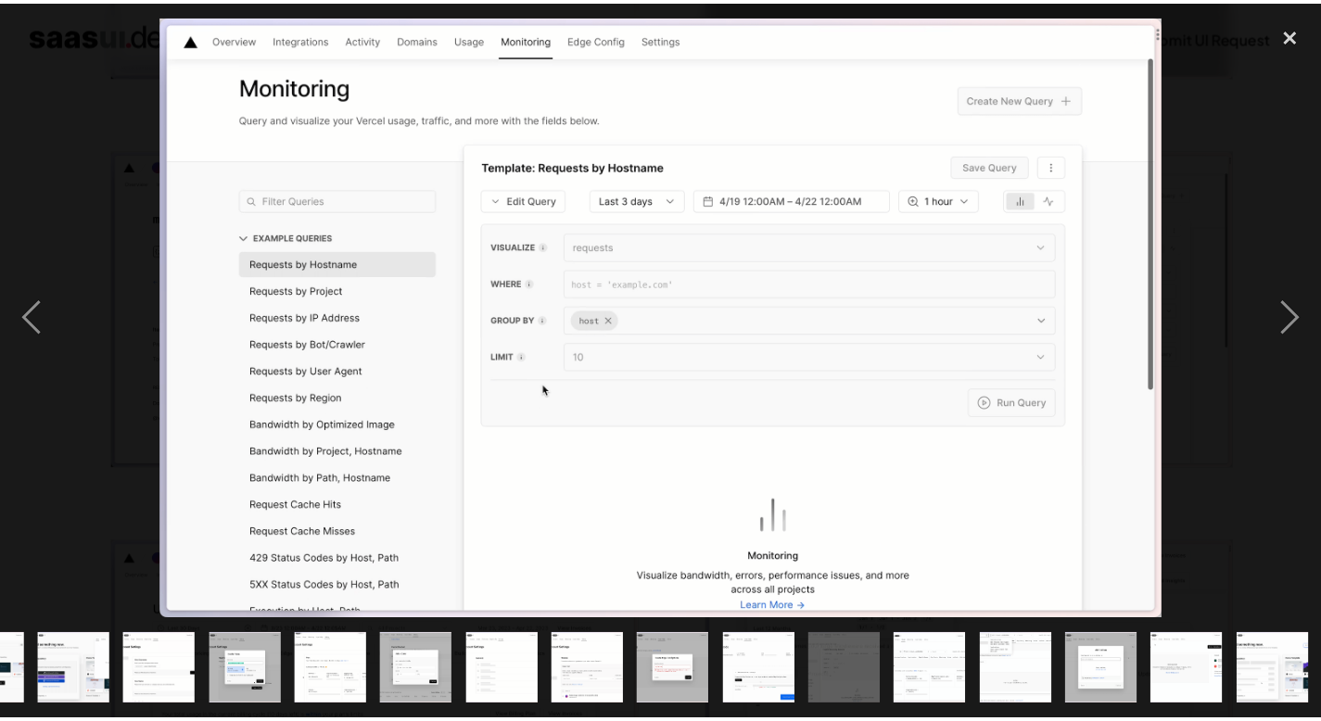
scroll to position [0, 669]
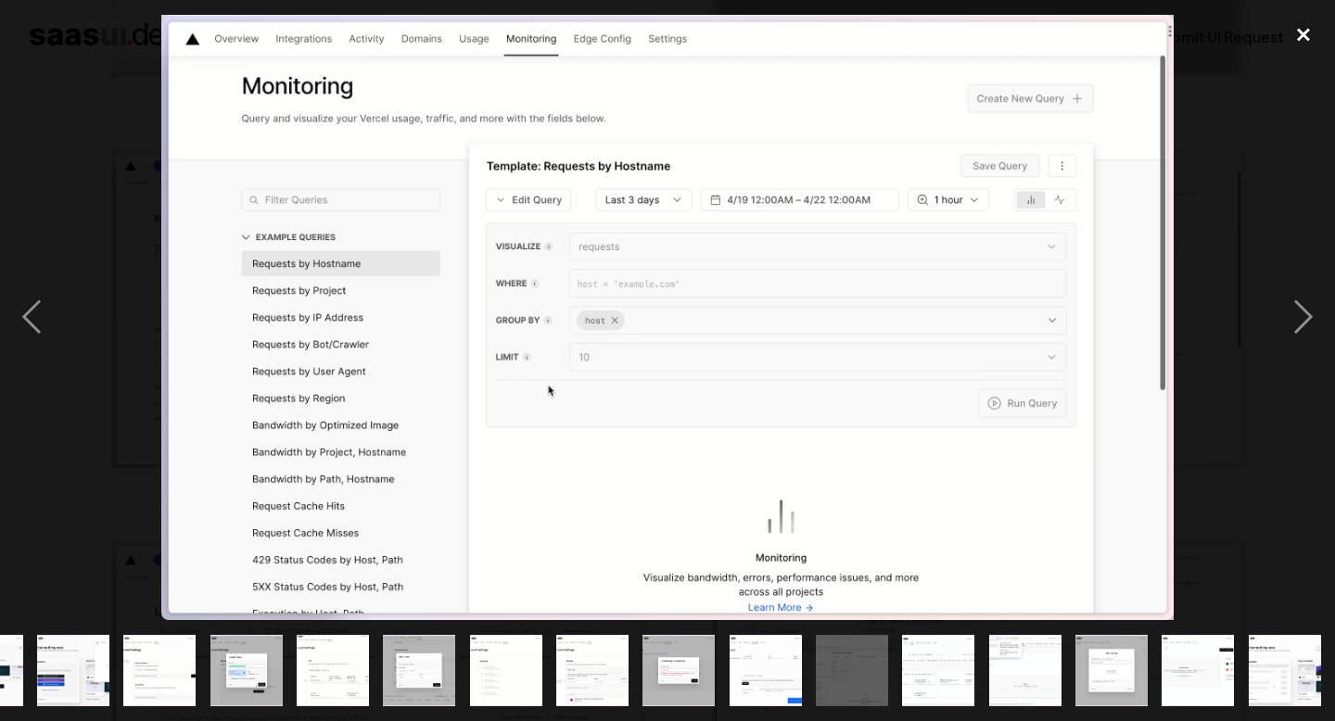
click at [1294, 26] on div "close lightbox" at bounding box center [1303, 35] width 63 height 41
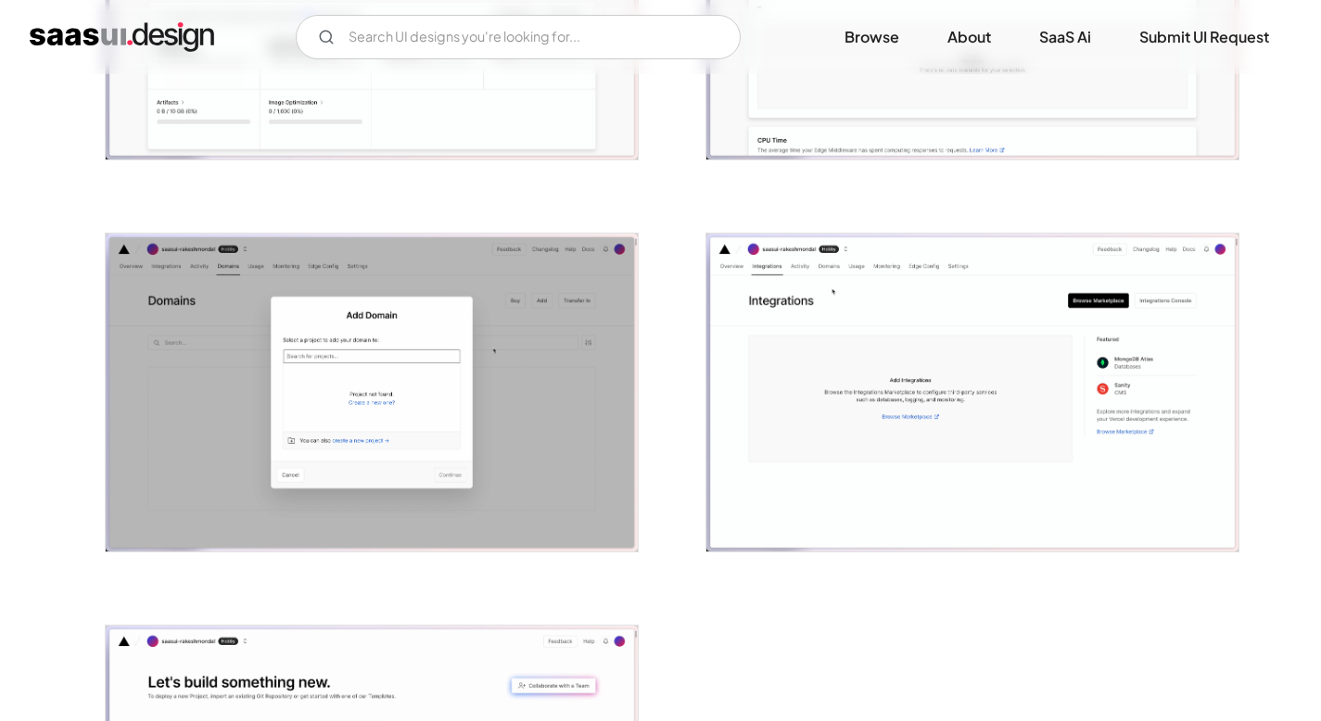
scroll to position [4544, 0]
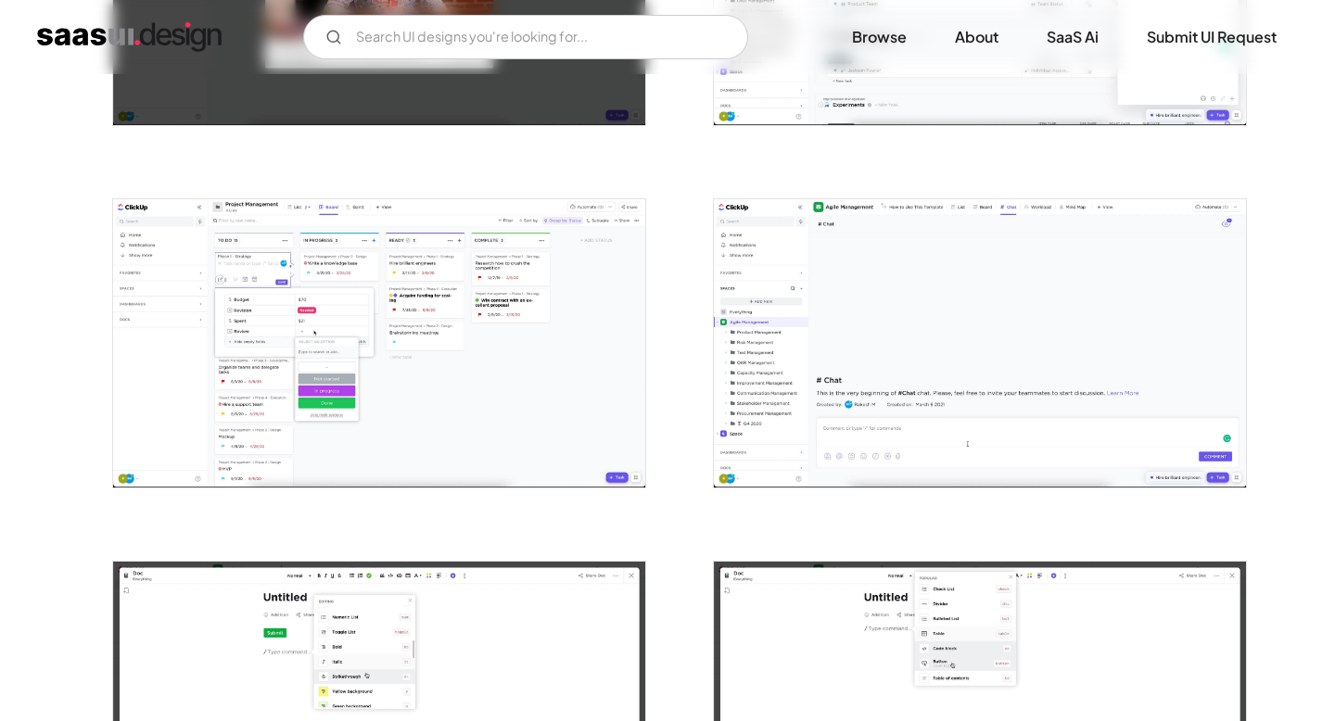
scroll to position [1539, 0]
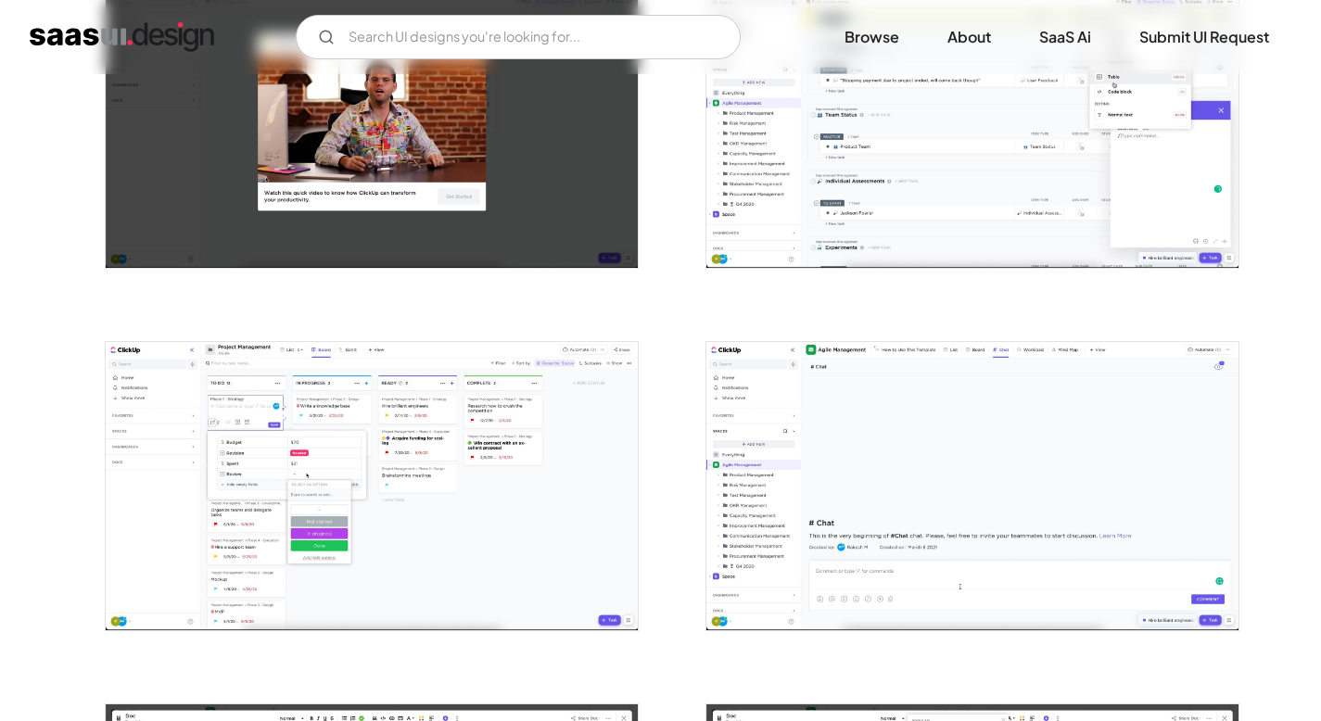
click at [850, 203] on img "open lightbox" at bounding box center [972, 124] width 532 height 287
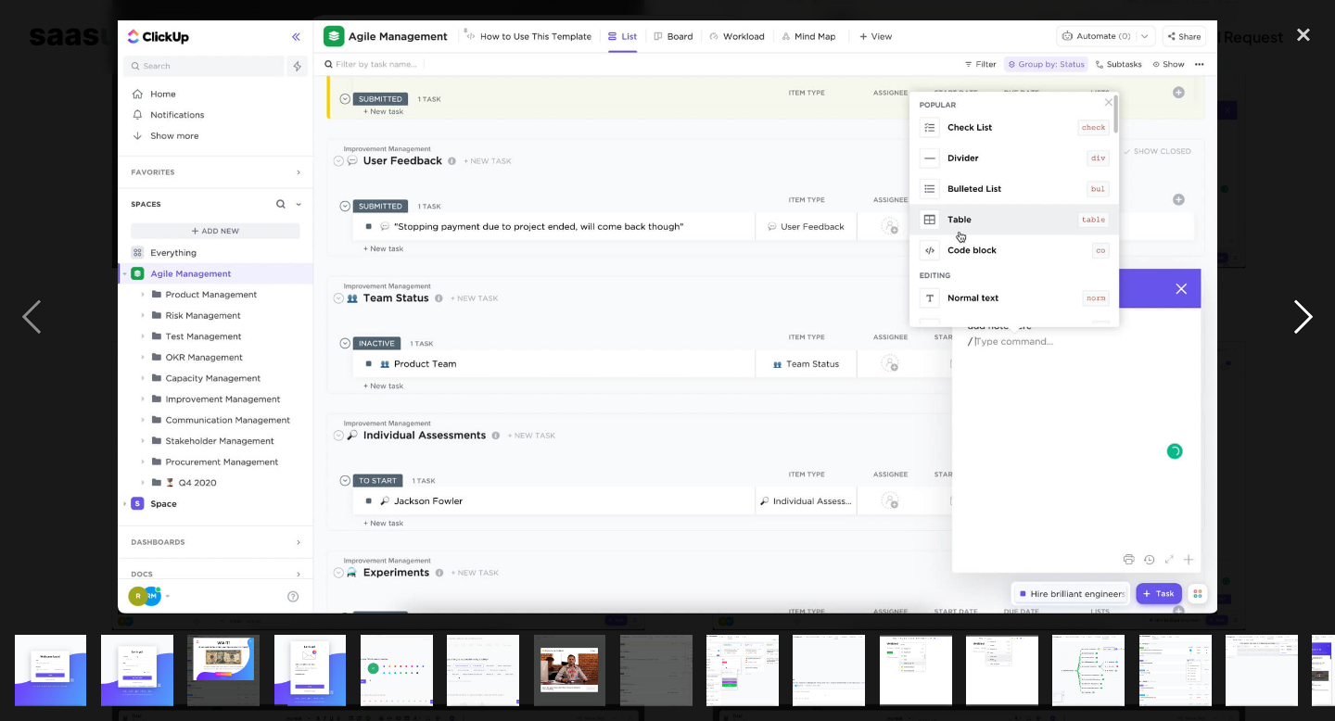
click at [1288, 133] on div "next image" at bounding box center [1303, 318] width 63 height 606
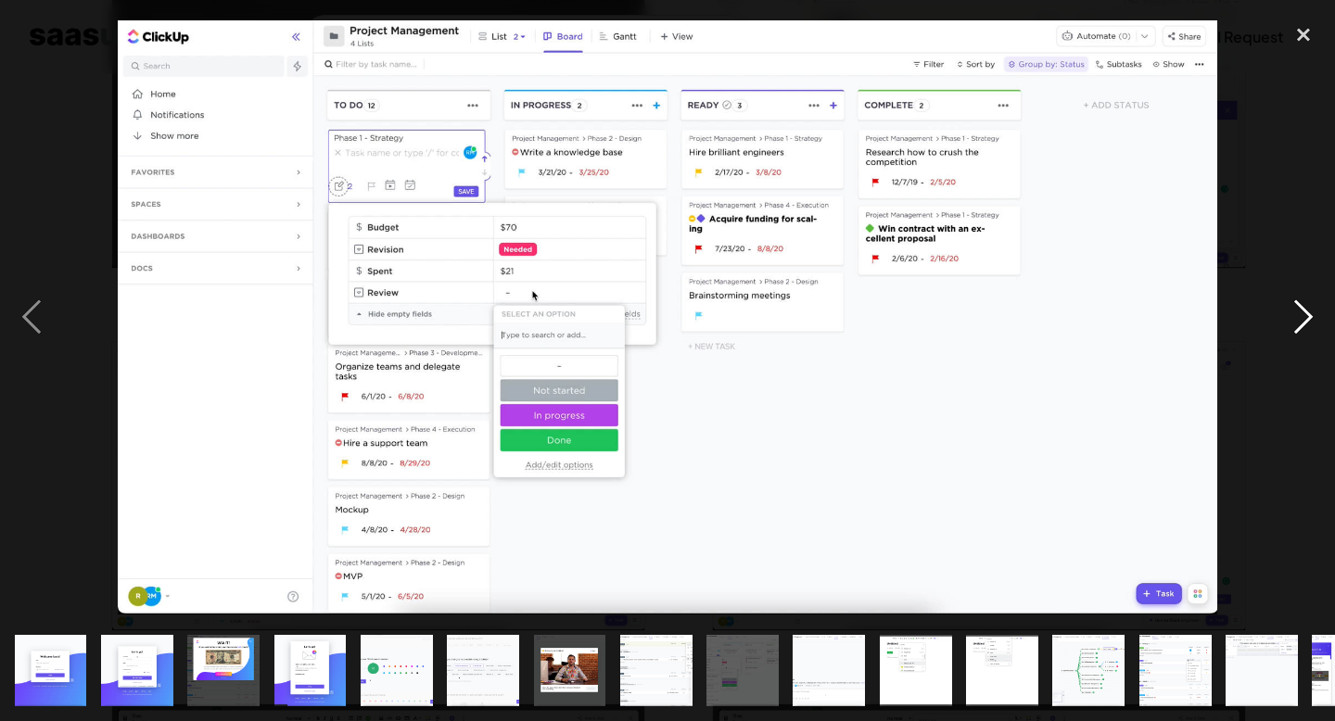
click at [1288, 307] on div "next image" at bounding box center [1303, 318] width 63 height 606
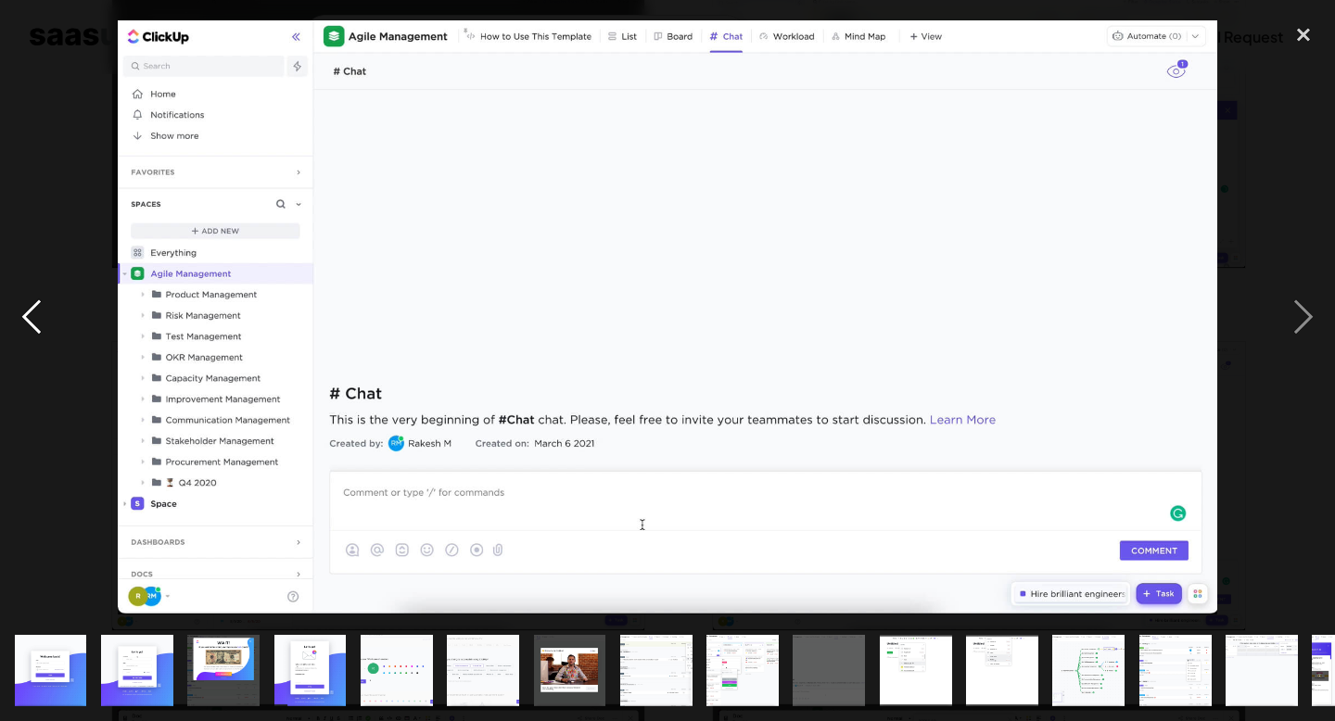
click at [38, 290] on div "previous image" at bounding box center [31, 318] width 63 height 606
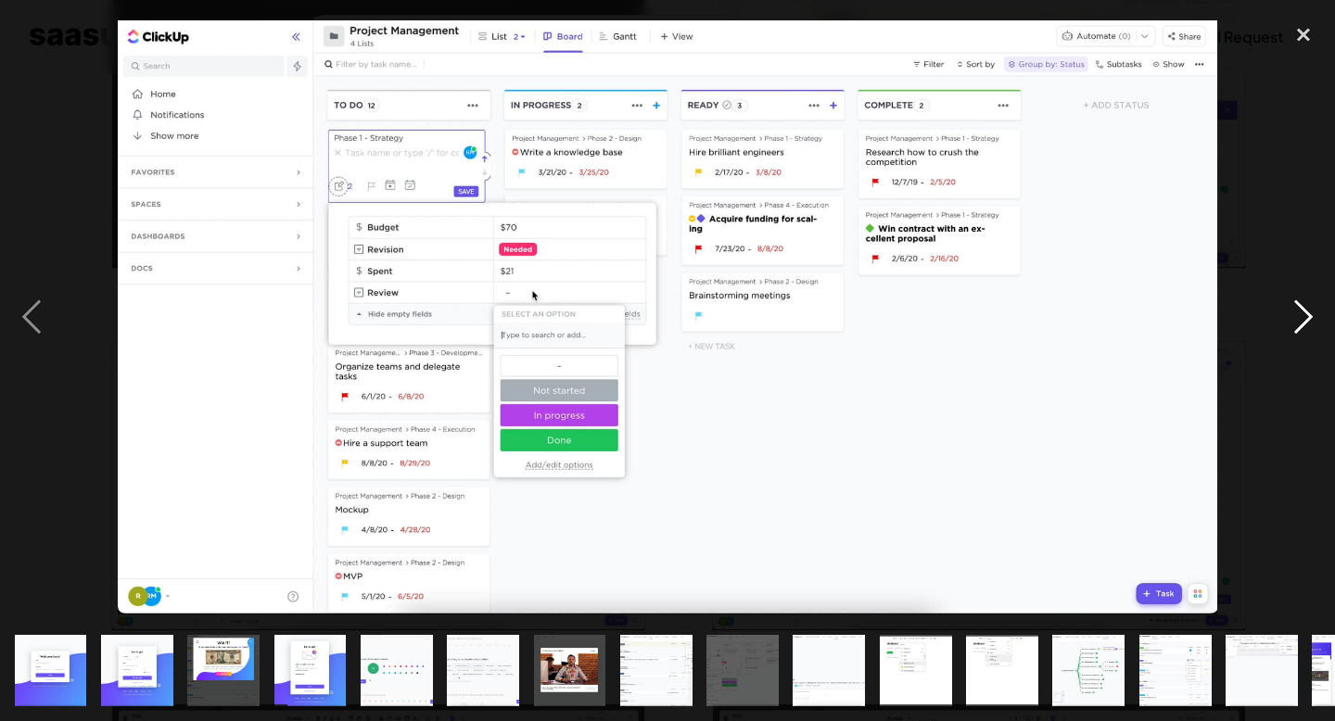
click at [1281, 320] on div "next image" at bounding box center [1303, 318] width 63 height 606
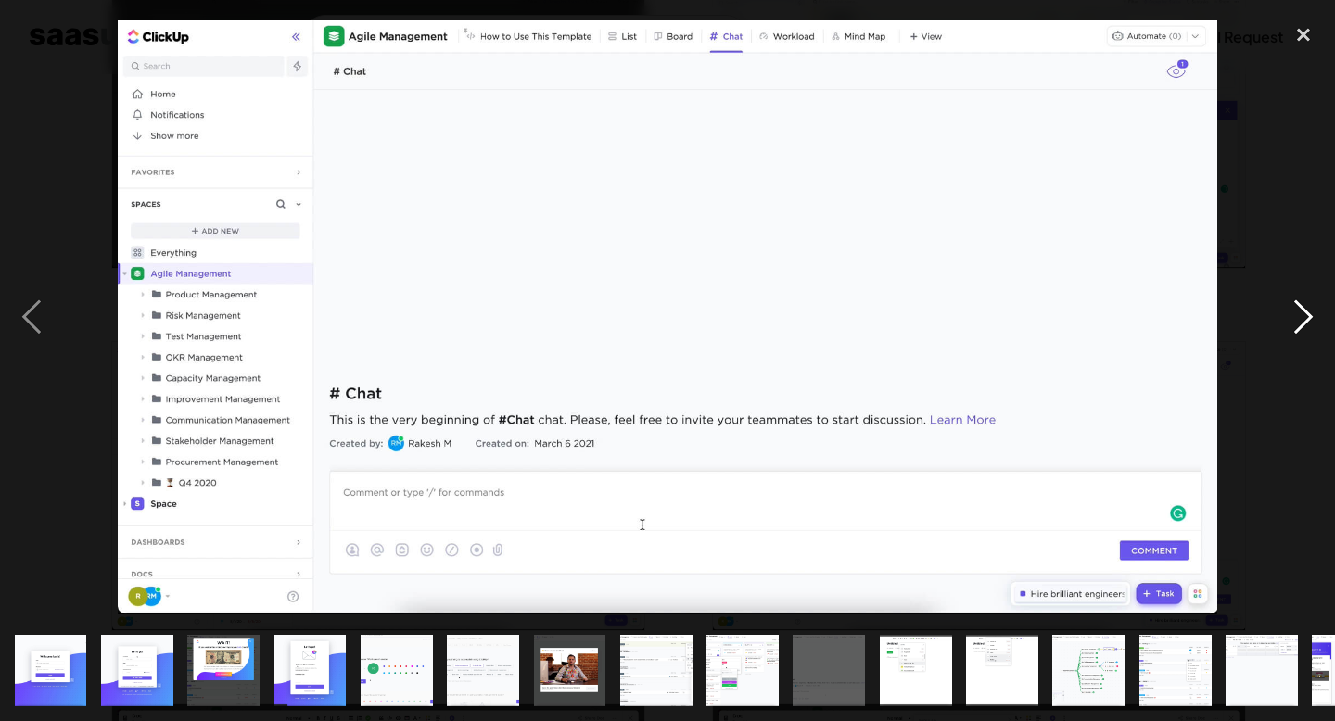
click at [1280, 319] on div "next image" at bounding box center [1303, 318] width 63 height 606
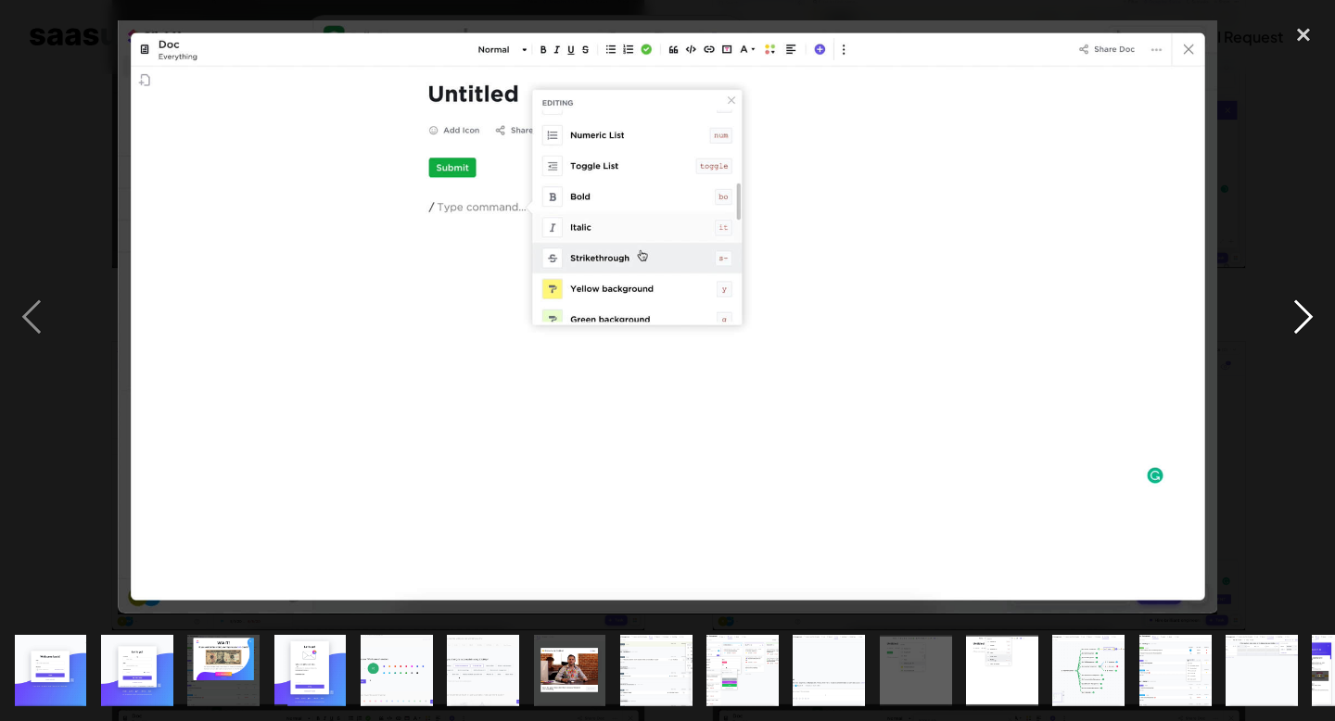
click at [1280, 319] on div "next image" at bounding box center [1303, 318] width 63 height 606
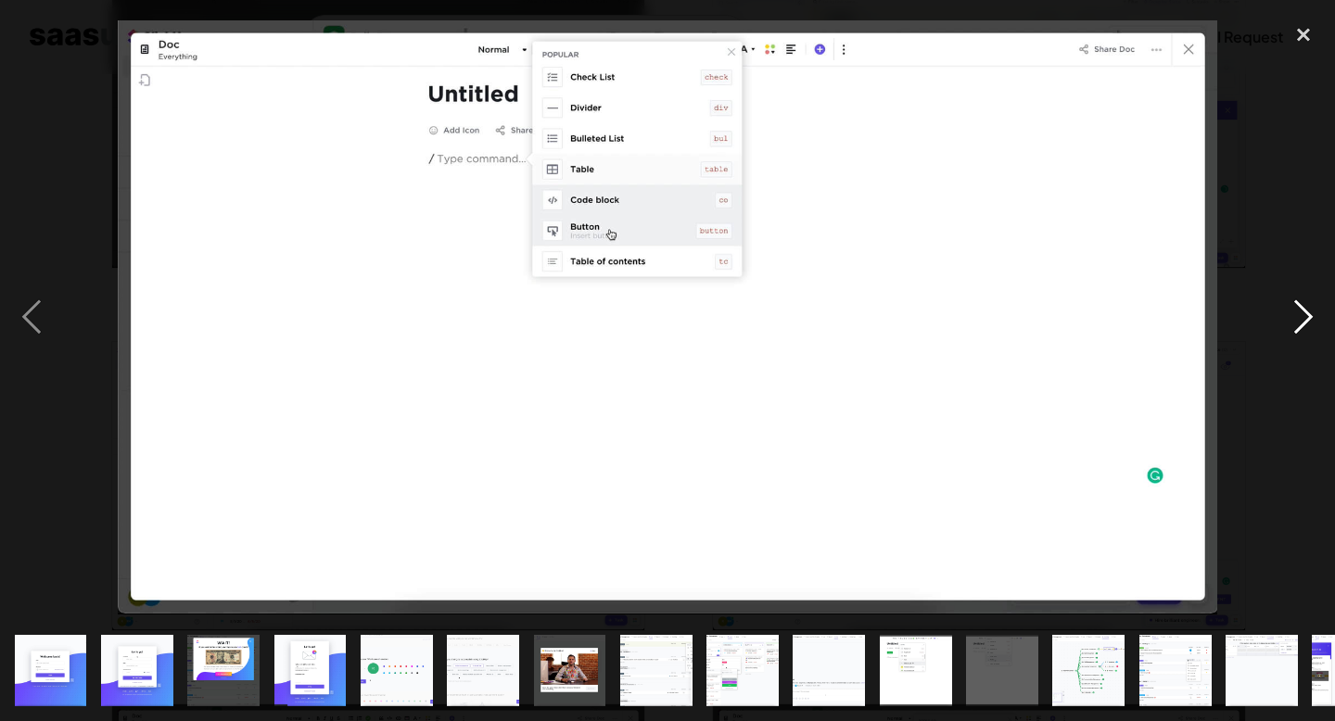
click at [1280, 319] on div "next image" at bounding box center [1303, 318] width 63 height 606
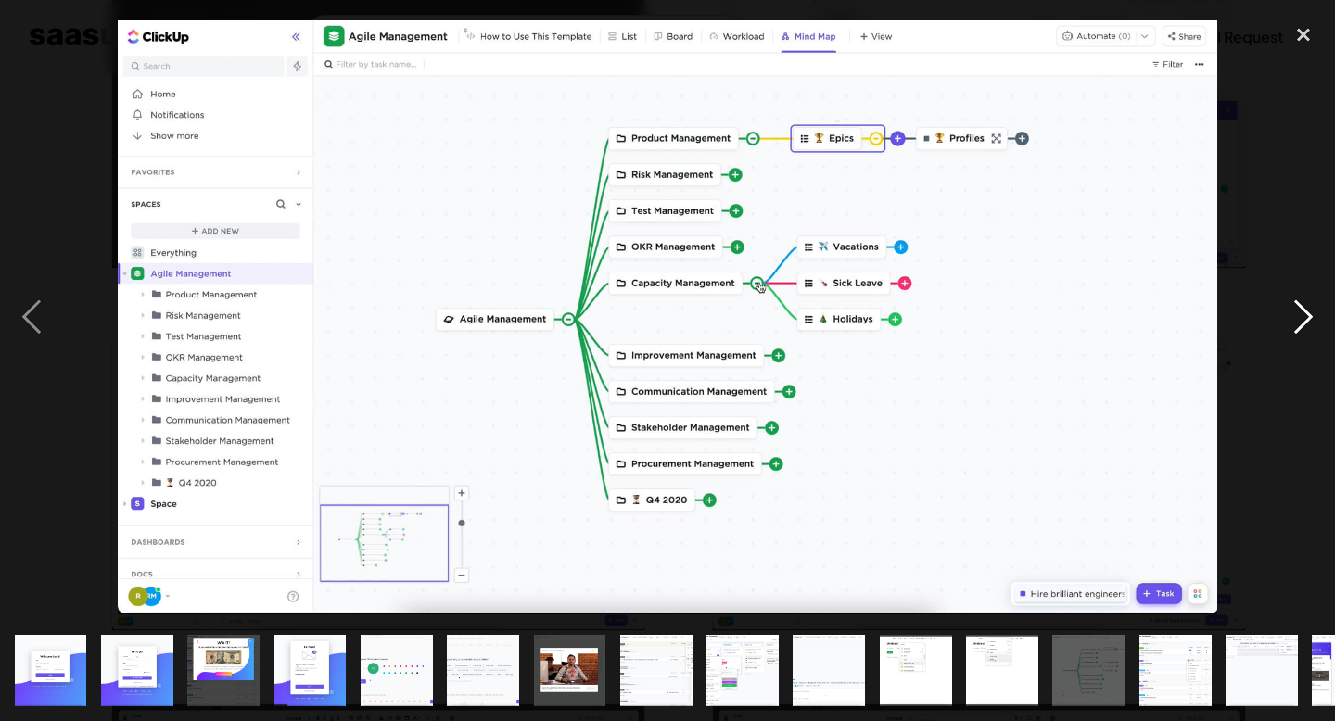
click at [1279, 318] on div "next image" at bounding box center [1303, 318] width 63 height 606
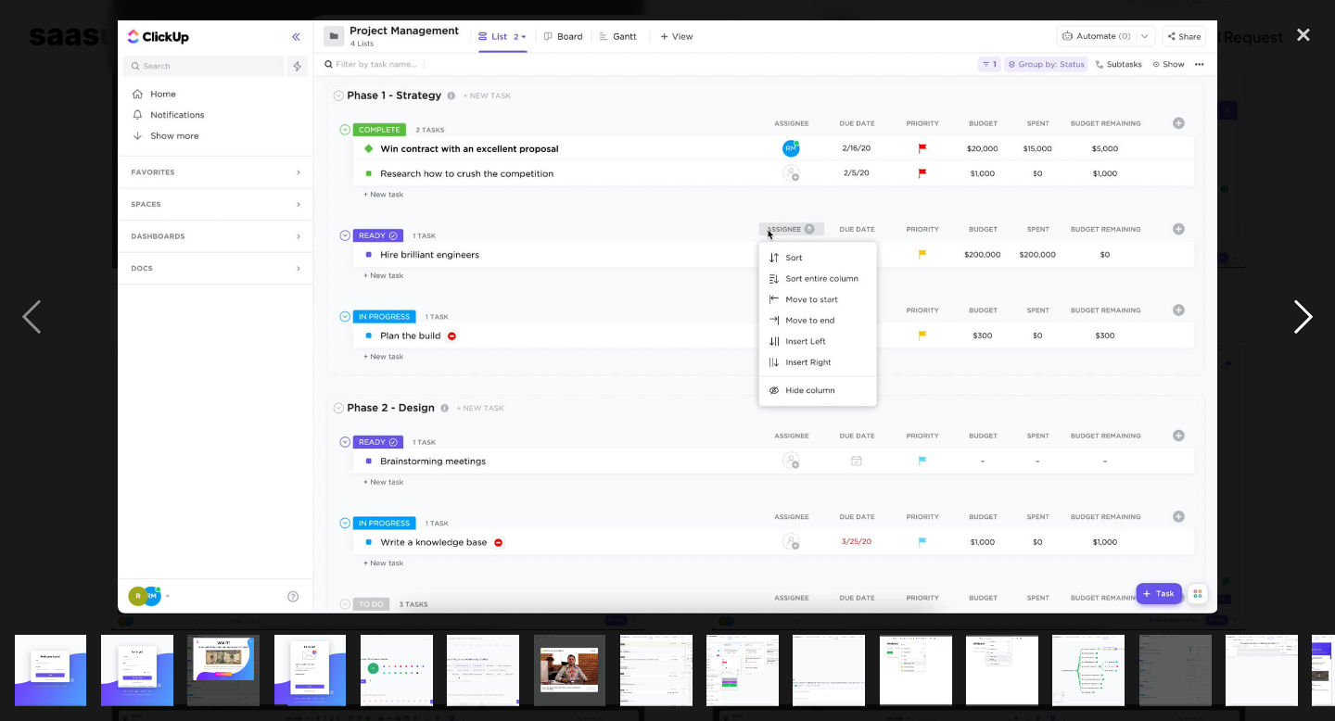
click at [1279, 318] on div "next image" at bounding box center [1303, 318] width 63 height 606
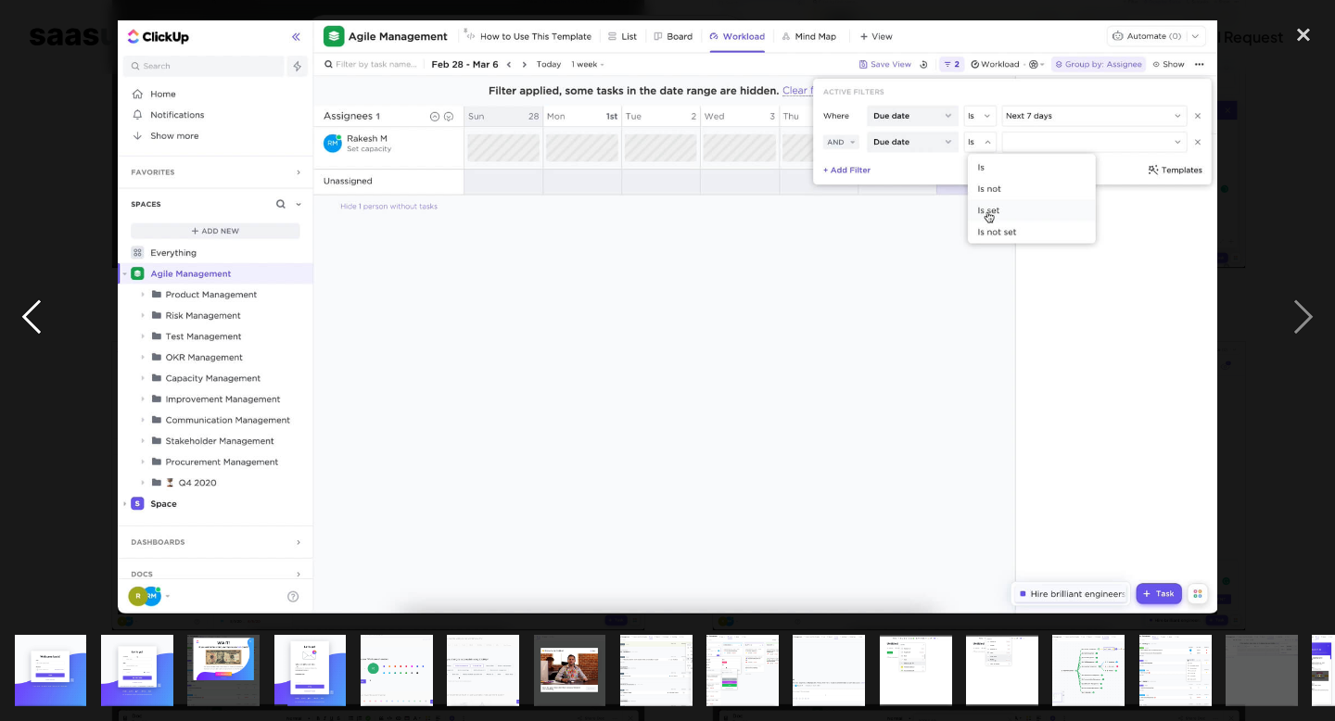
click at [20, 315] on div "previous image" at bounding box center [31, 318] width 63 height 606
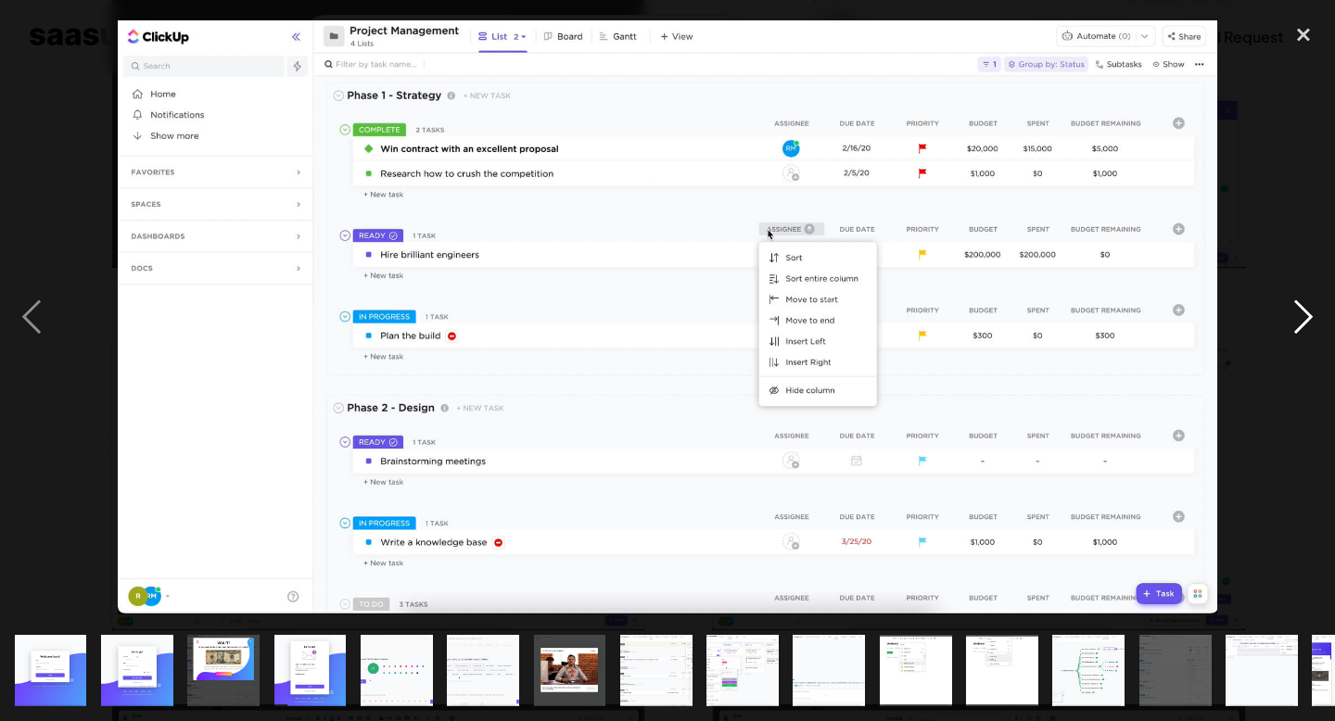
click at [1278, 312] on div "next image" at bounding box center [1303, 318] width 63 height 606
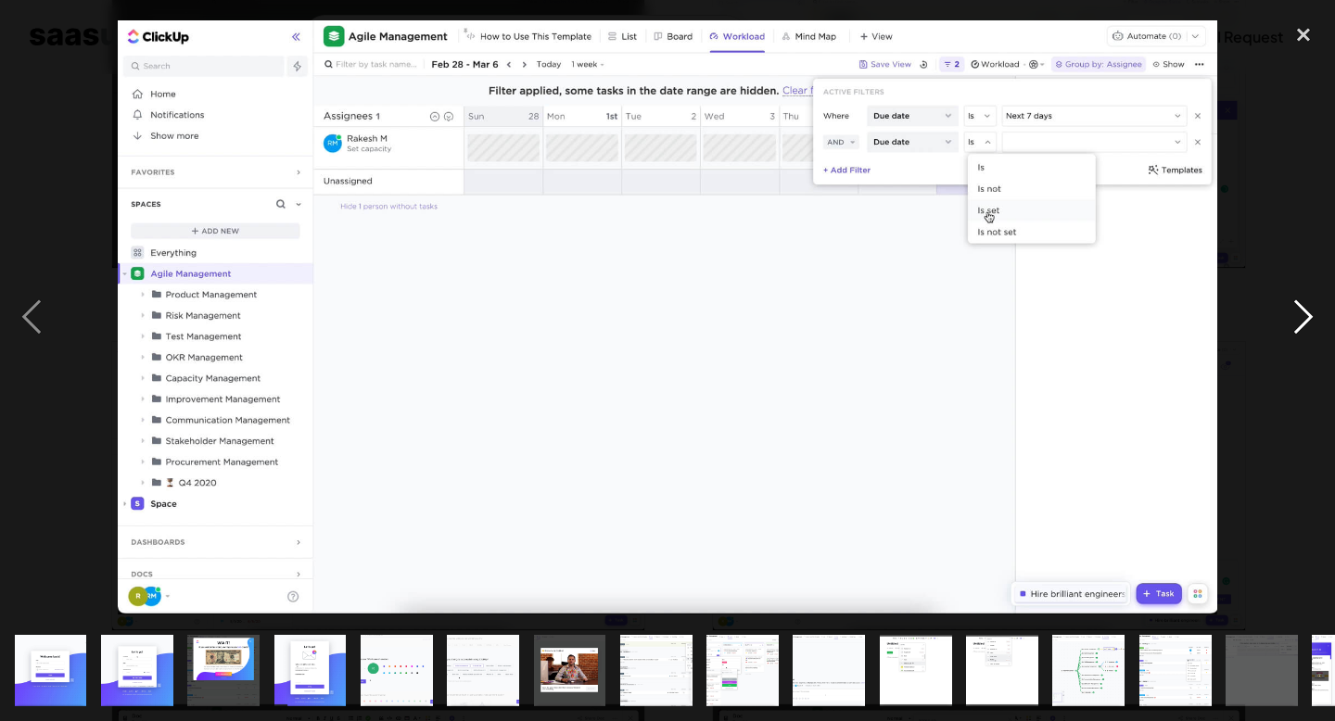
click at [1278, 312] on div "next image" at bounding box center [1303, 318] width 63 height 606
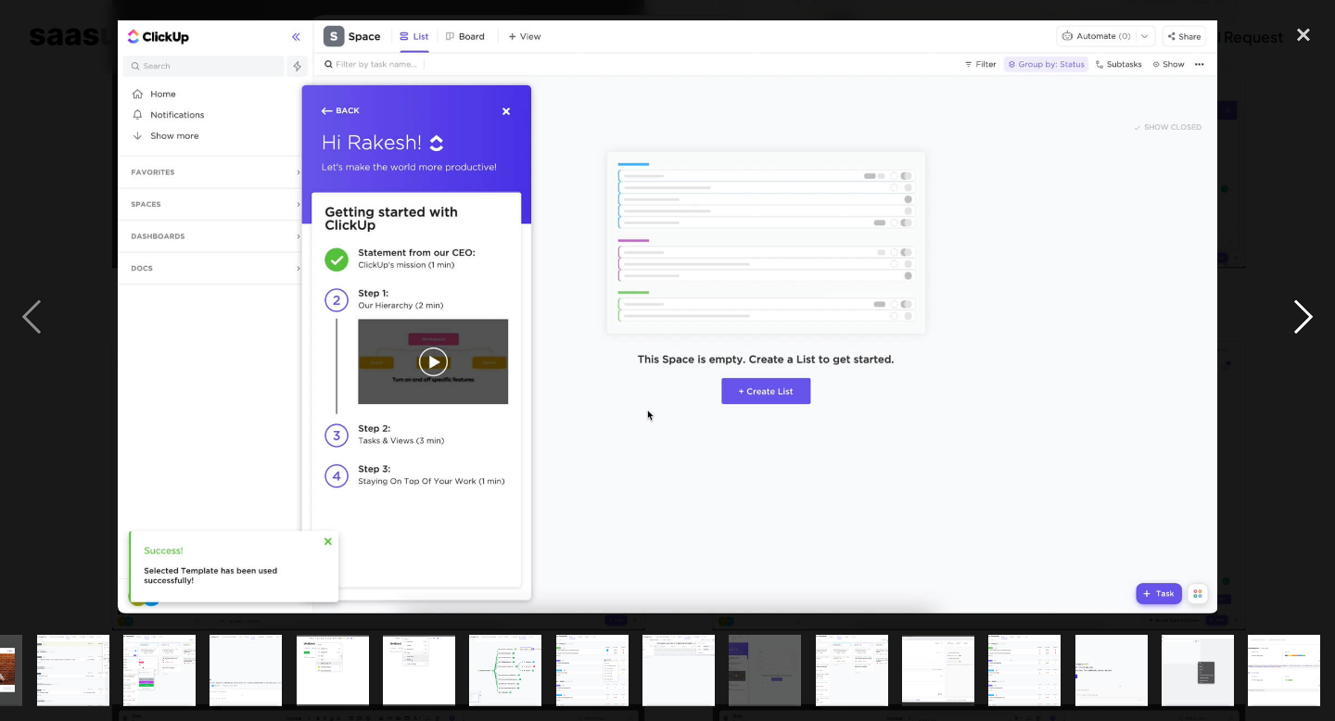
scroll to position [0, 583]
click at [1278, 312] on div "next image" at bounding box center [1303, 318] width 63 height 606
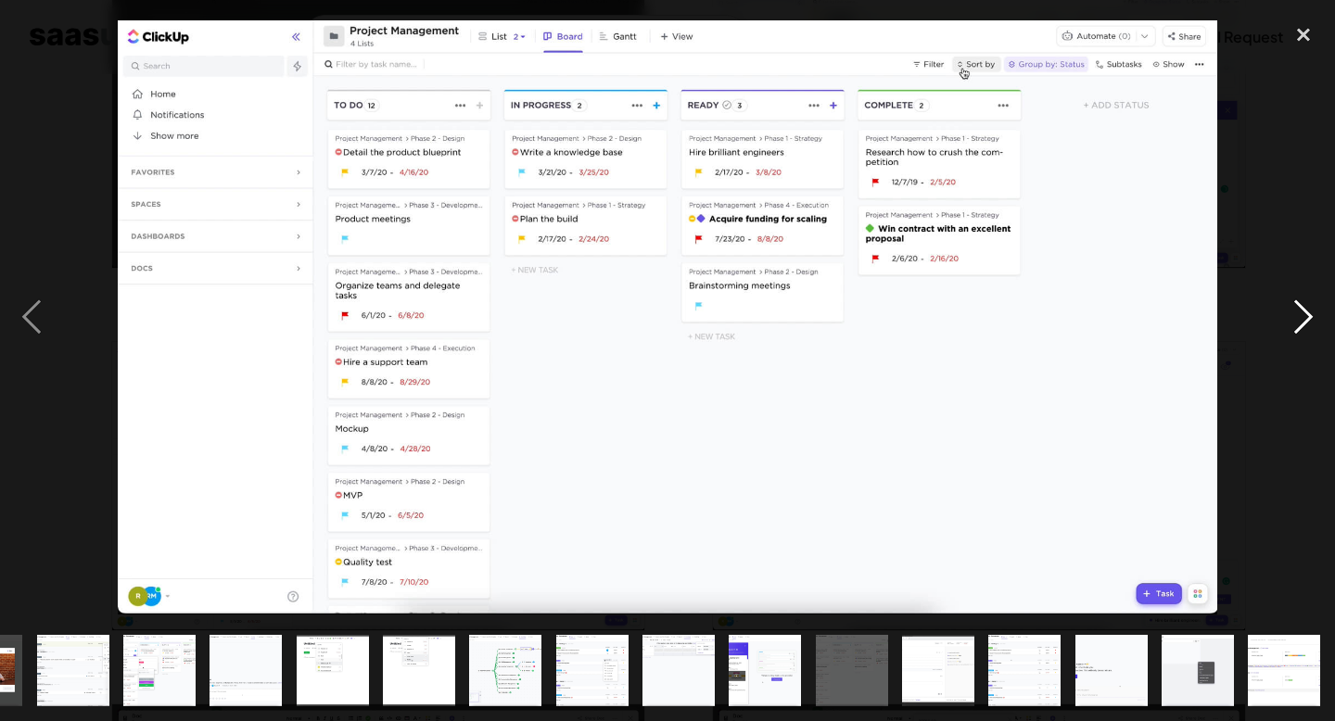
click at [1278, 312] on div "next image" at bounding box center [1303, 318] width 63 height 606
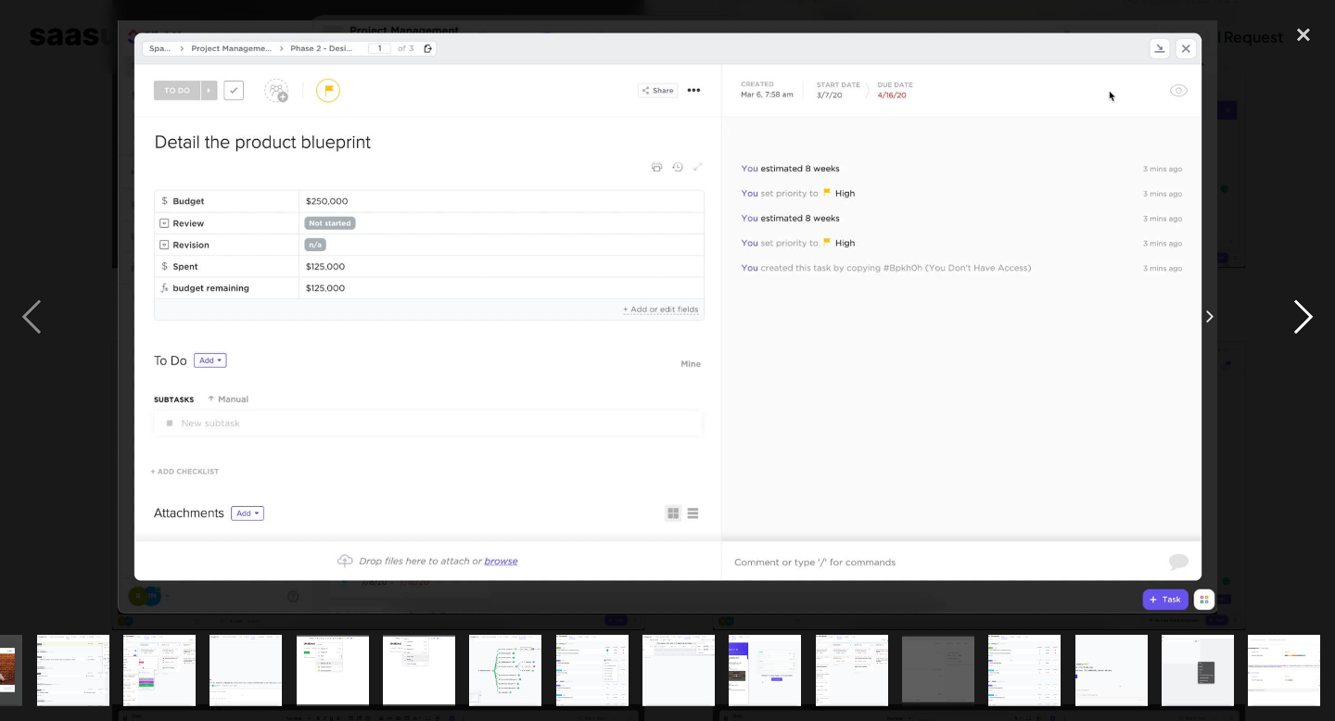
click at [1278, 312] on div "next image" at bounding box center [1303, 318] width 63 height 606
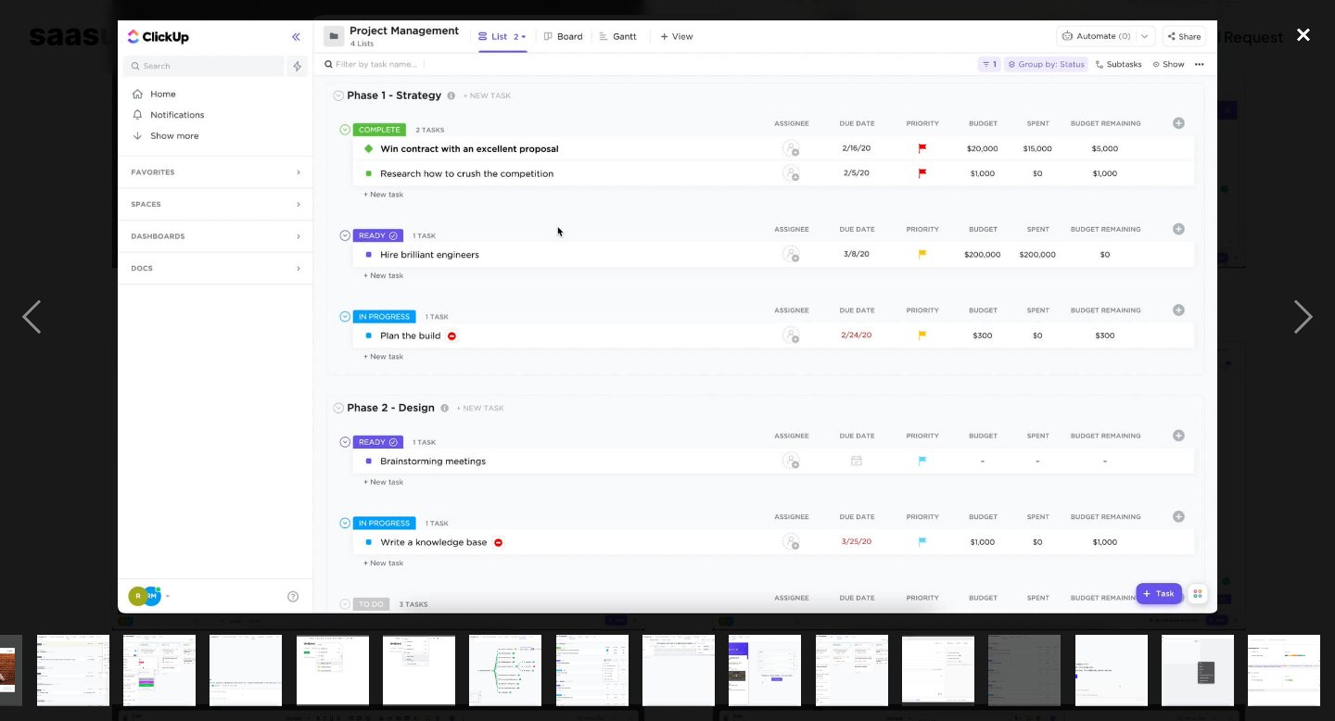
click at [1312, 24] on div "close lightbox" at bounding box center [1303, 35] width 63 height 41
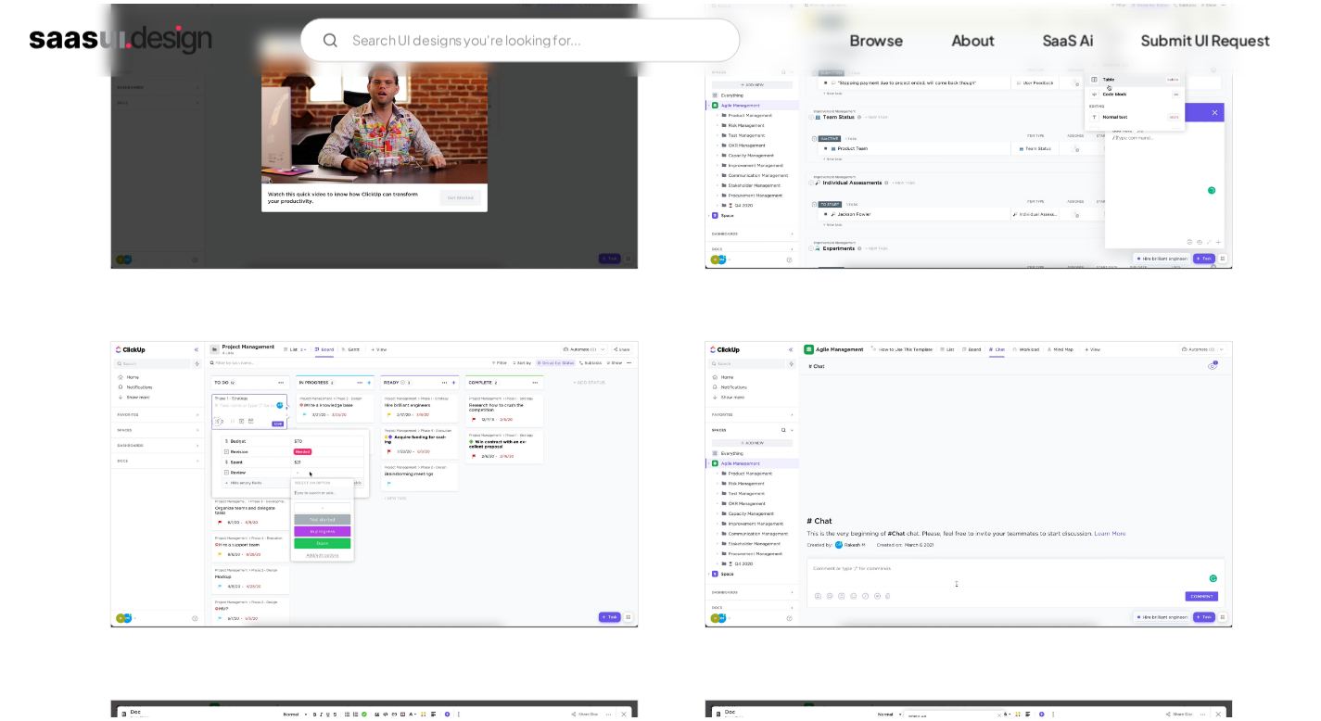
scroll to position [0, 0]
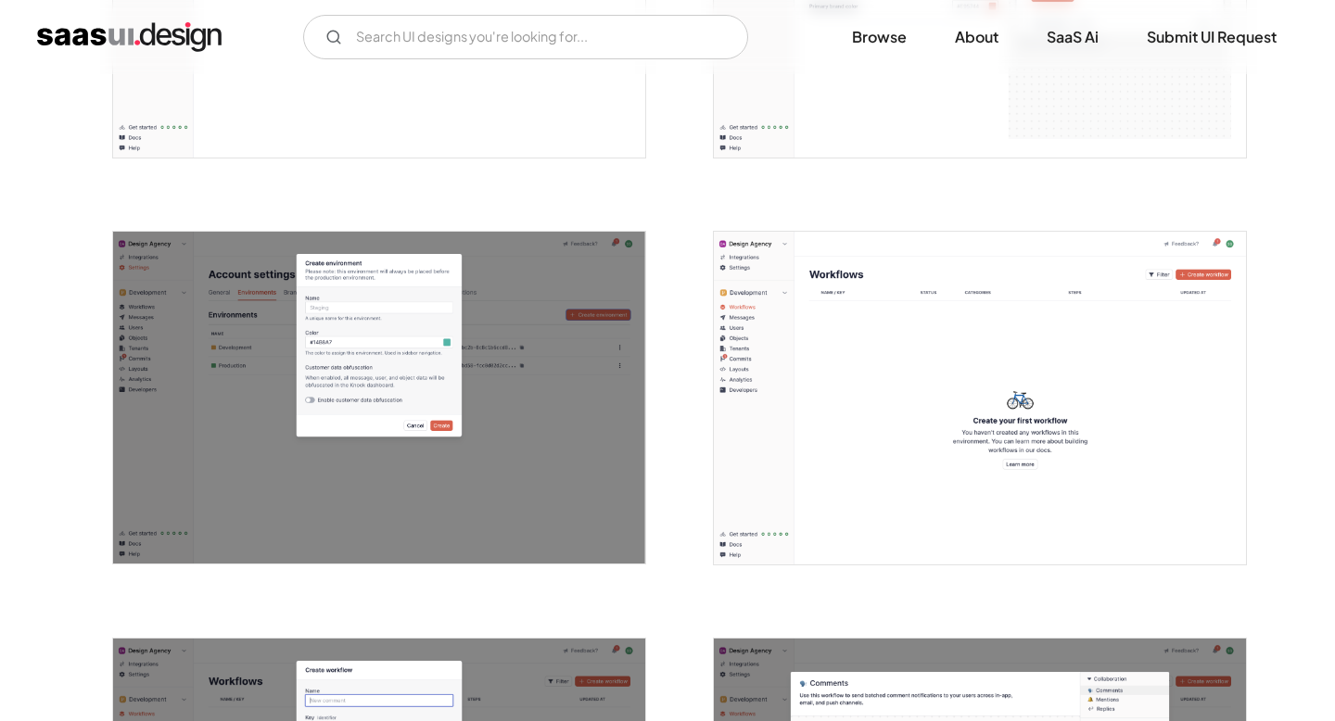
scroll to position [2443, 0]
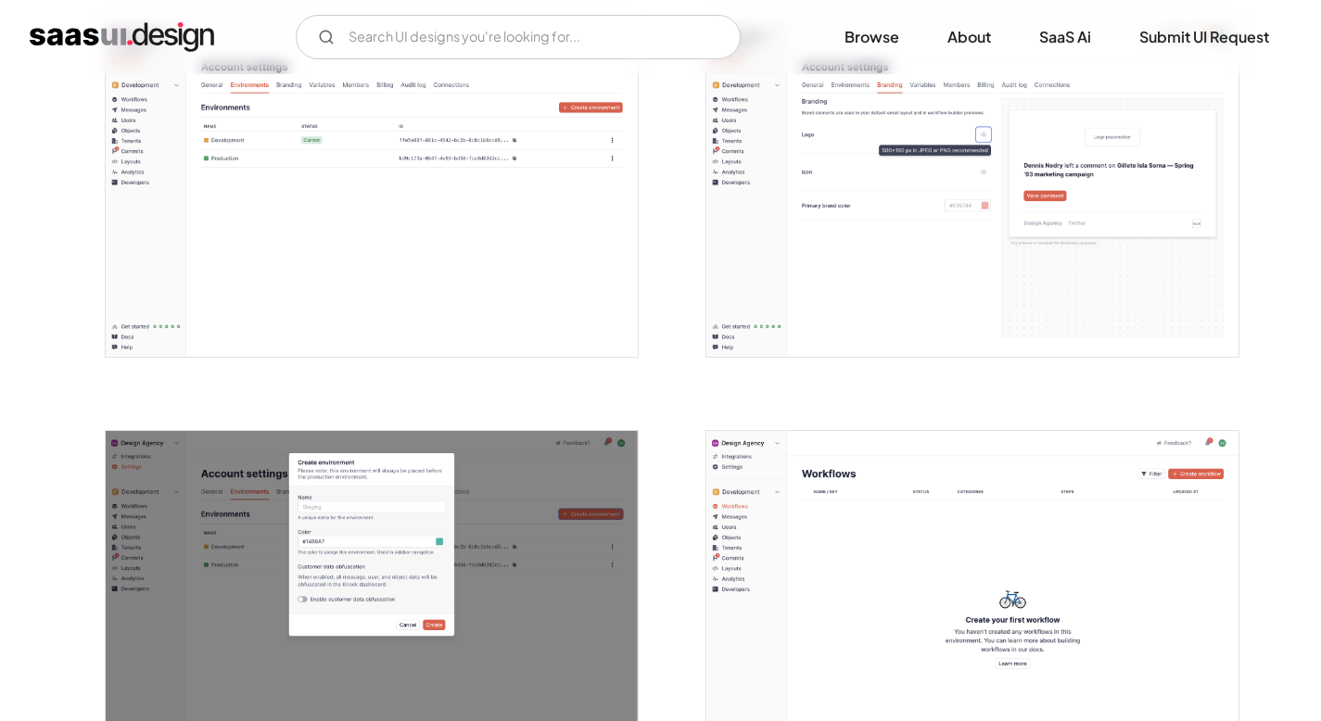
click at [544, 269] on img "open lightbox" at bounding box center [372, 190] width 532 height 333
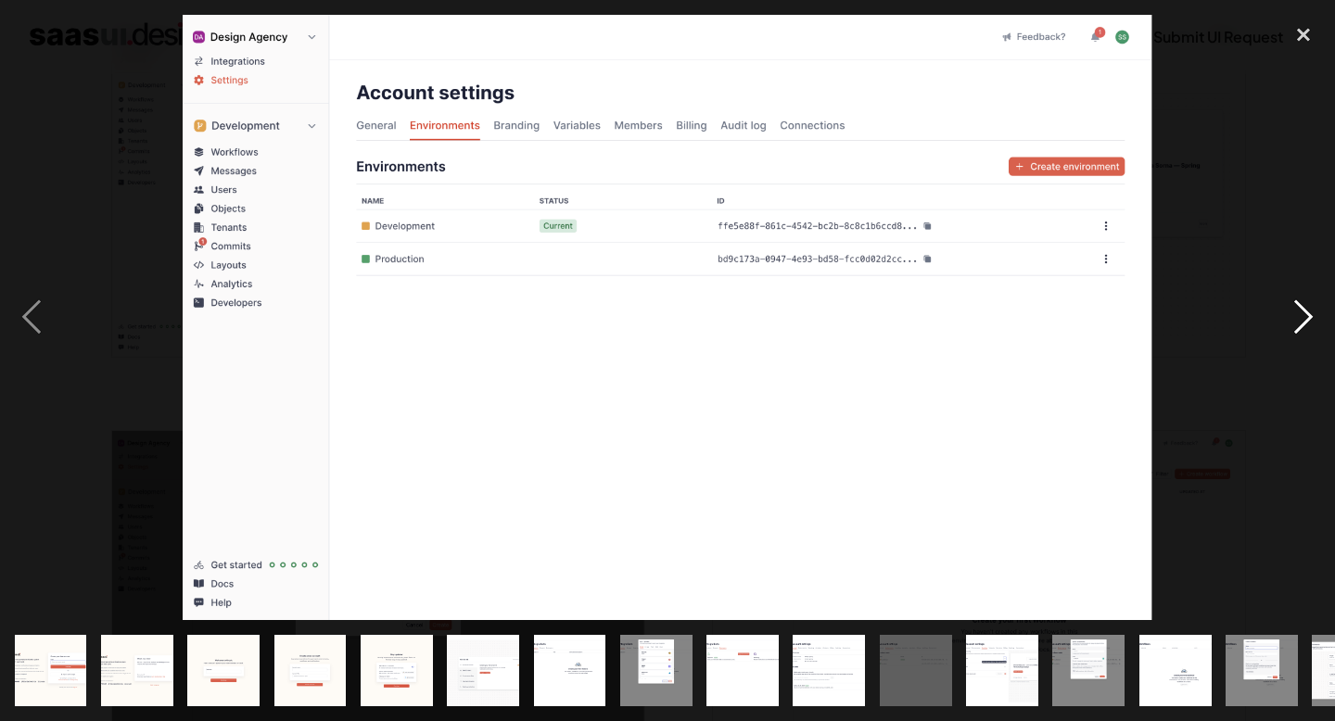
click at [1291, 93] on div "next image" at bounding box center [1303, 318] width 63 height 606
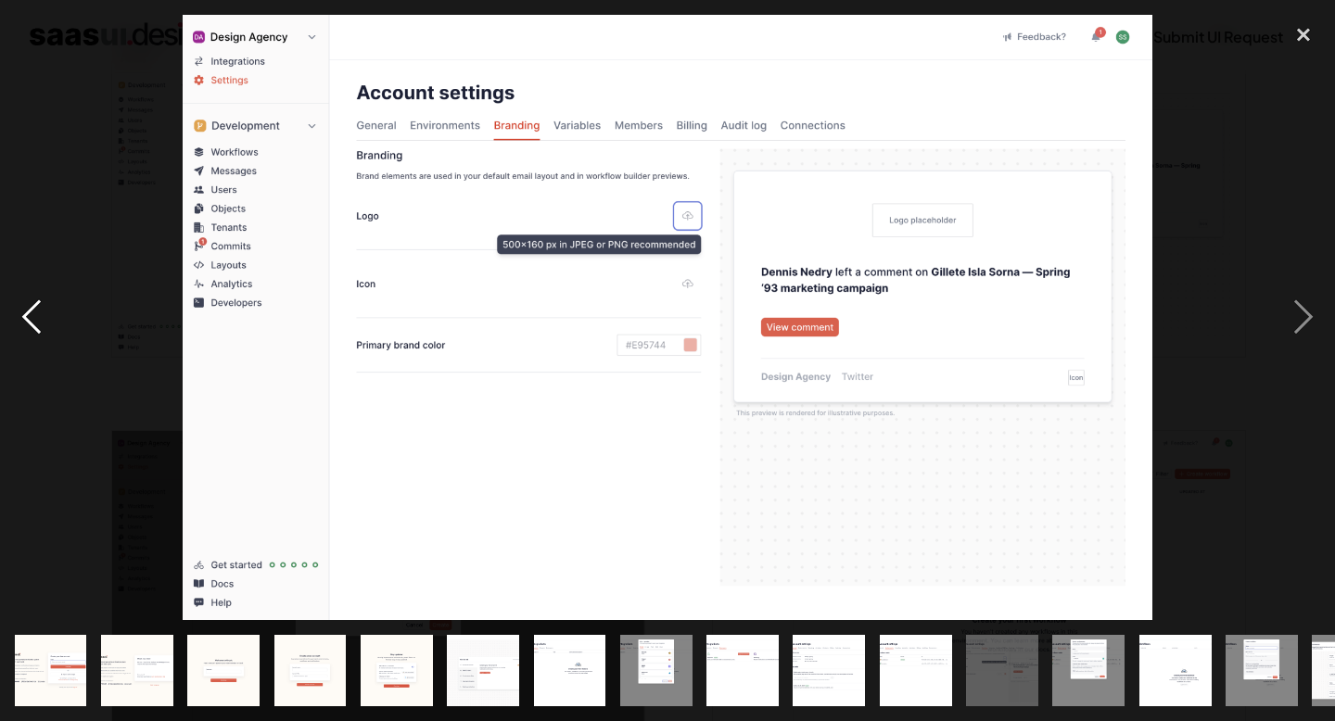
click at [10, 299] on div "previous image" at bounding box center [31, 318] width 63 height 606
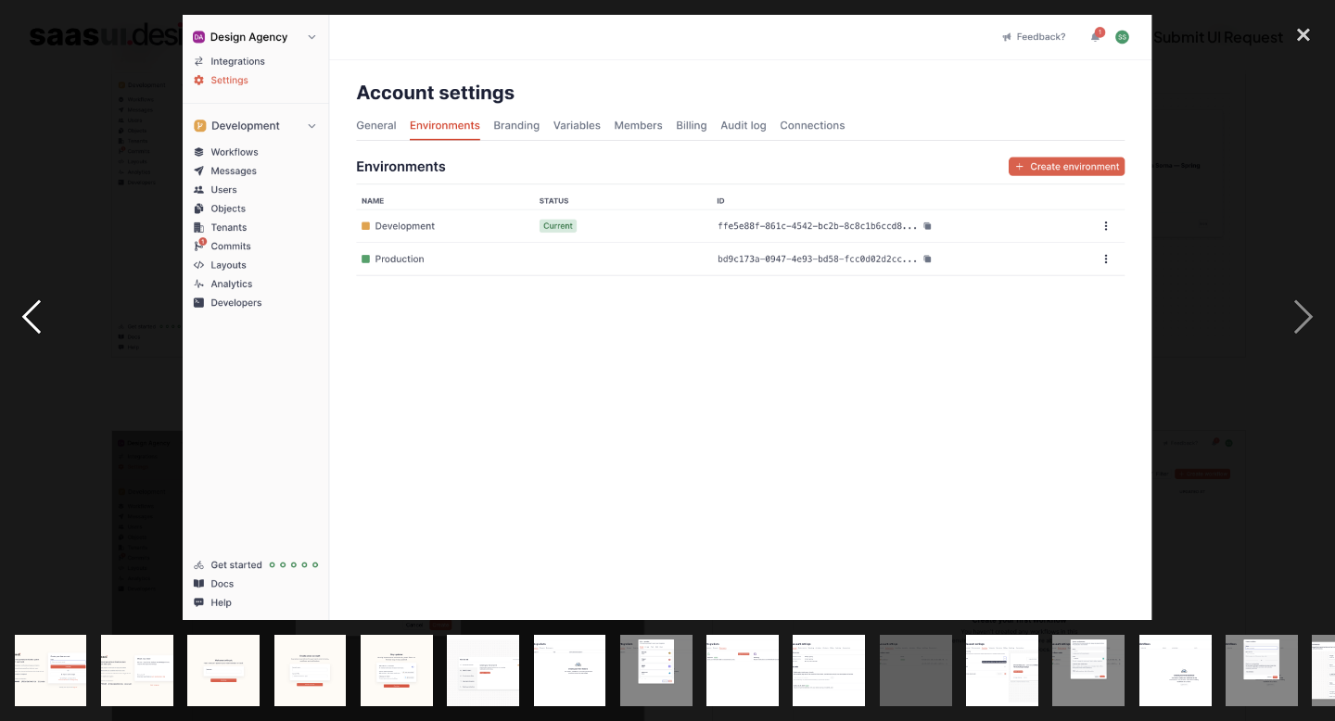
click at [49, 305] on div "previous image" at bounding box center [31, 318] width 63 height 606
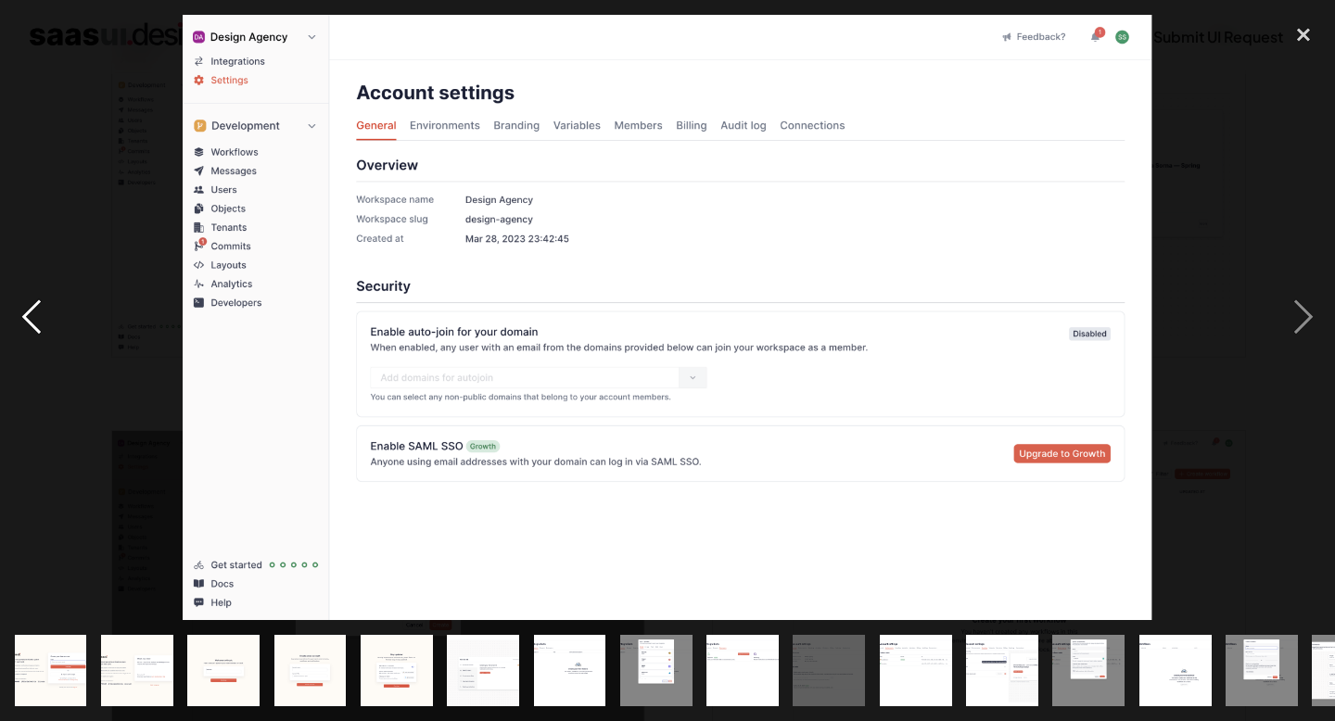
click at [46, 305] on div "previous image" at bounding box center [31, 318] width 63 height 606
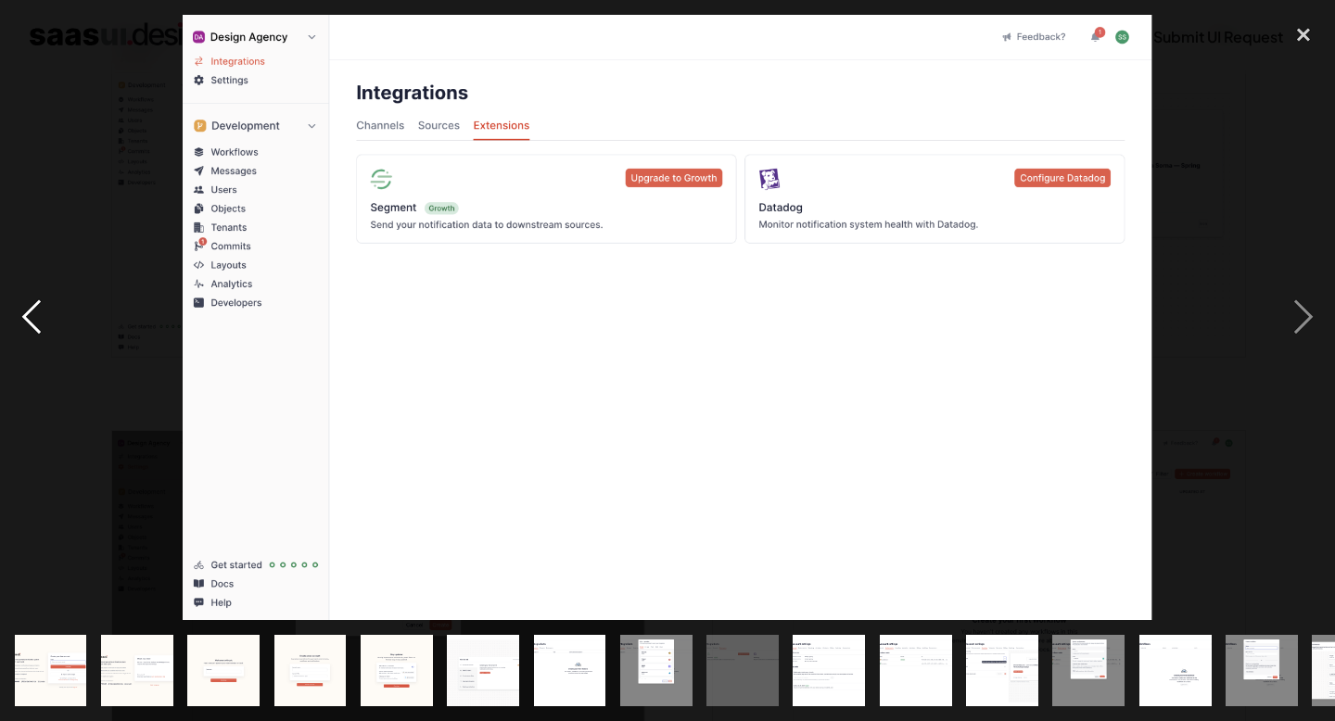
click at [46, 305] on div "previous image" at bounding box center [31, 318] width 63 height 606
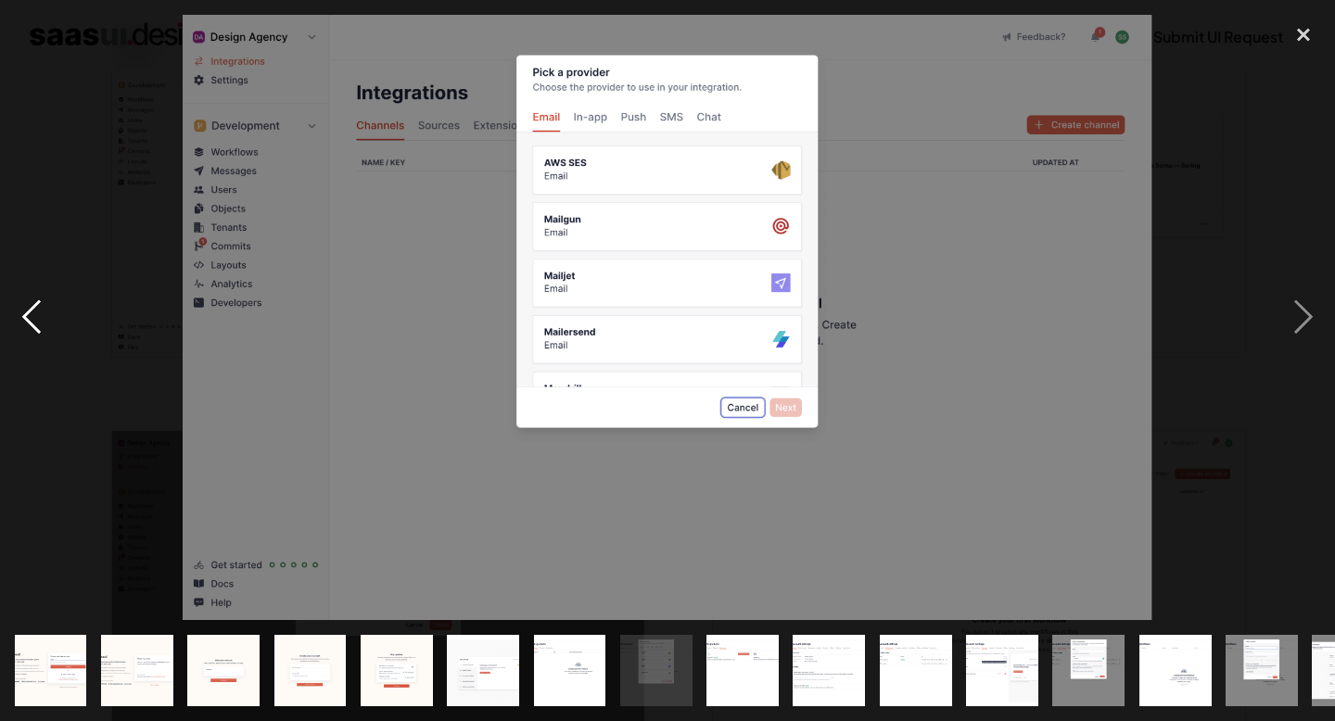
click at [46, 305] on div "previous image" at bounding box center [31, 318] width 63 height 606
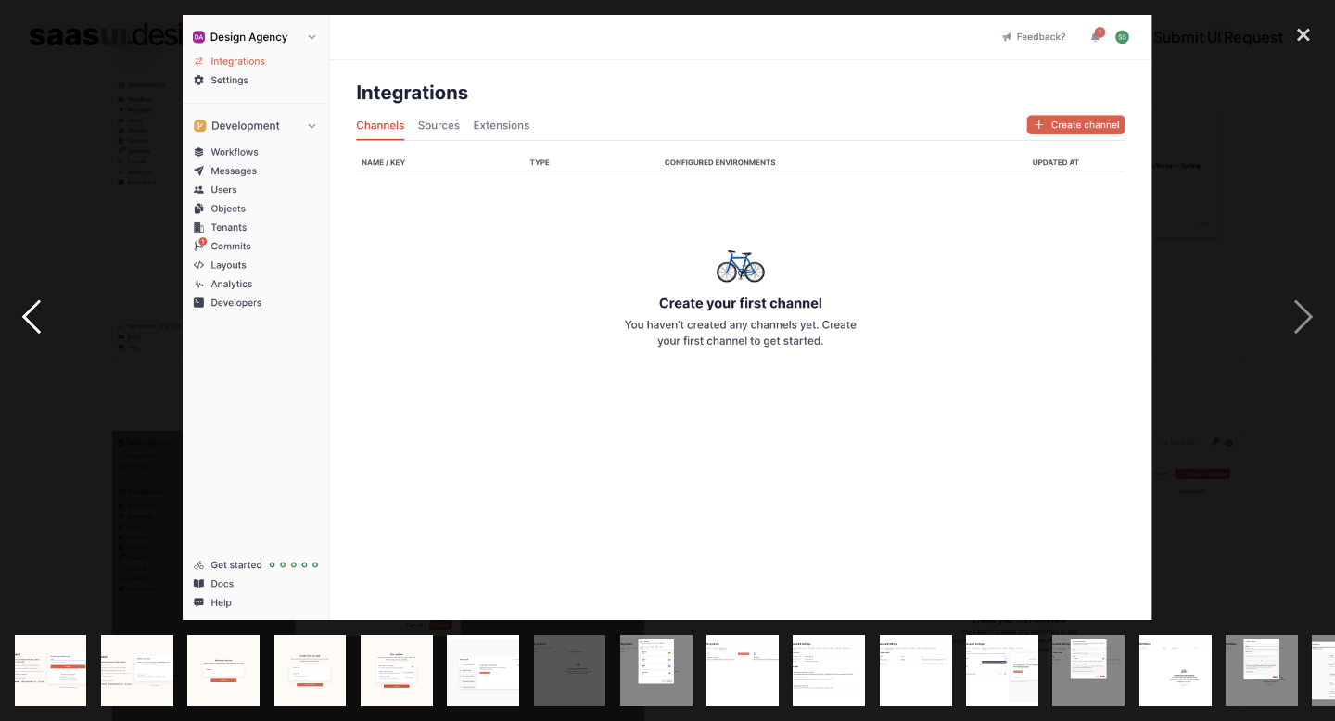
click at [17, 311] on div "previous image" at bounding box center [31, 318] width 63 height 606
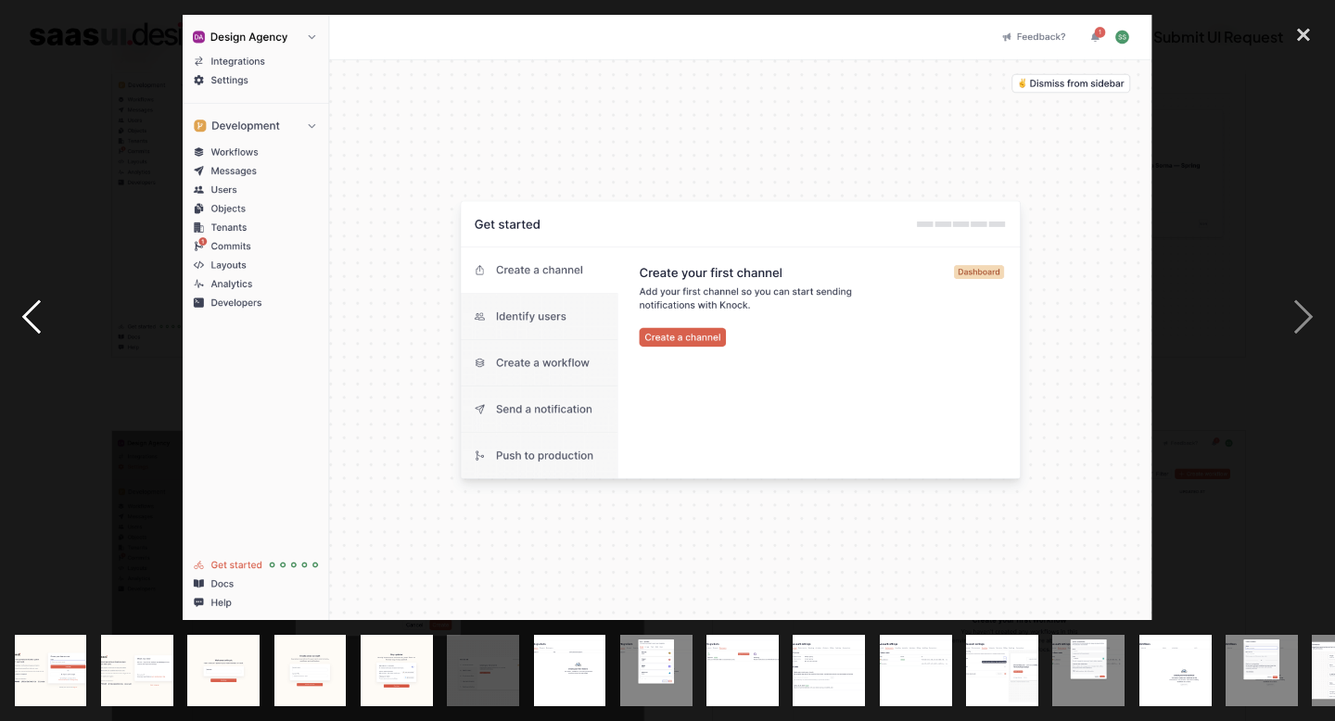
click at [26, 311] on div "previous image" at bounding box center [31, 318] width 63 height 606
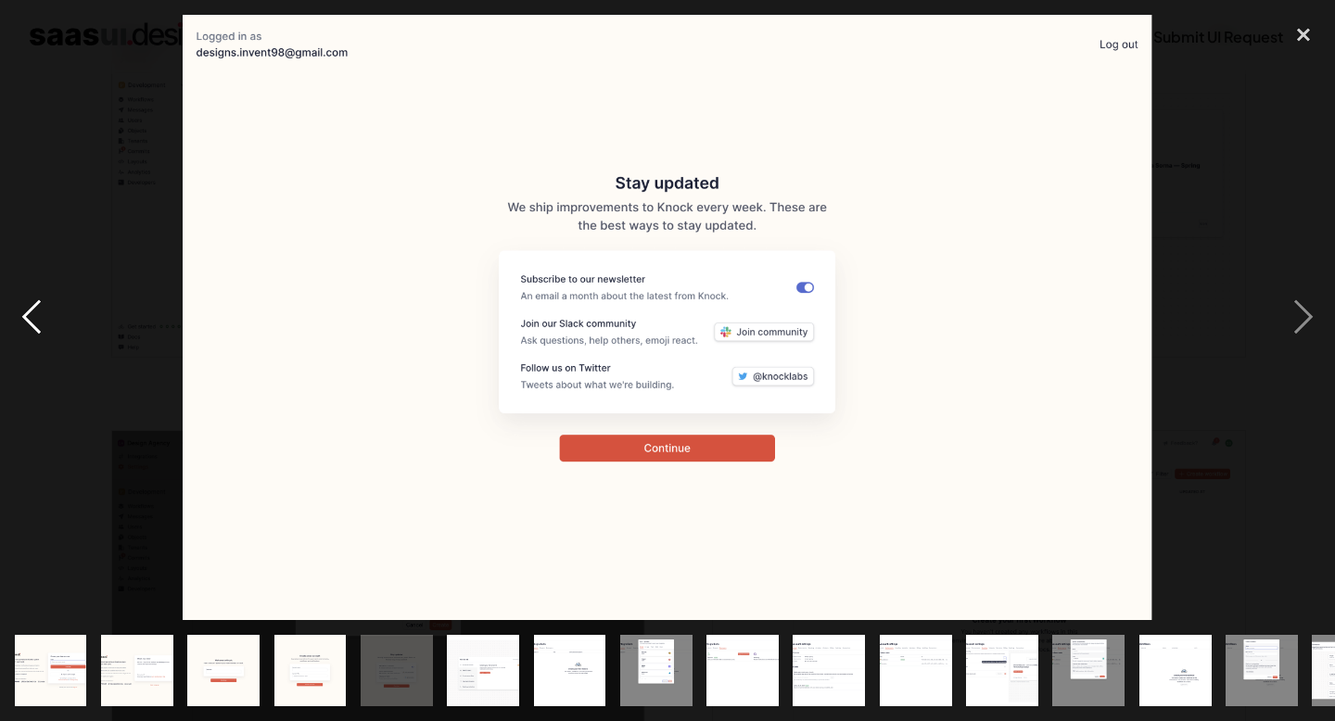
click at [26, 311] on div "previous image" at bounding box center [31, 318] width 63 height 606
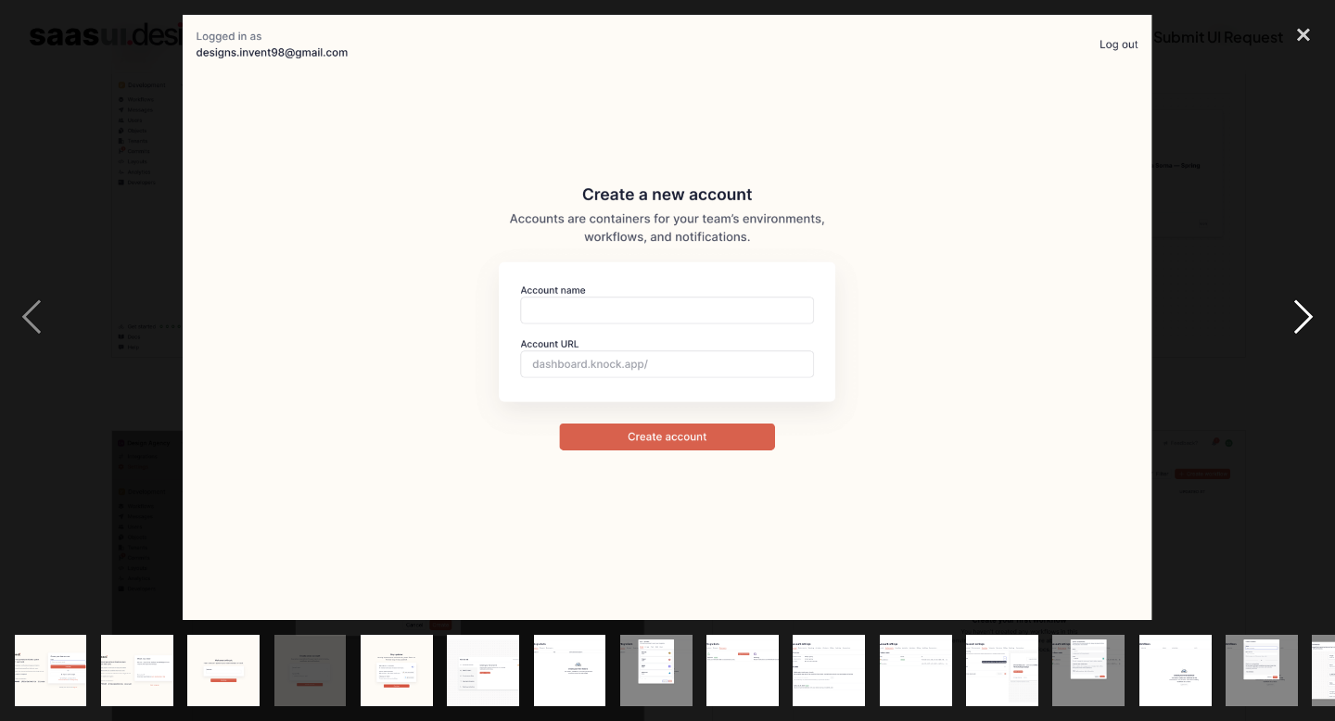
click at [1274, 311] on div "next image" at bounding box center [1303, 318] width 63 height 606
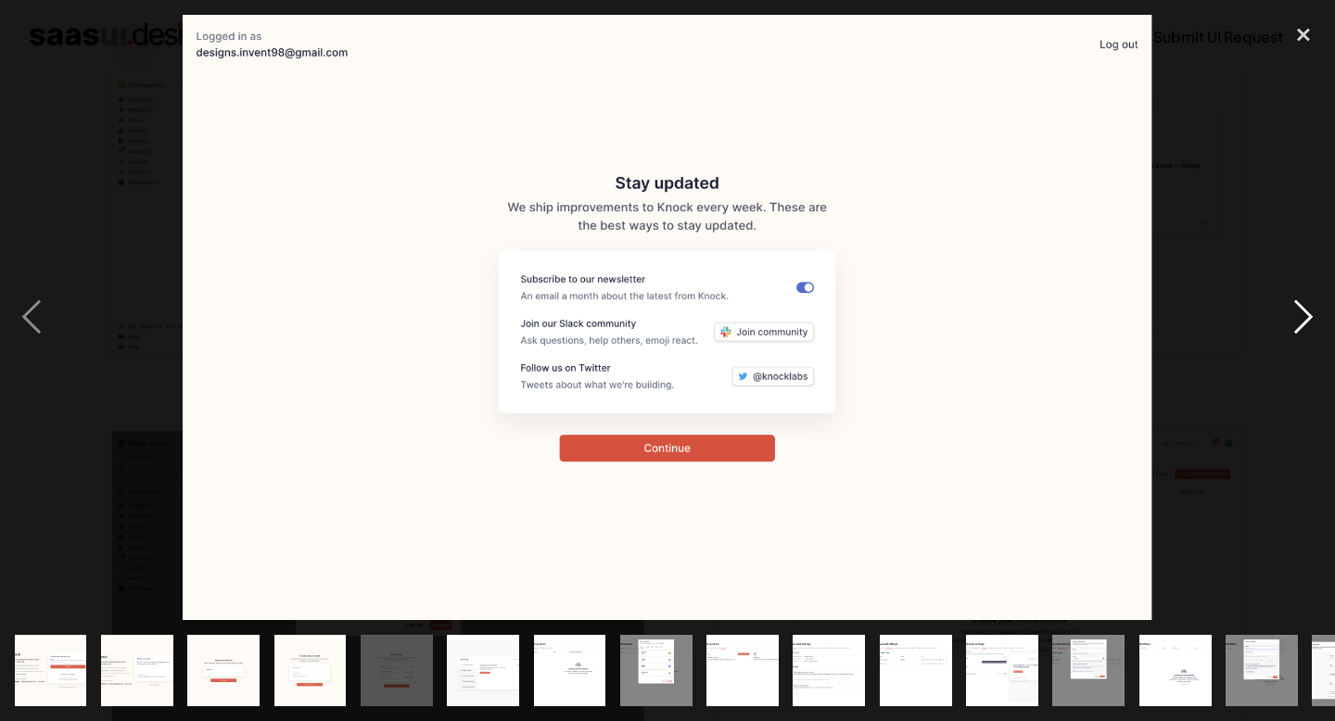
click at [1282, 312] on div "next image" at bounding box center [1303, 318] width 63 height 606
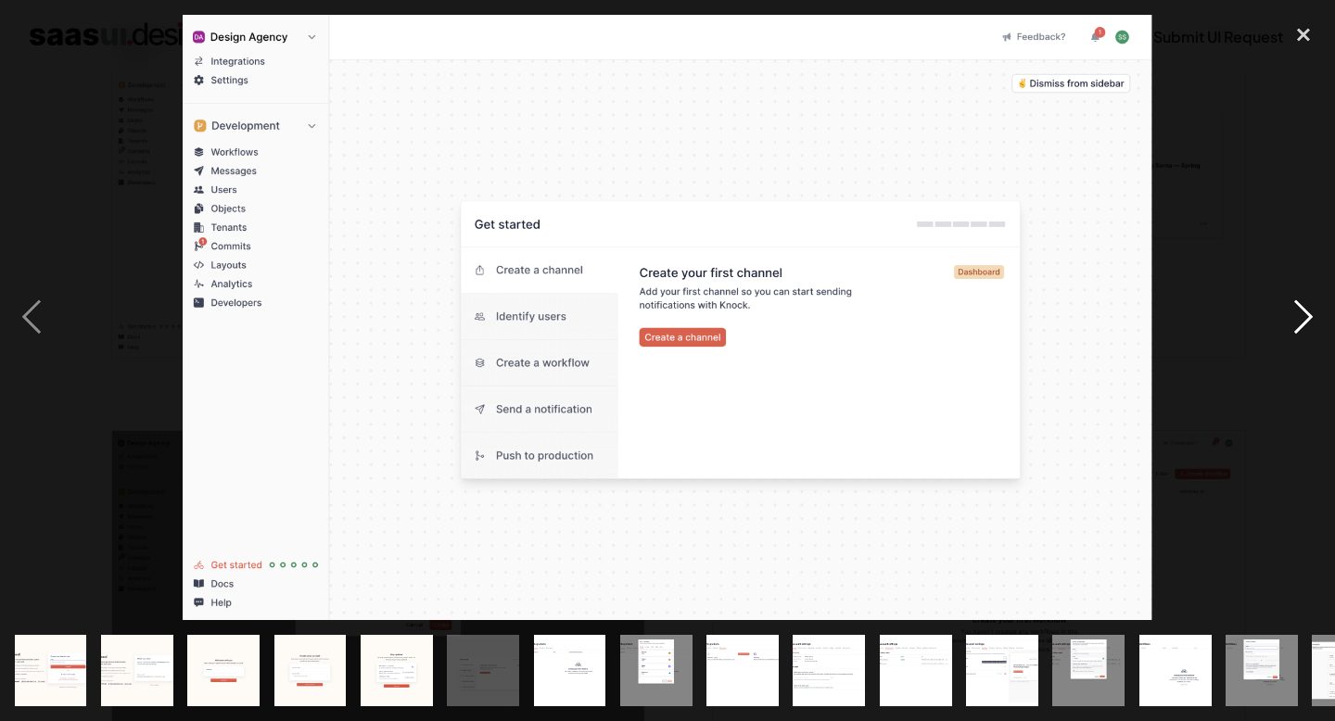
click at [1282, 312] on div "next image" at bounding box center [1303, 318] width 63 height 606
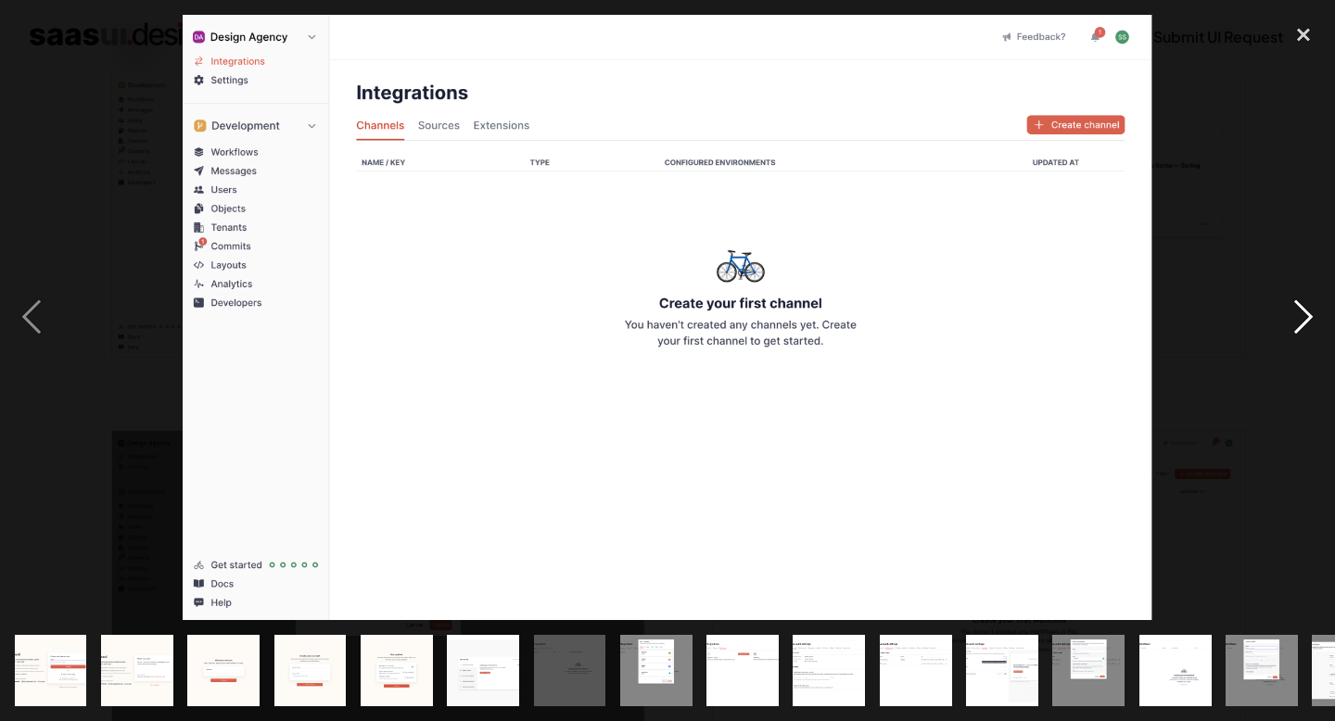
click at [1282, 312] on div "next image" at bounding box center [1303, 318] width 63 height 606
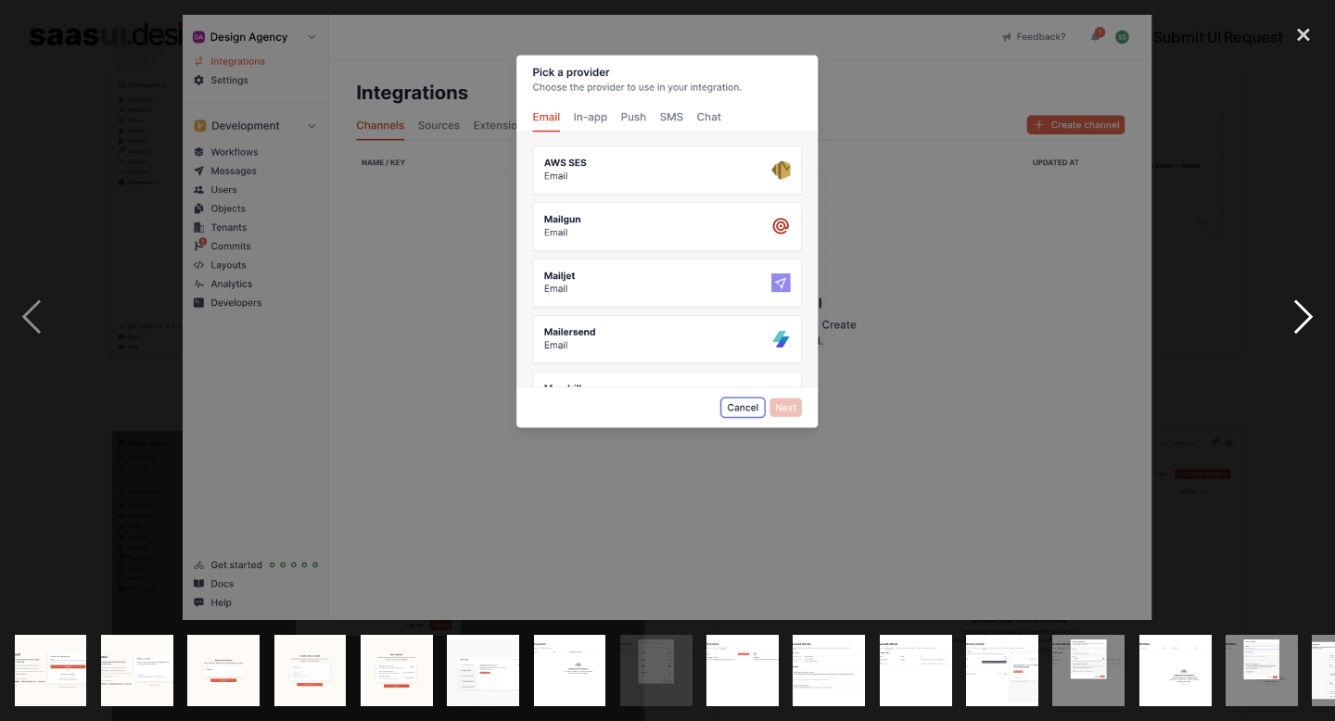
click at [1282, 312] on div "next image" at bounding box center [1303, 318] width 63 height 606
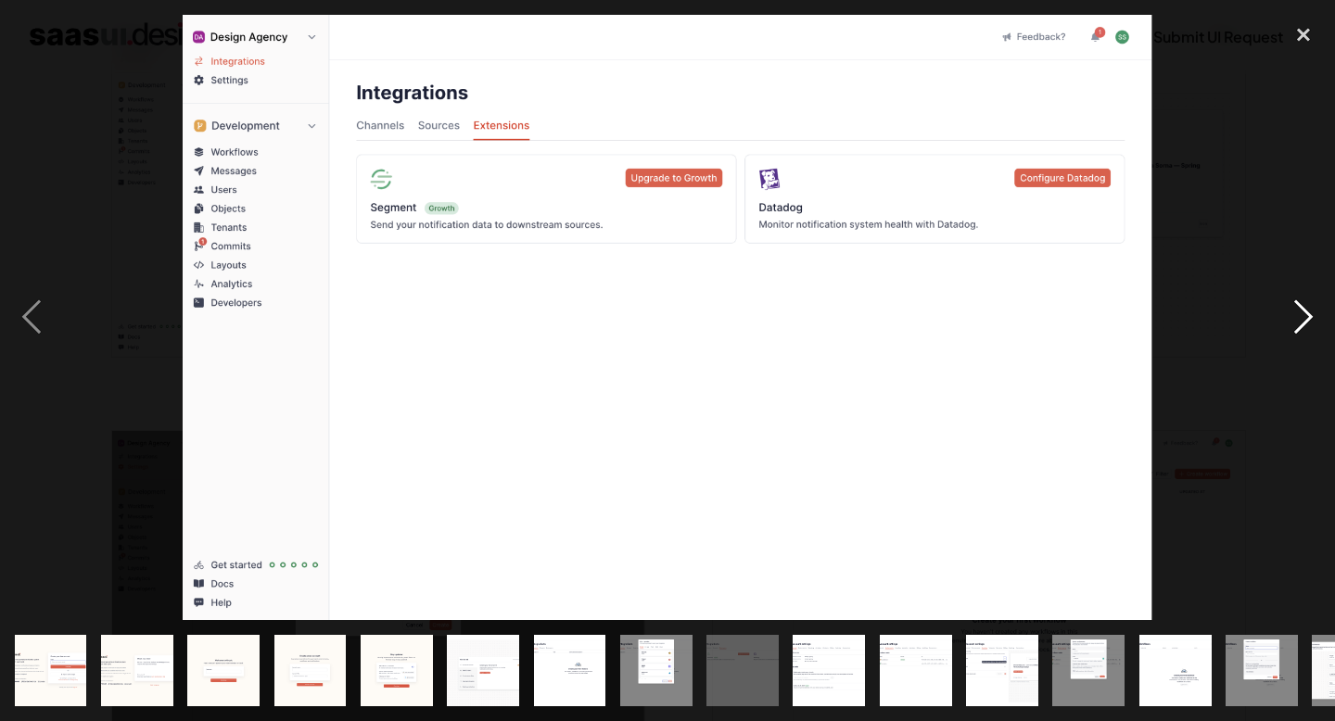
click at [1282, 312] on div "next image" at bounding box center [1303, 318] width 63 height 606
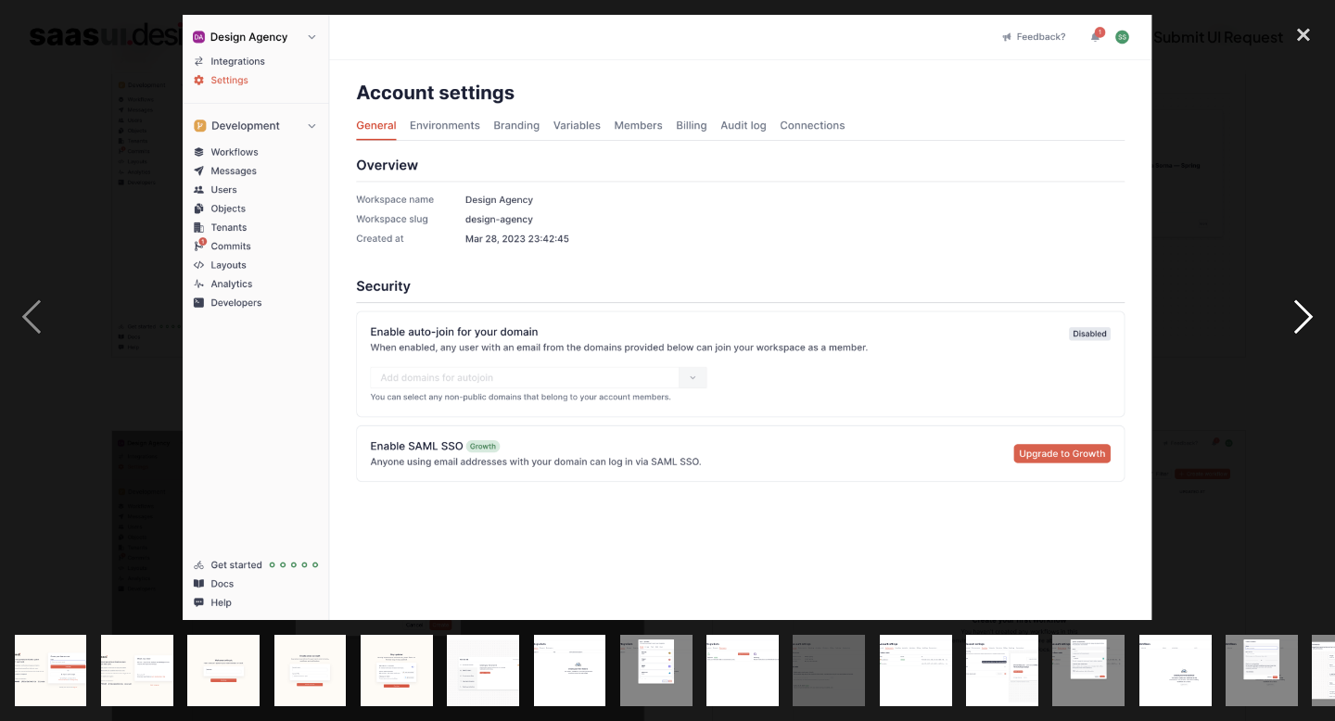
click at [1282, 312] on div "next image" at bounding box center [1303, 318] width 63 height 606
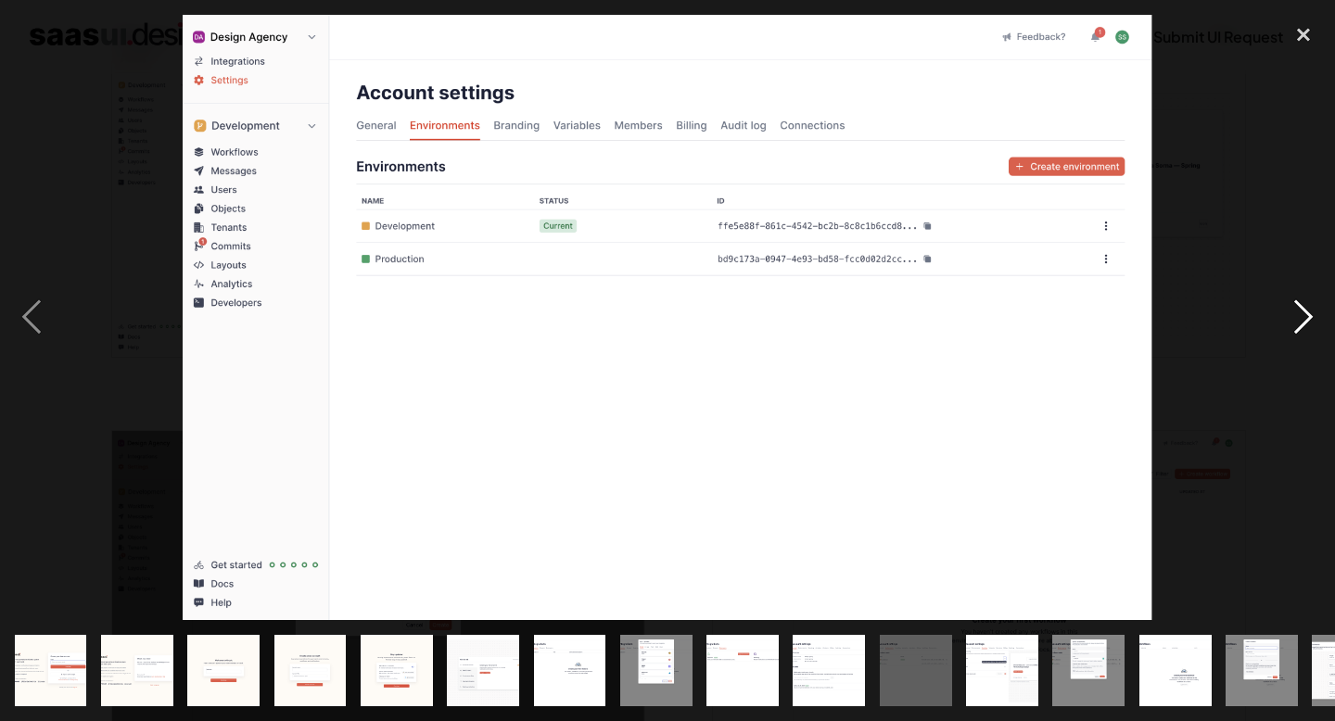
click at [1282, 312] on div "next image" at bounding box center [1303, 318] width 63 height 606
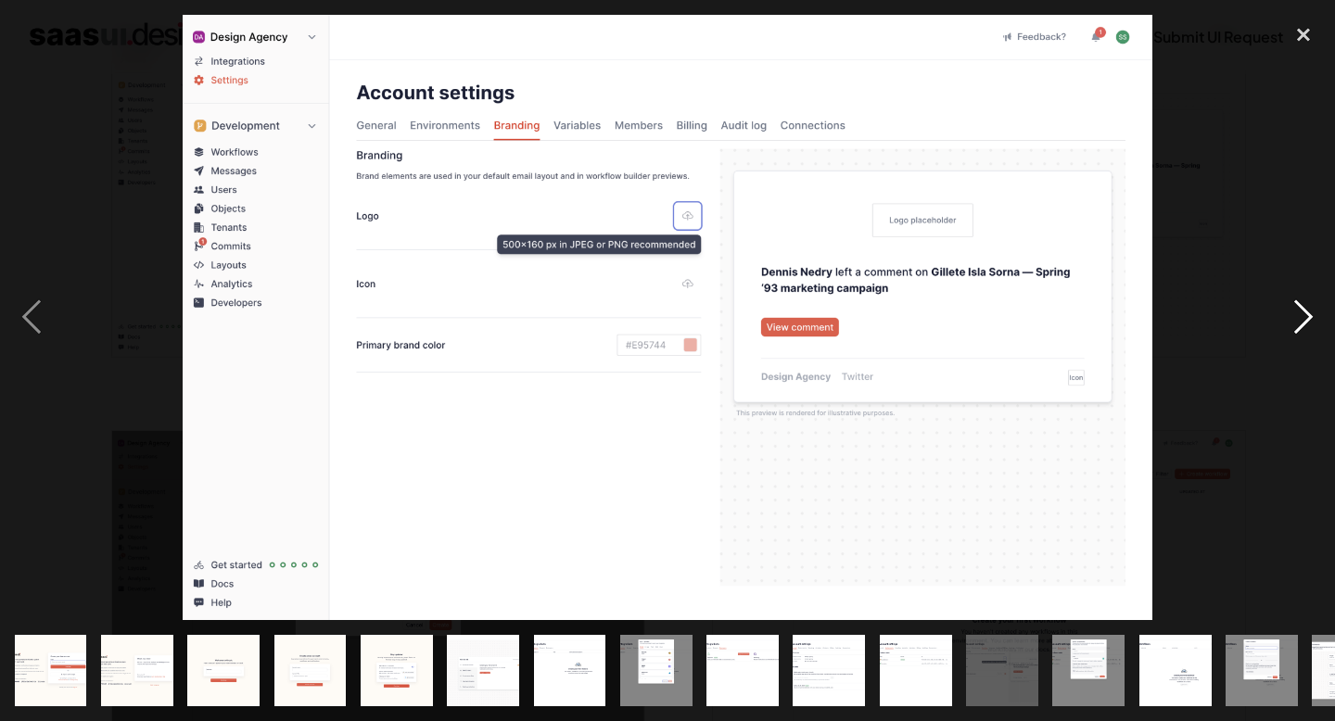
click at [1282, 312] on div "next image" at bounding box center [1303, 318] width 63 height 606
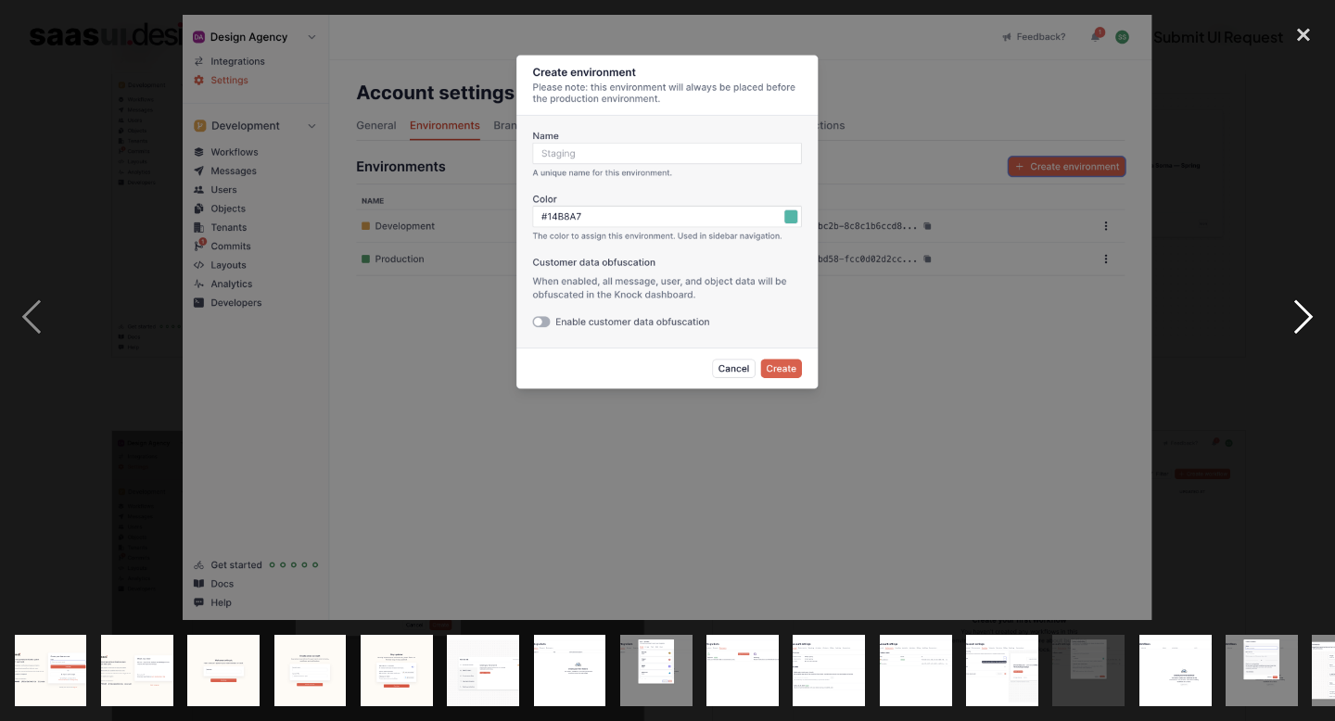
click at [1282, 312] on div "next image" at bounding box center [1303, 318] width 63 height 606
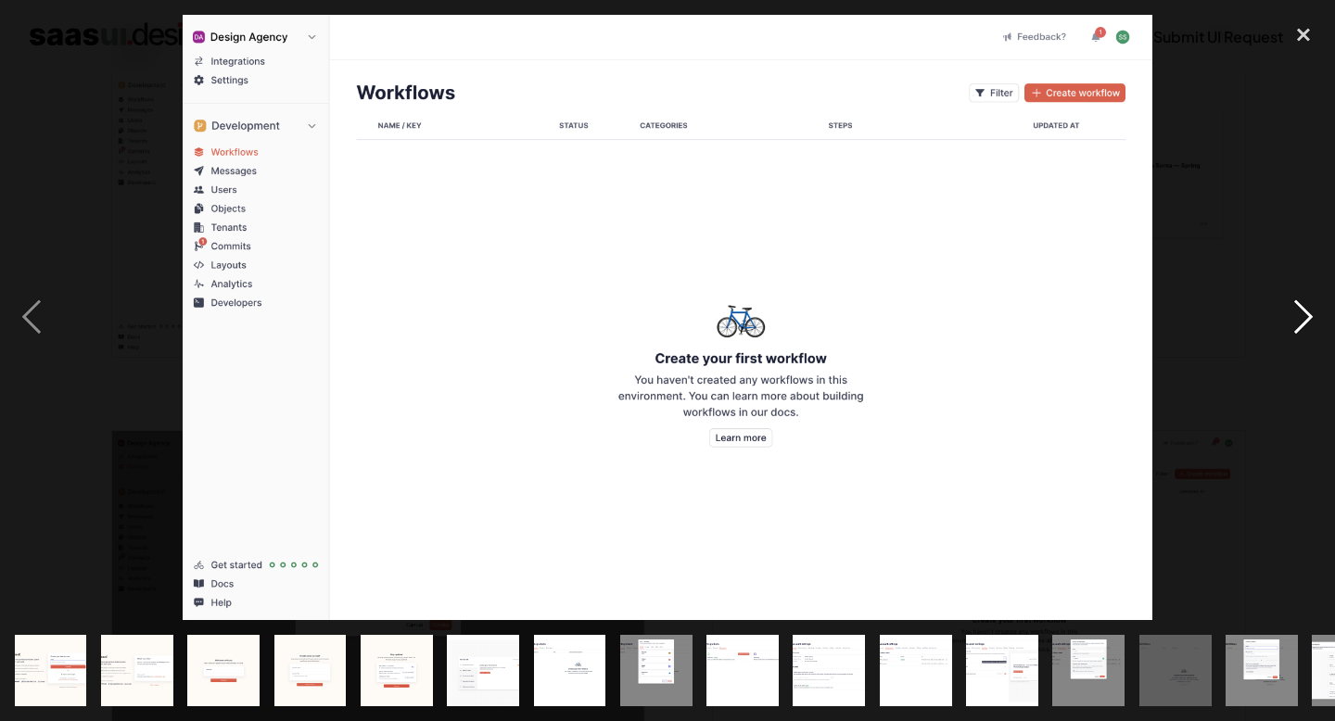
click at [1282, 312] on div "next image" at bounding box center [1303, 318] width 63 height 606
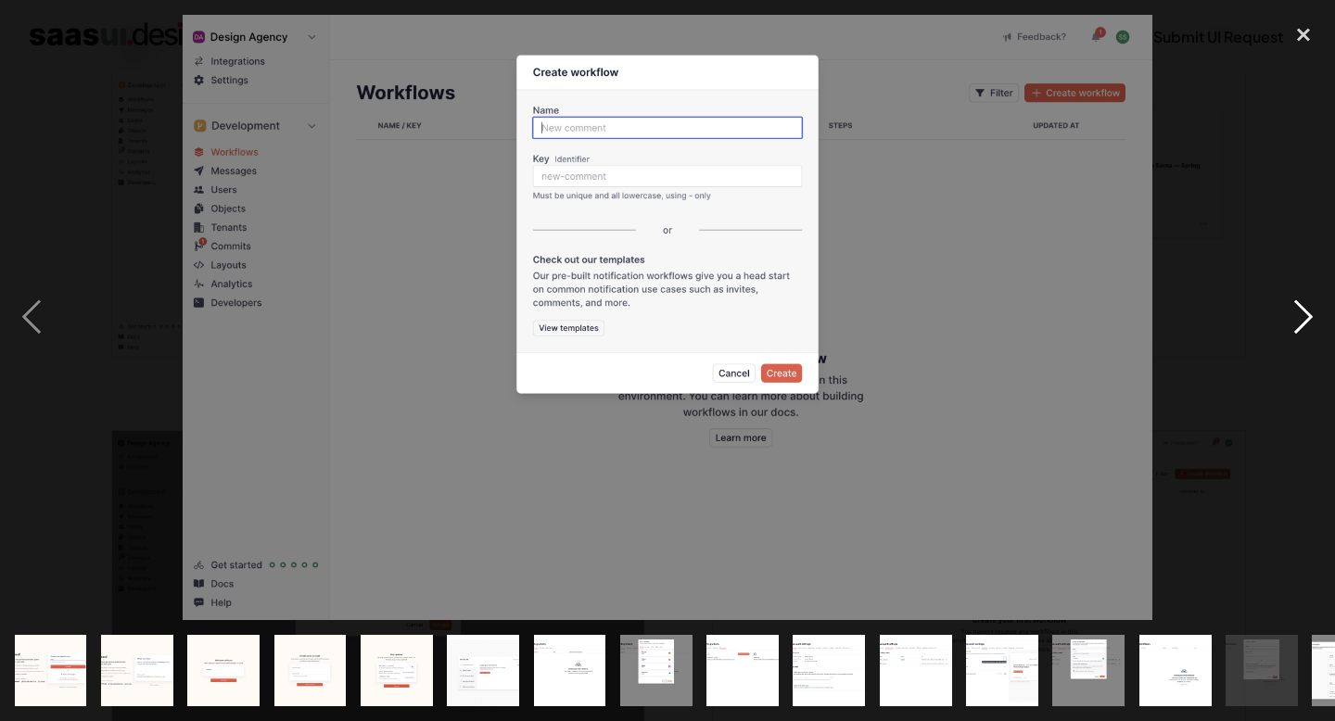
click at [1282, 312] on div "next image" at bounding box center [1303, 318] width 63 height 606
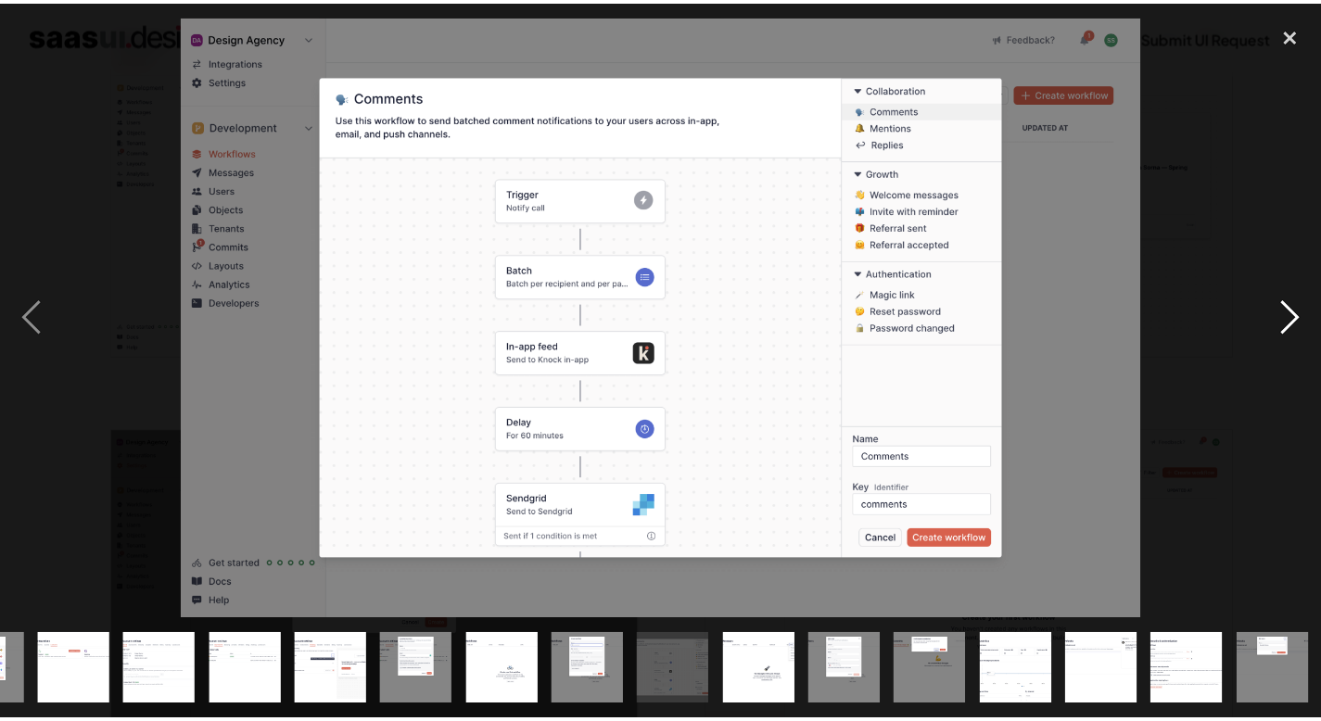
scroll to position [0, 669]
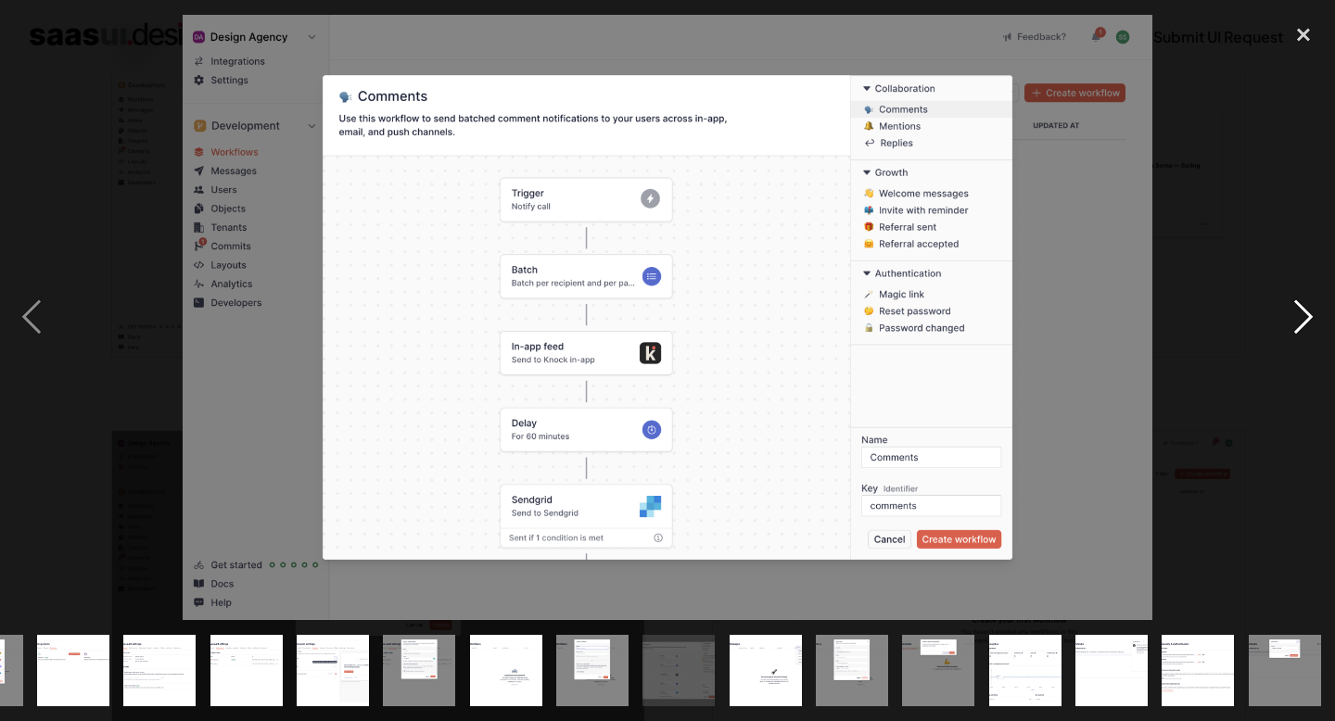
click at [1282, 312] on div "next image" at bounding box center [1303, 318] width 63 height 606
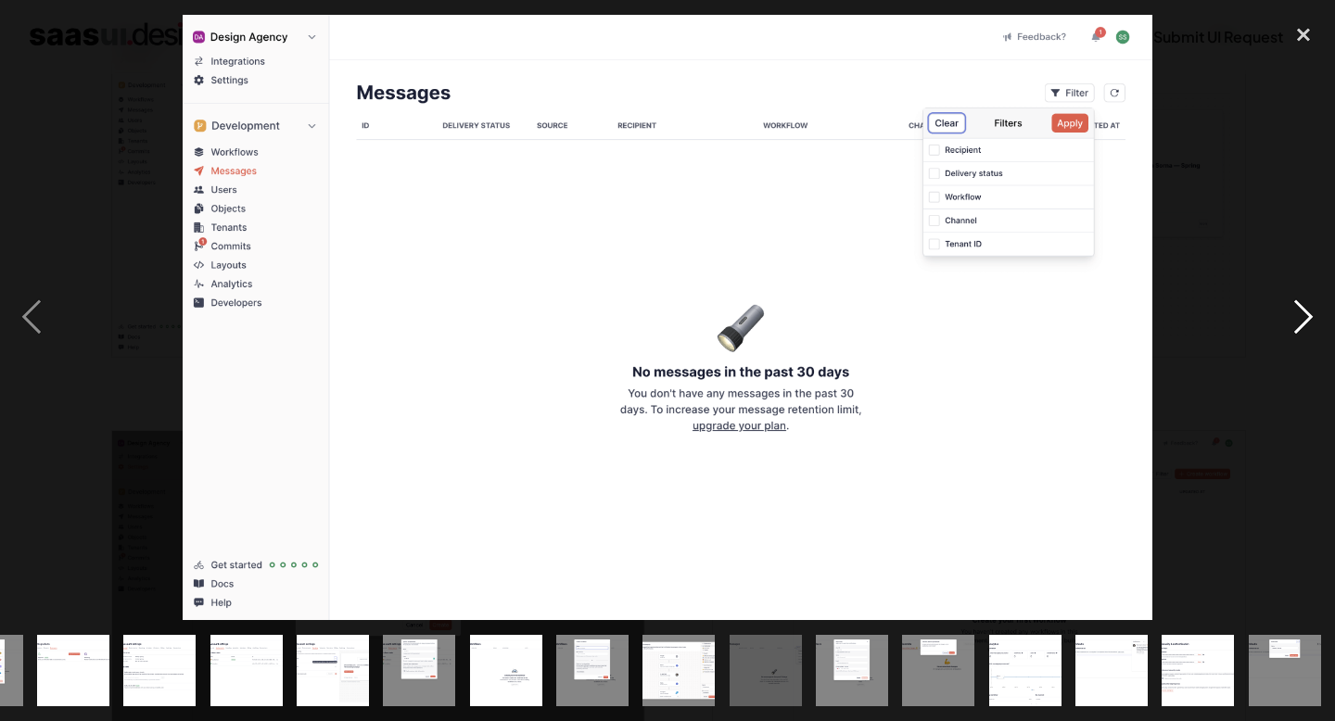
click at [1282, 312] on div "next image" at bounding box center [1303, 318] width 63 height 606
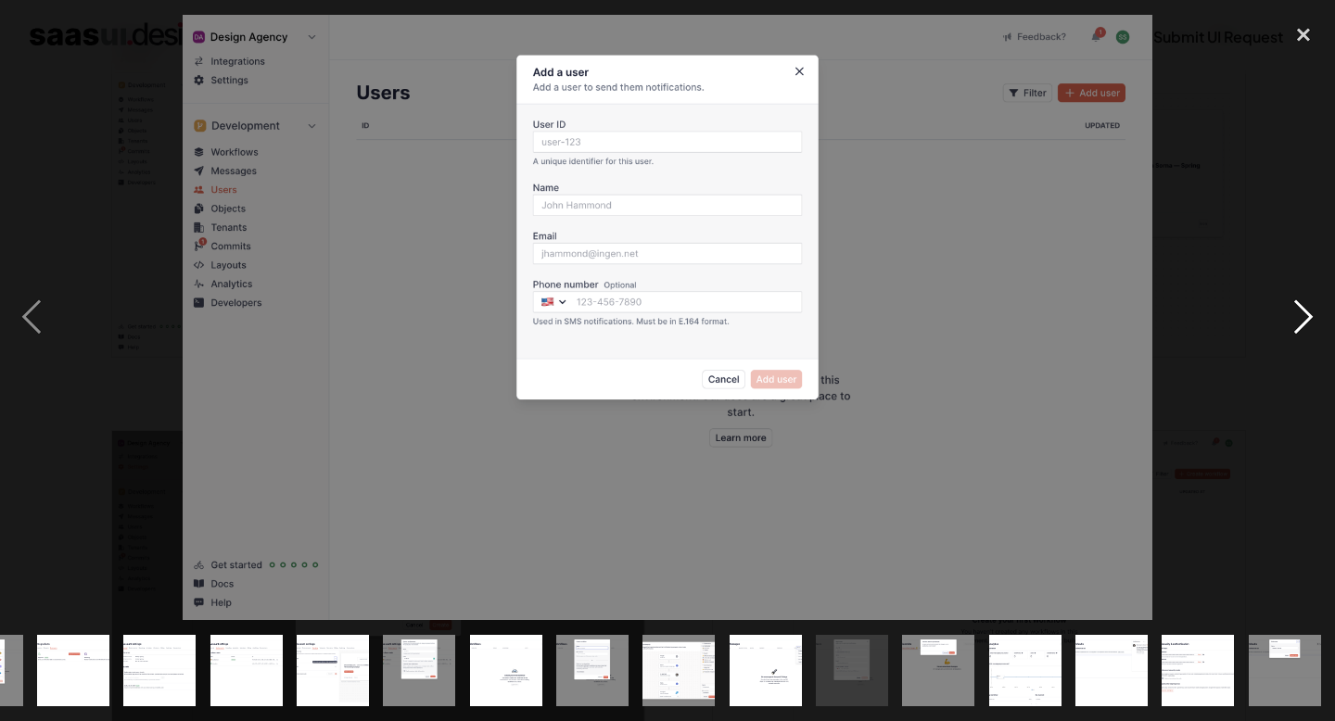
click at [1282, 312] on div "next image" at bounding box center [1303, 318] width 63 height 606
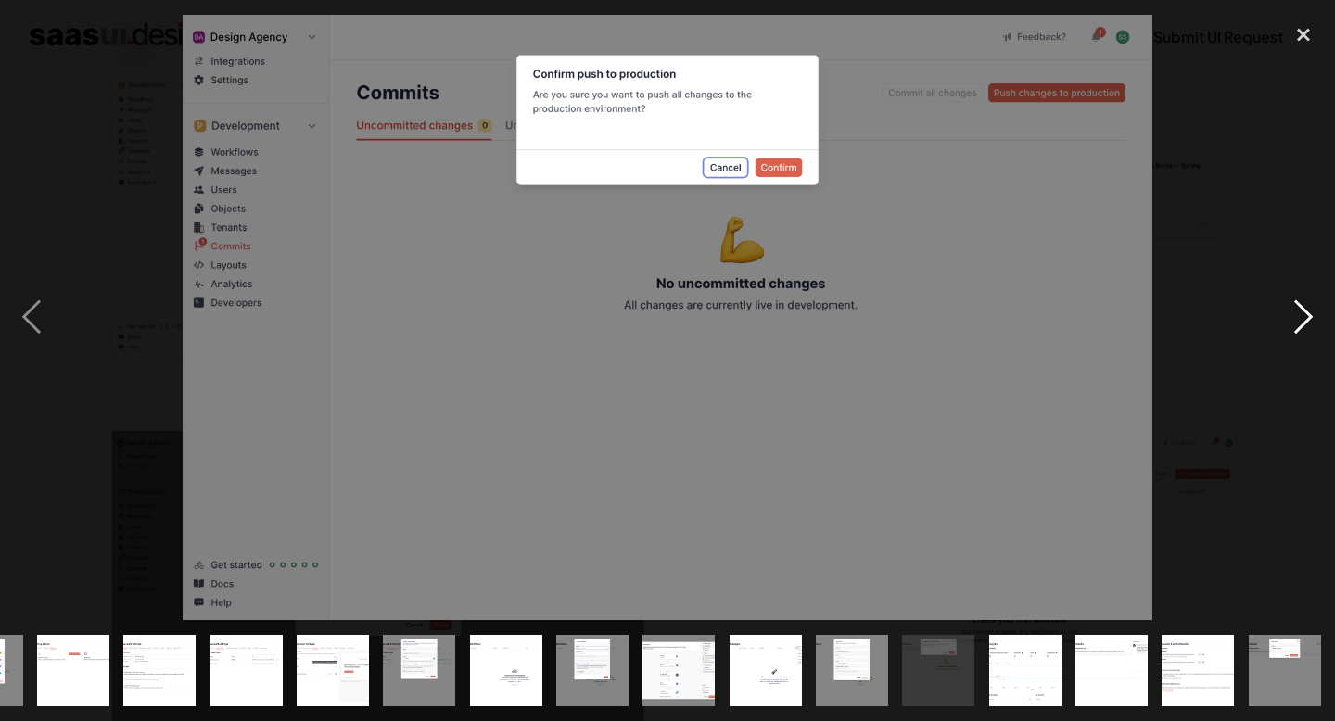
click at [1282, 313] on div "next image" at bounding box center [1303, 318] width 63 height 606
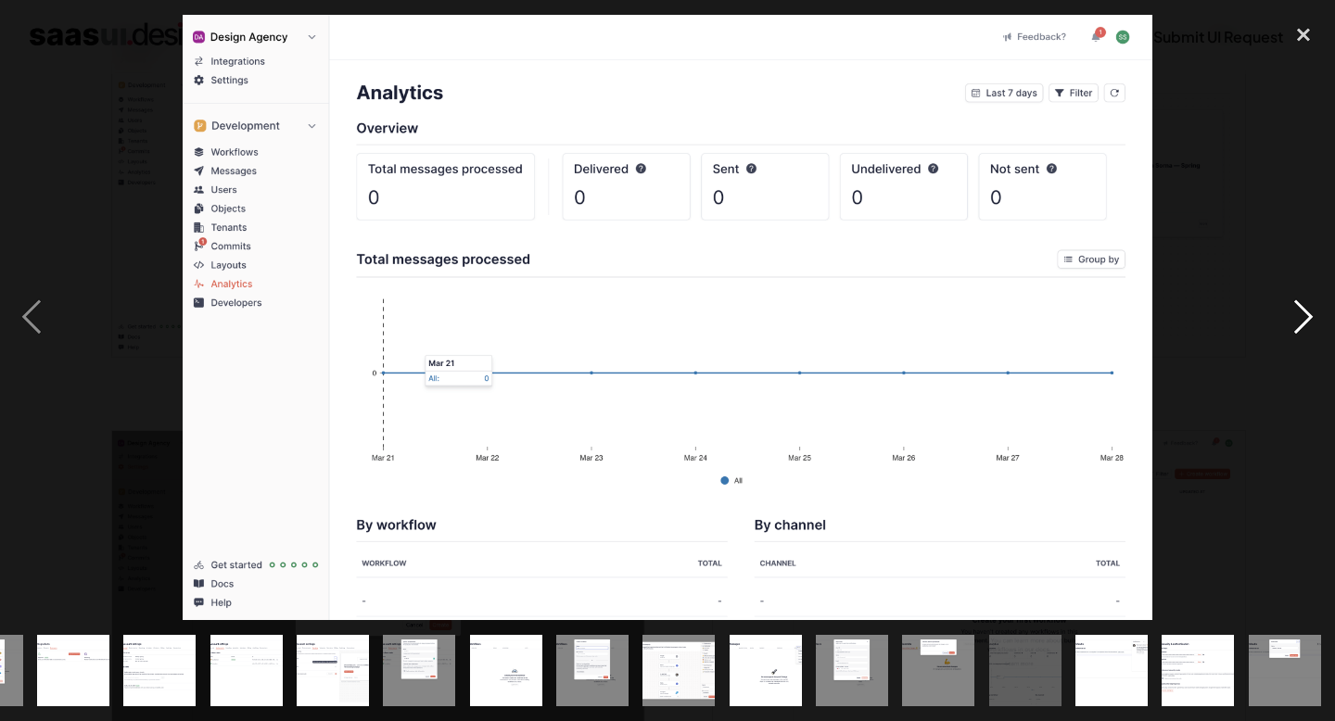
click at [1283, 313] on div "next image" at bounding box center [1303, 318] width 63 height 606
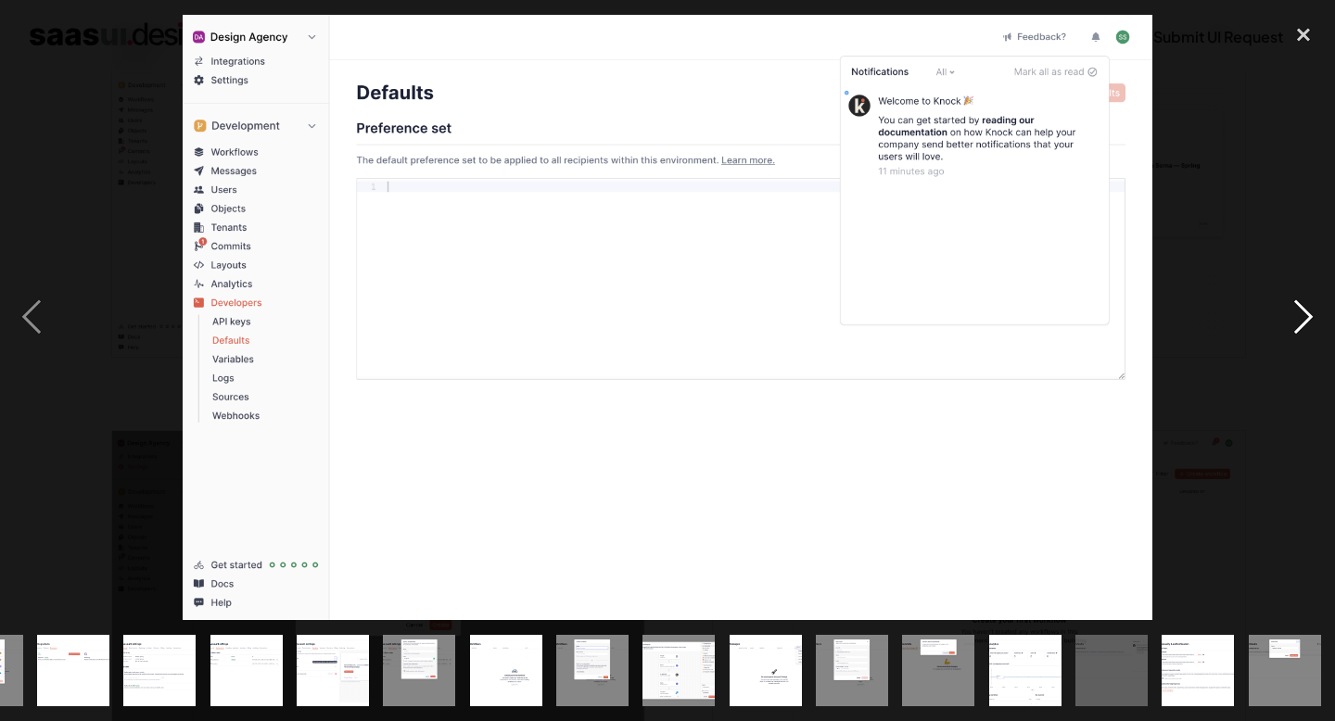
click at [1283, 313] on div "next image" at bounding box center [1303, 318] width 63 height 606
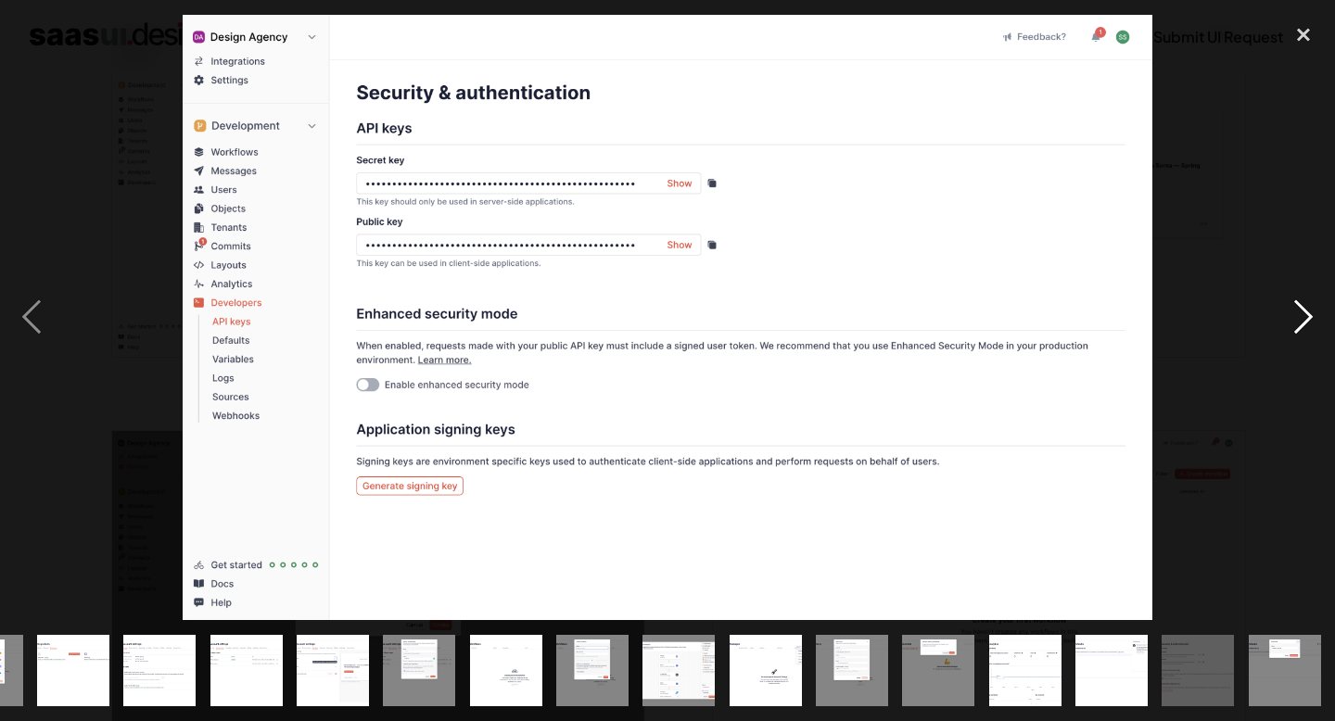
click at [1283, 313] on div "next image" at bounding box center [1303, 318] width 63 height 606
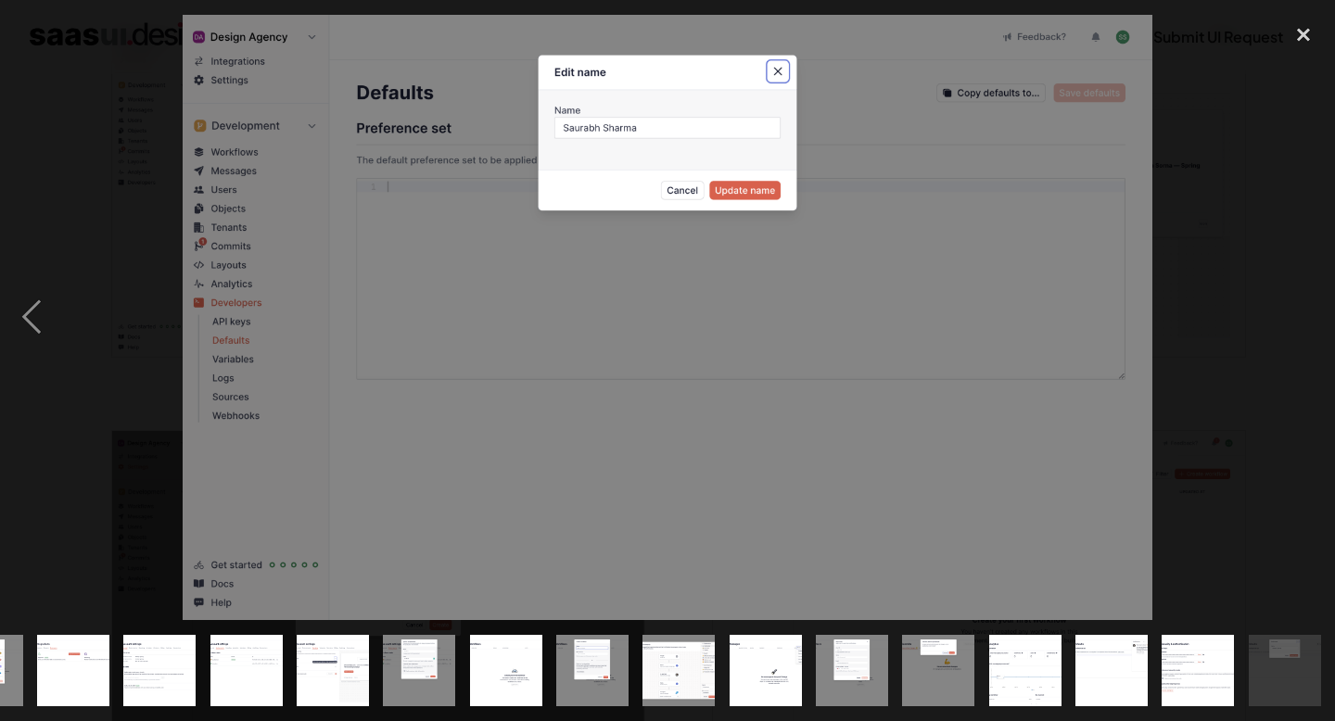
click at [1283, 313] on div "next image" at bounding box center [1303, 318] width 63 height 606
click at [1310, 35] on div "close lightbox" at bounding box center [1303, 35] width 63 height 41
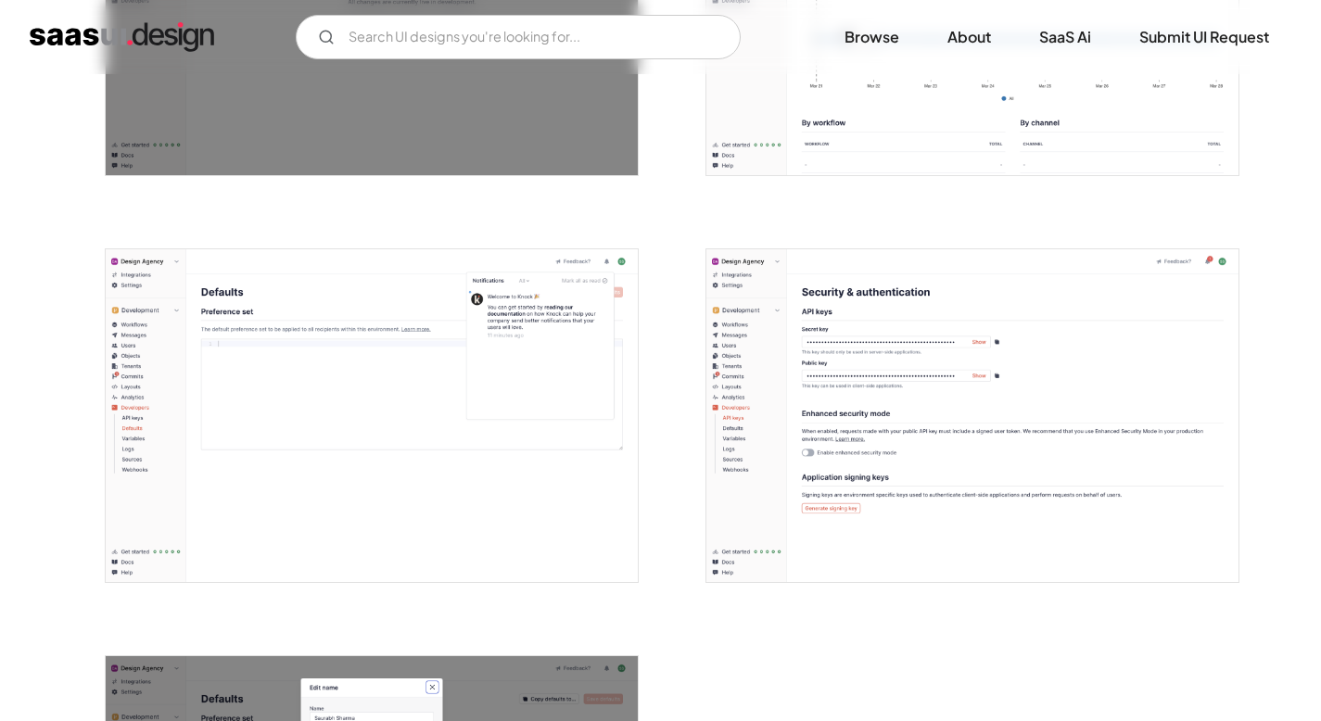
scroll to position [5186, 0]
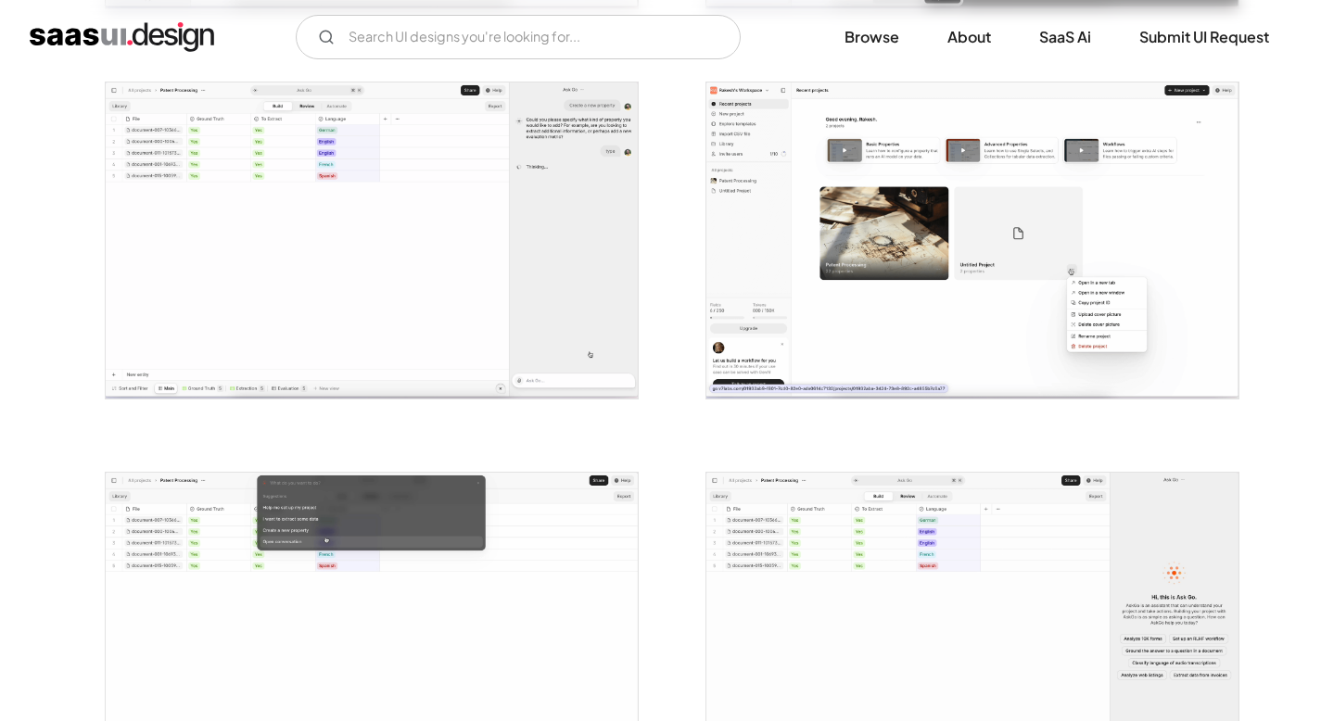
scroll to position [3109, 0]
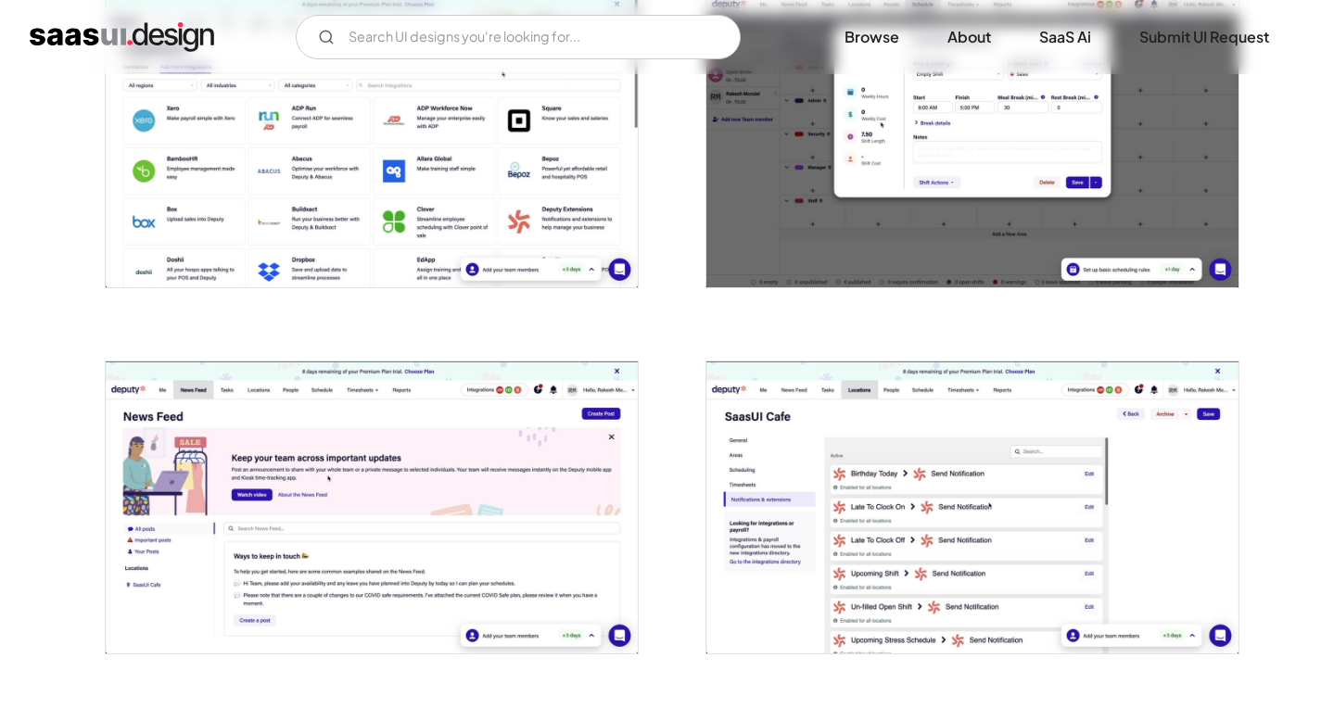
scroll to position [3468, 0]
